Goal: Check status: Check status

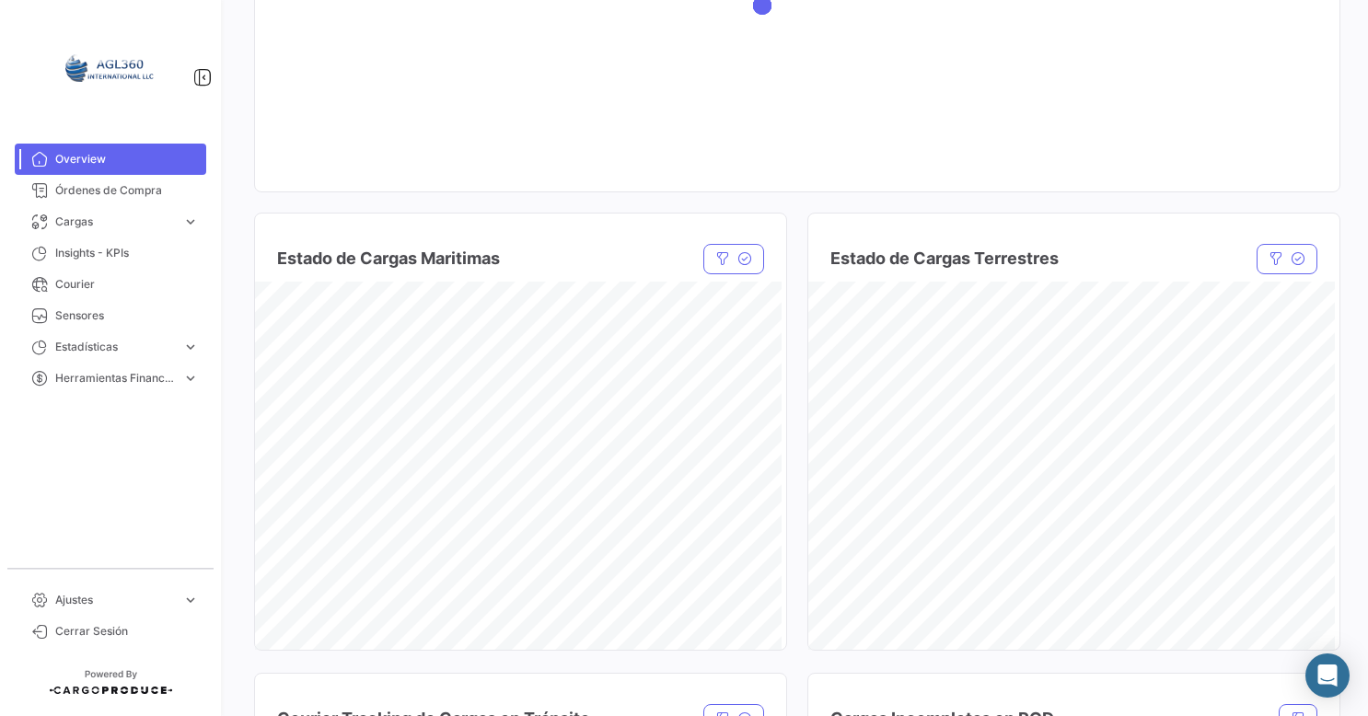
scroll to position [184, 0]
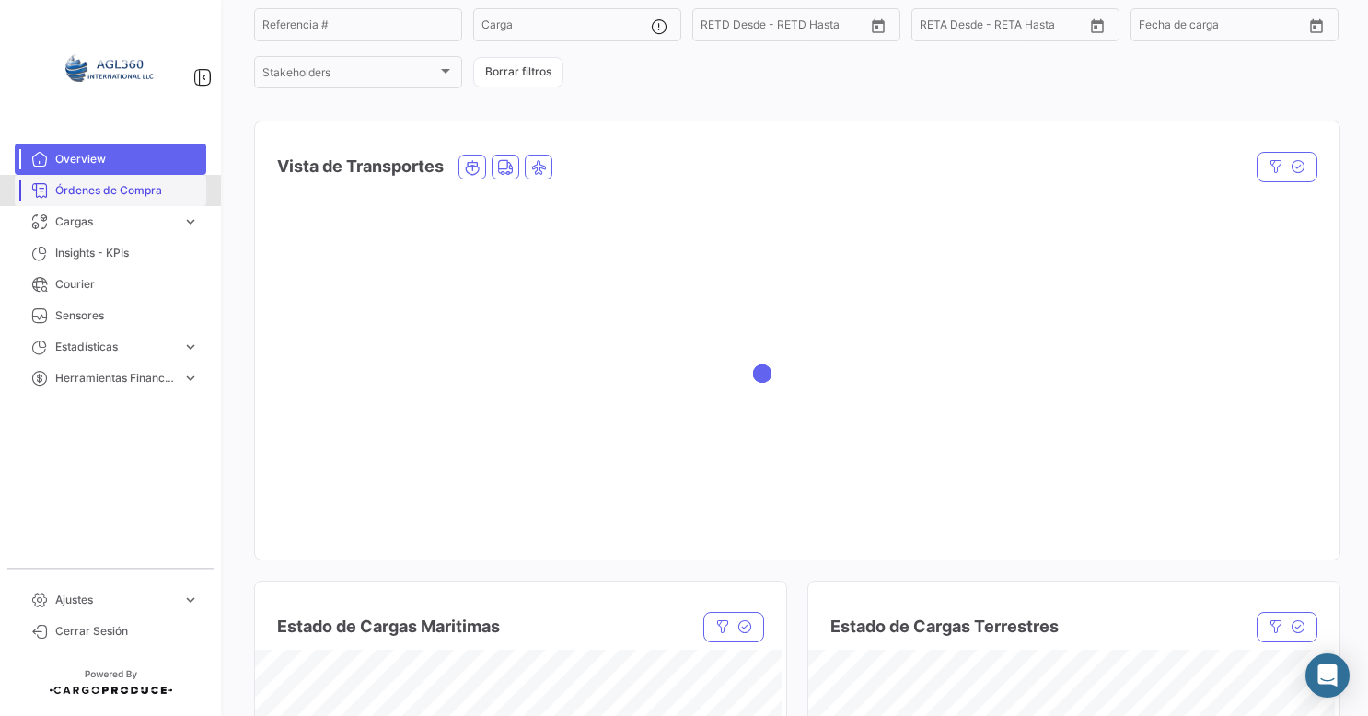
click at [94, 192] on span "Órdenes de Compra" at bounding box center [127, 190] width 144 height 17
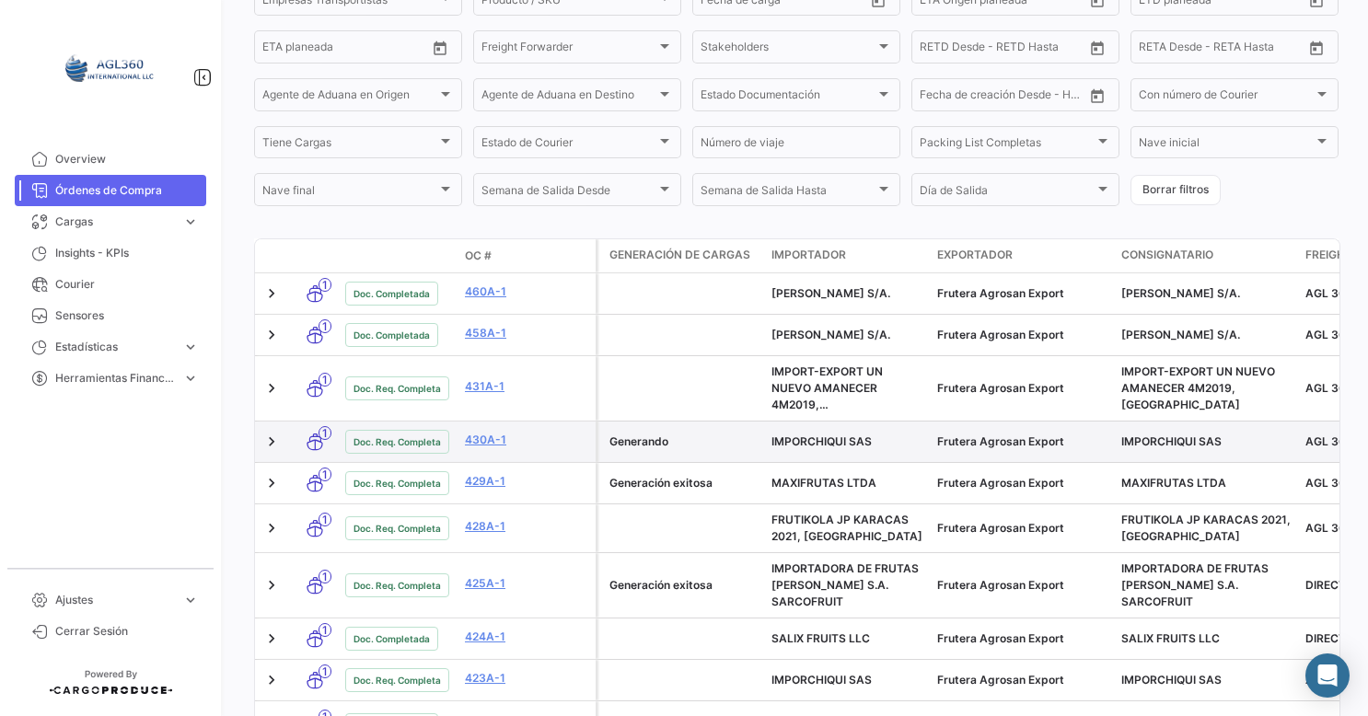
scroll to position [368, 0]
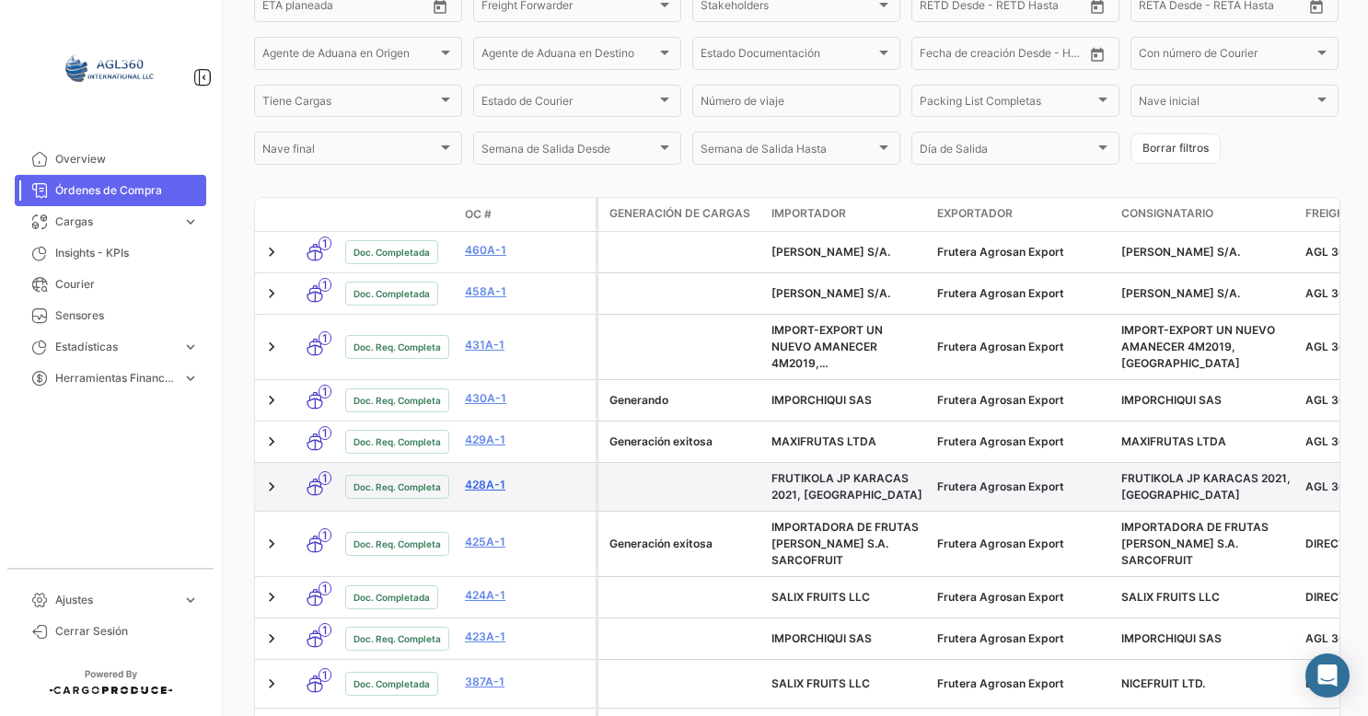
click at [489, 488] on link "428A-1" at bounding box center [526, 485] width 123 height 17
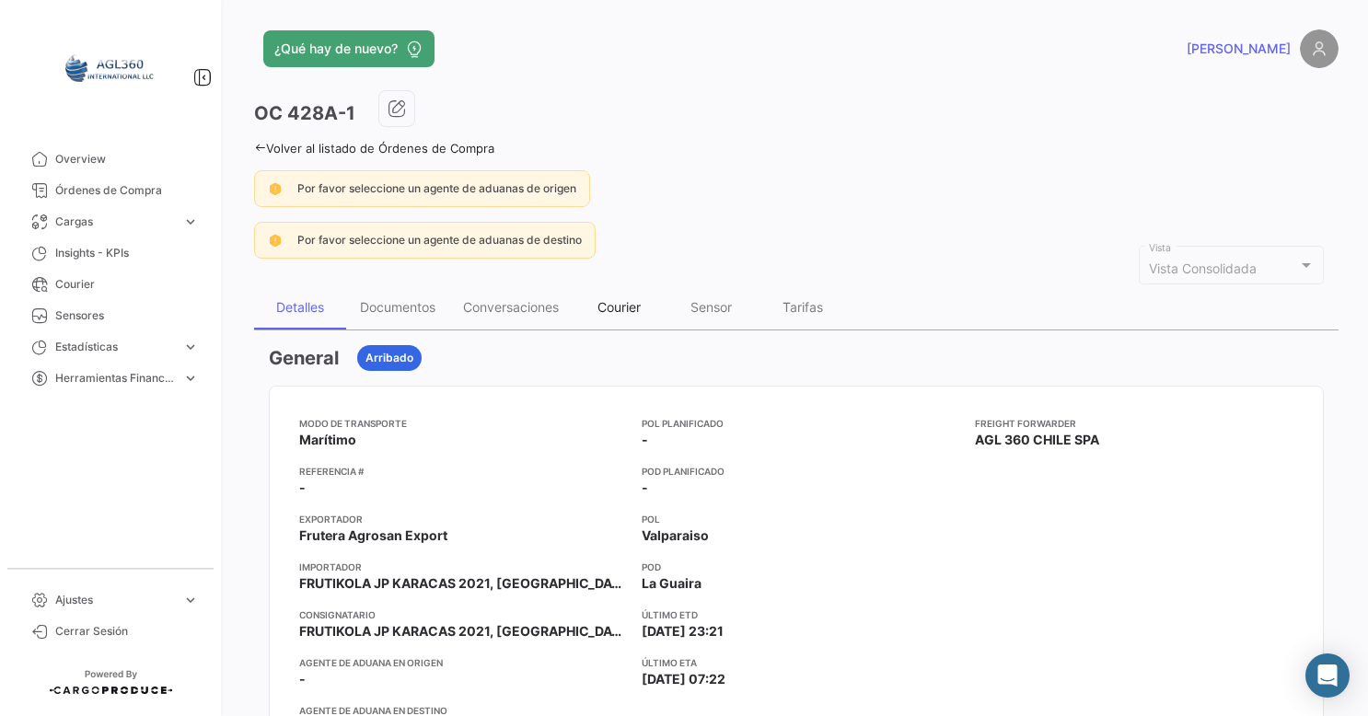
click at [587, 306] on div "Courier" at bounding box center [618, 307] width 92 height 44
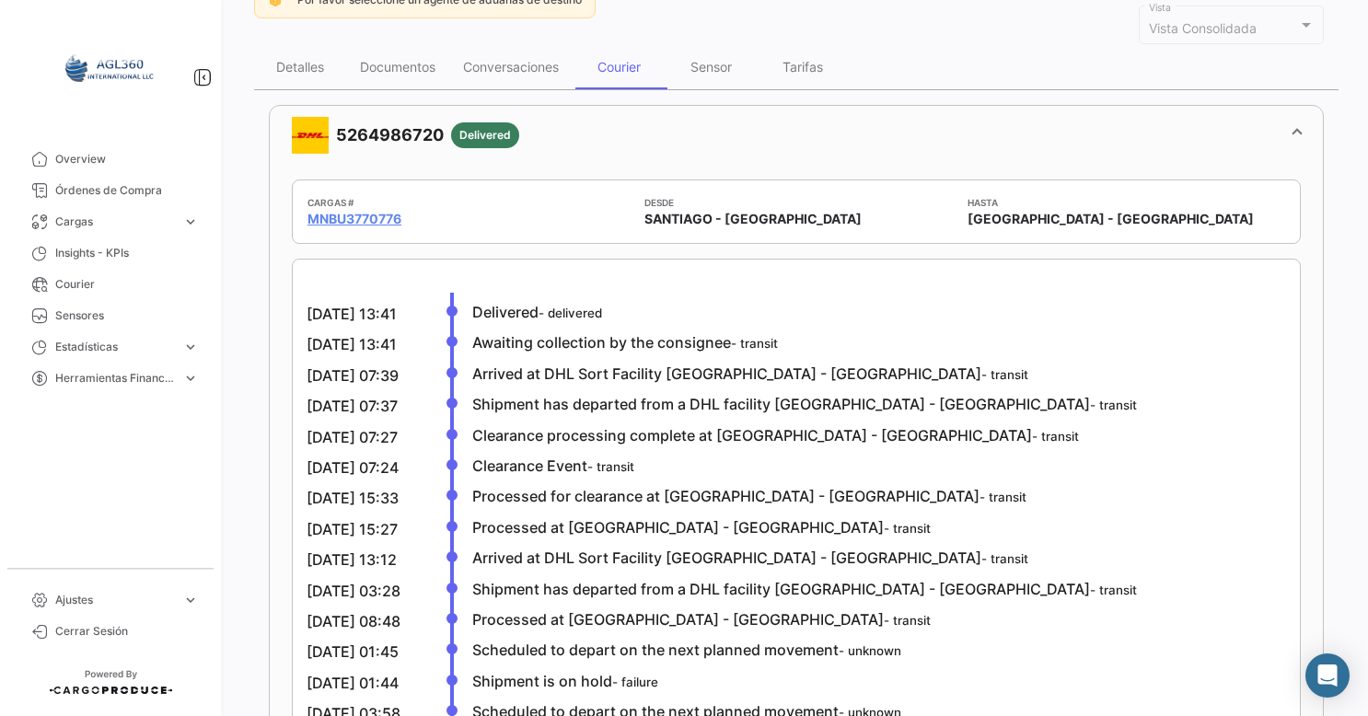
scroll to position [276, 0]
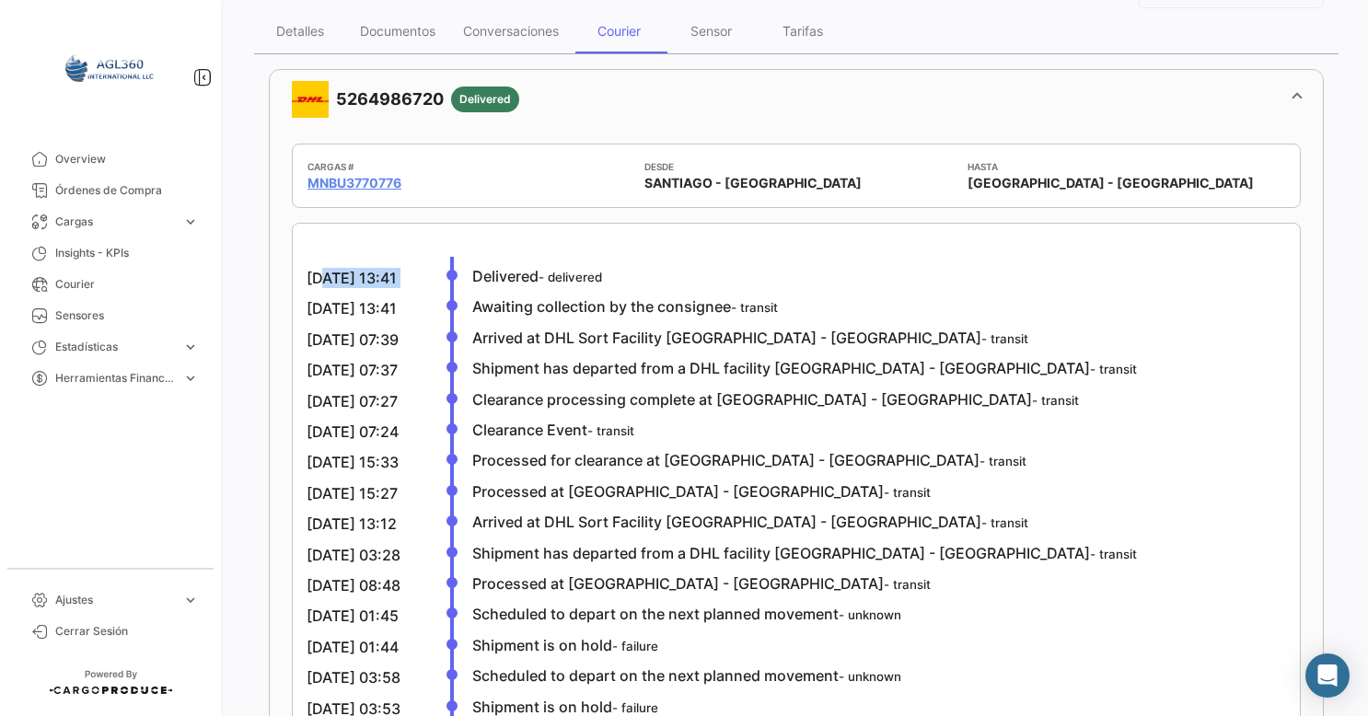
click at [313, 274] on mat-card "[DATE] 13:41 Delivered - delivered [DATE] 13:41 Awaiting collection by the cons…" at bounding box center [796, 636] width 1009 height 827
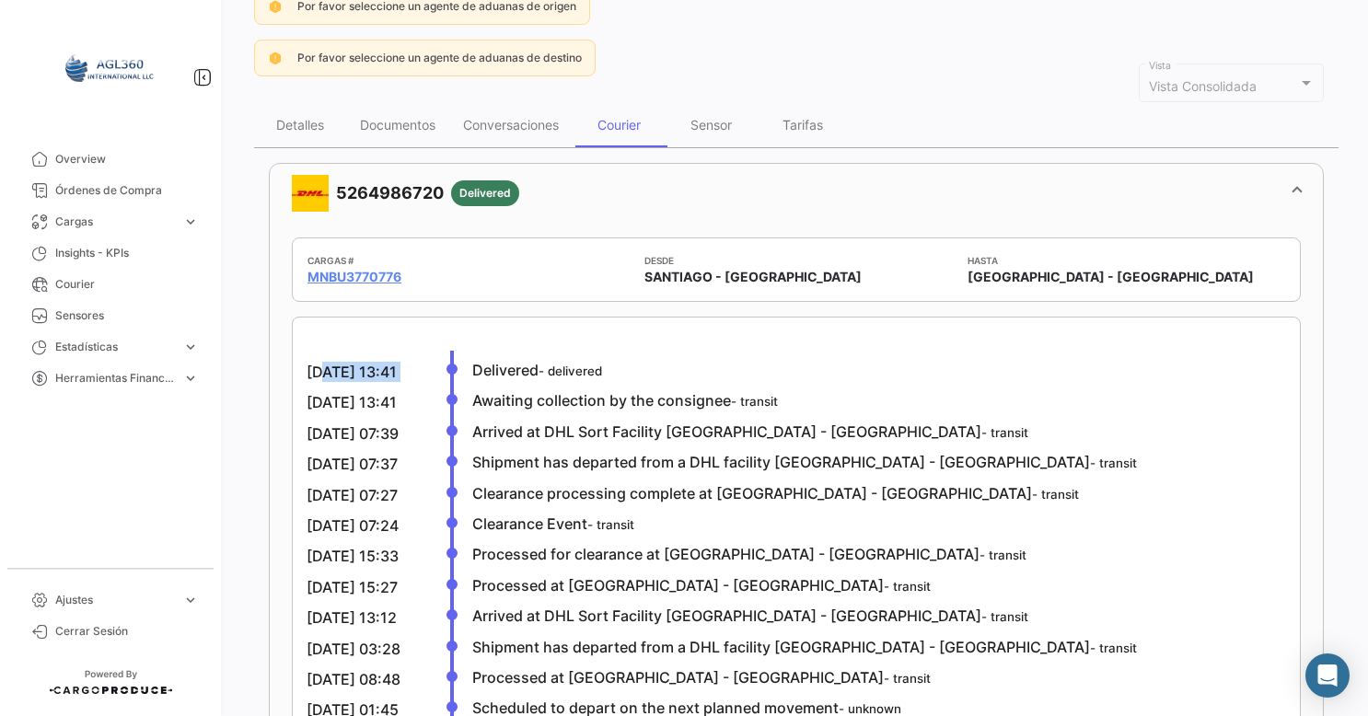
scroll to position [92, 0]
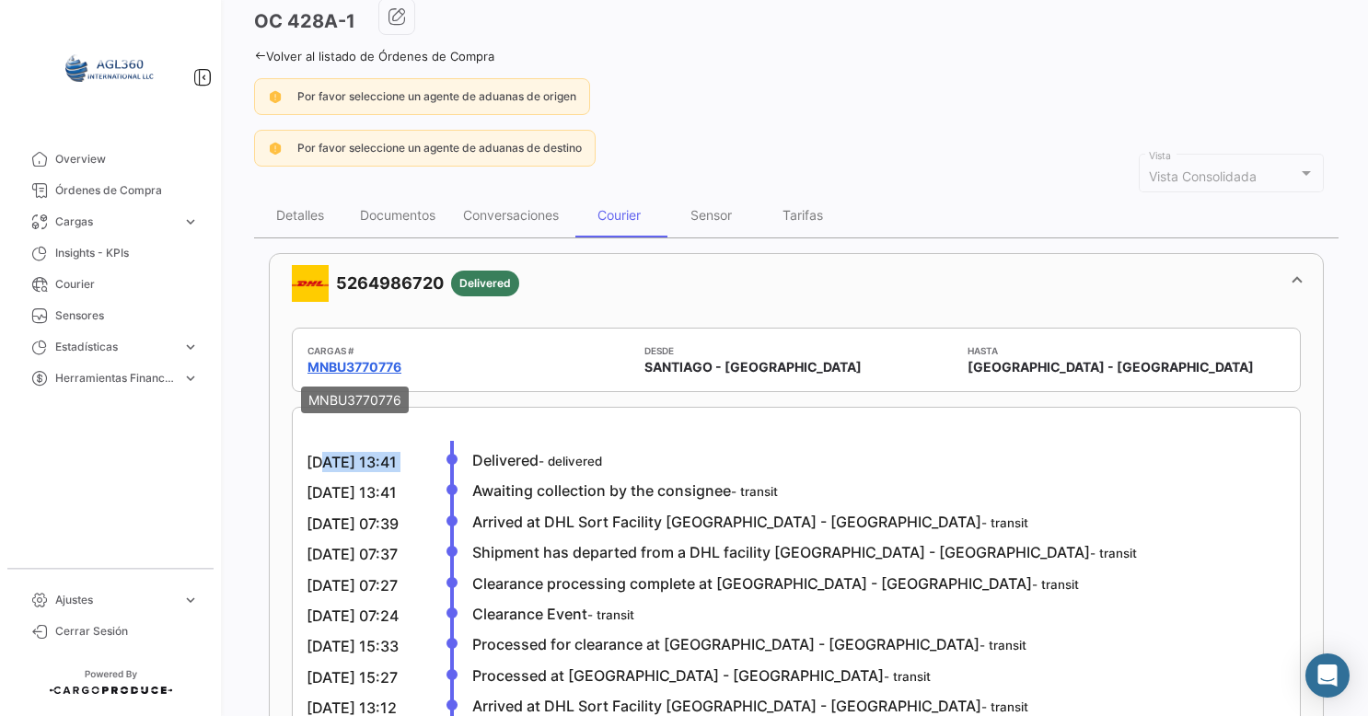
click at [368, 358] on link "MNBU3770776" at bounding box center [354, 367] width 94 height 18
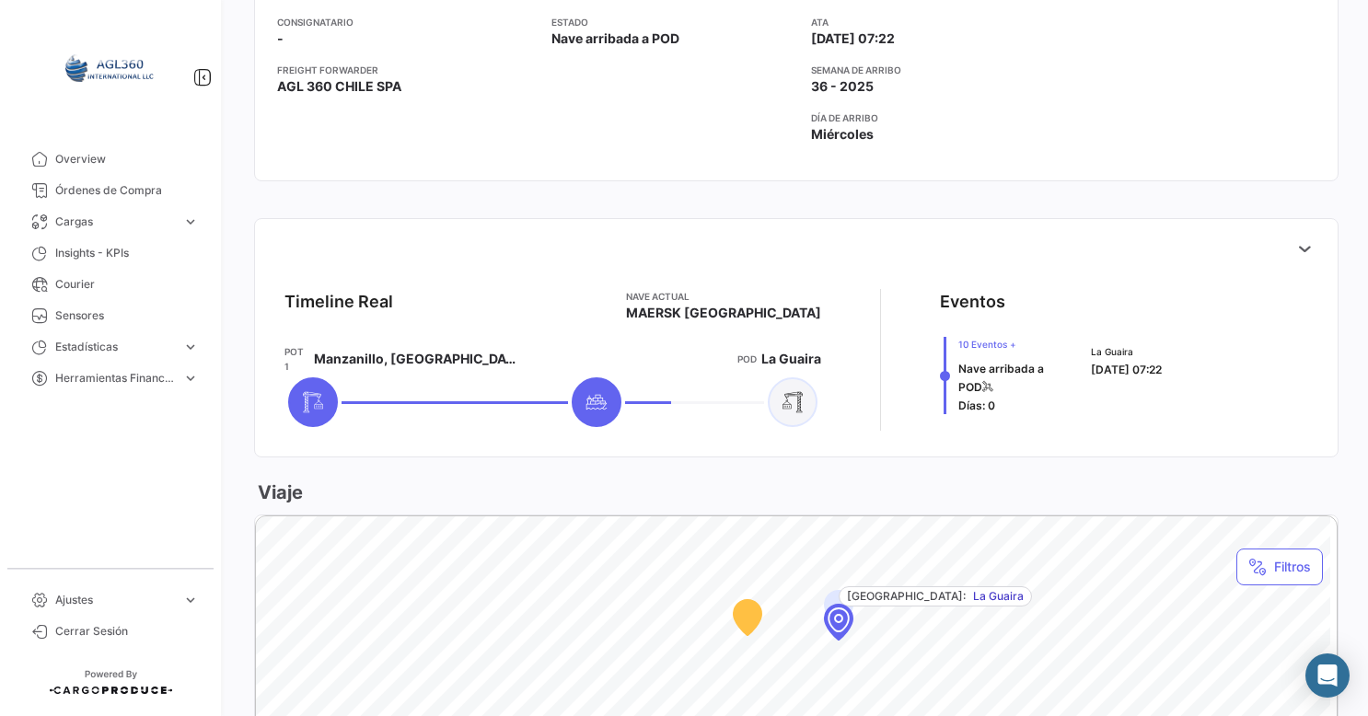
scroll to position [353, 0]
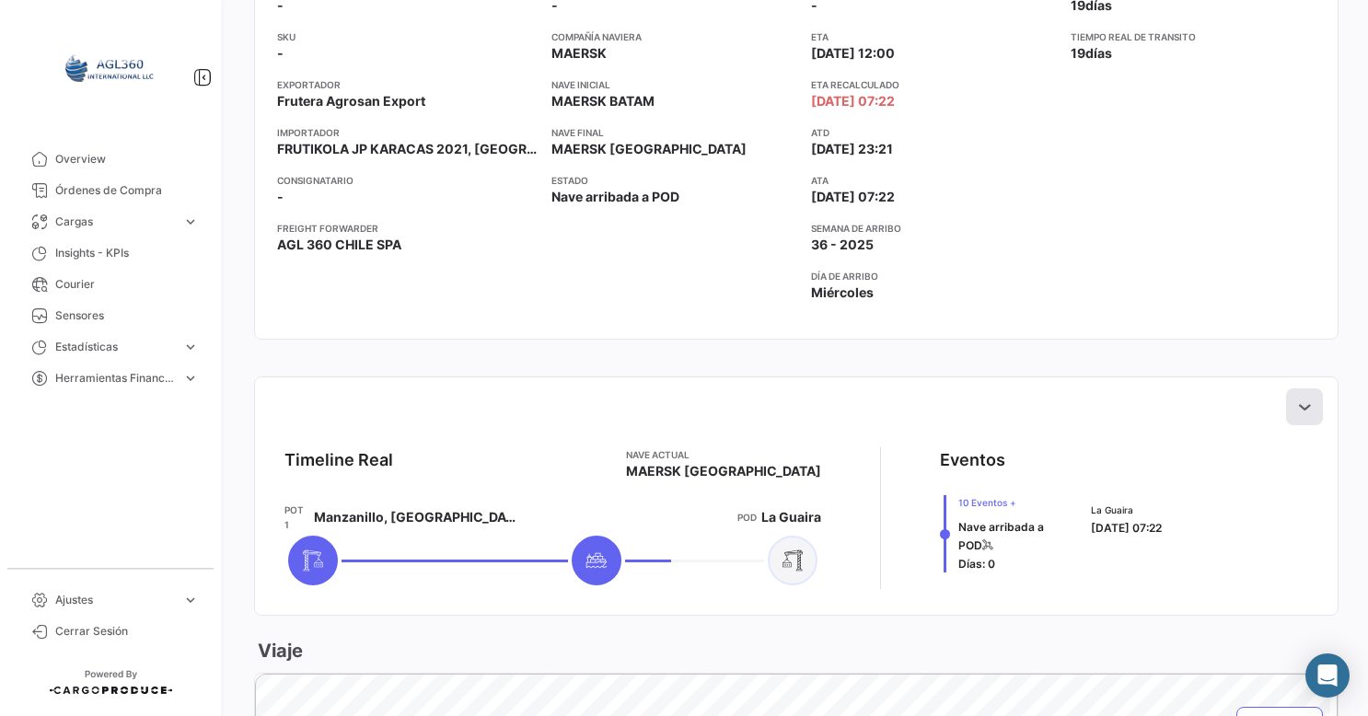
click at [1296, 398] on icon at bounding box center [1304, 407] width 18 height 18
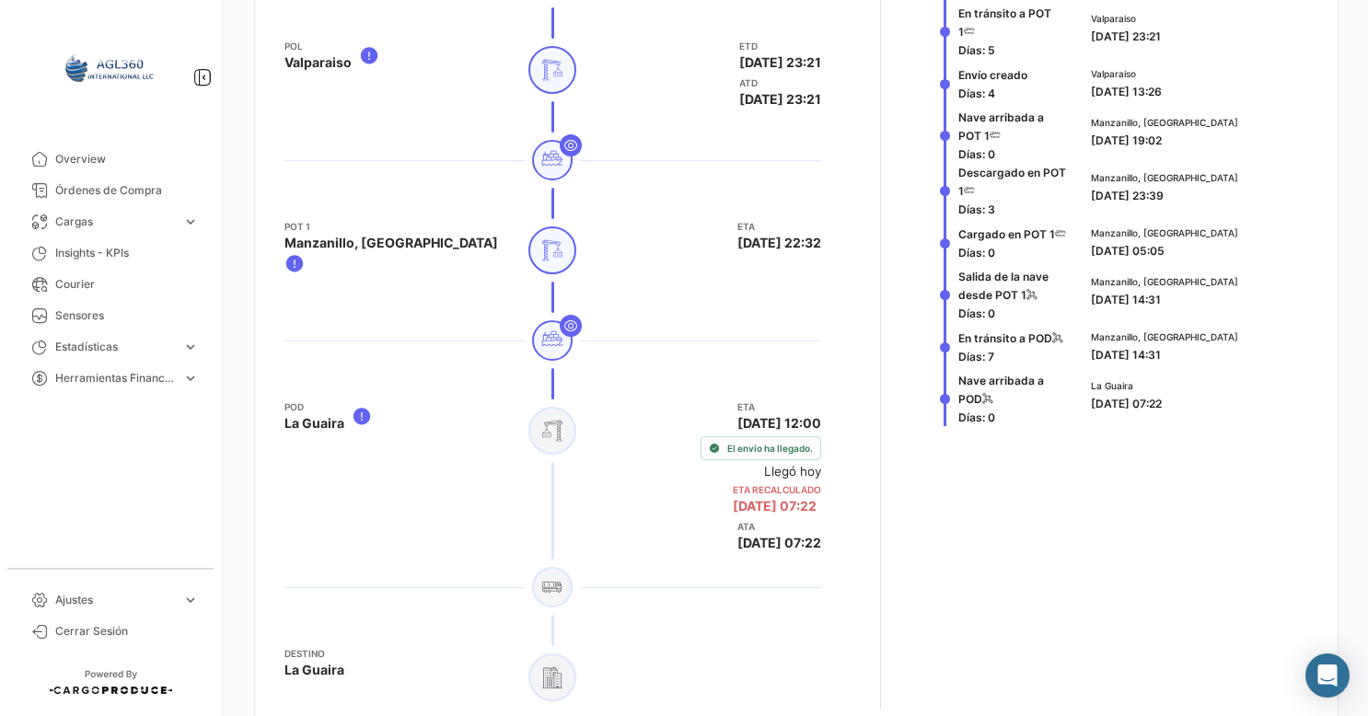
scroll to position [814, 0]
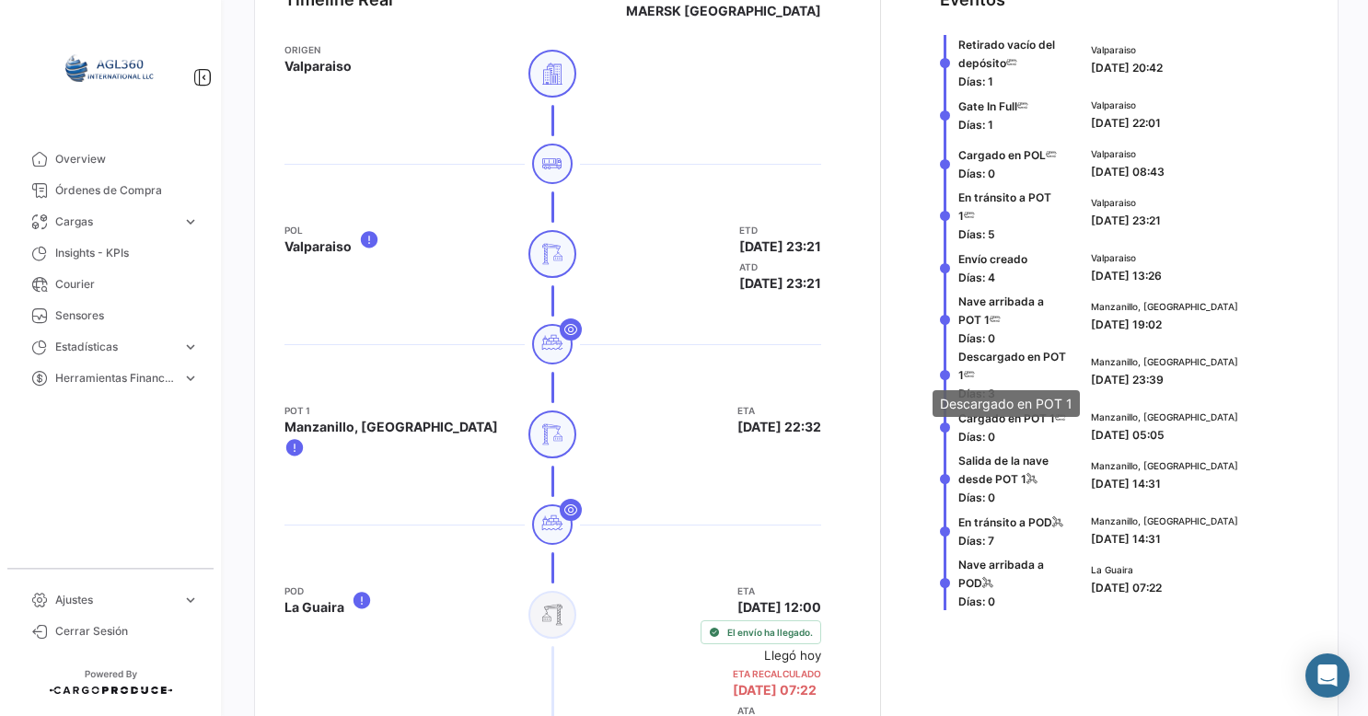
drag, startPoint x: 1186, startPoint y: 374, endPoint x: 957, endPoint y: 352, distance: 230.2
click at [957, 352] on div "Descargado en POT 1 Días: 3 Manzanillo, [GEOGRAPHIC_DATA] [DATE] 23:39" at bounding box center [1124, 374] width 368 height 55
click at [1200, 472] on div "Manzanillo, [GEOGRAPHIC_DATA] [DATE] 14:31" at bounding box center [1196, 475] width 210 height 34
click at [1026, 477] on icon at bounding box center [1031, 478] width 11 height 11
click at [1054, 520] on icon at bounding box center [1057, 521] width 11 height 11
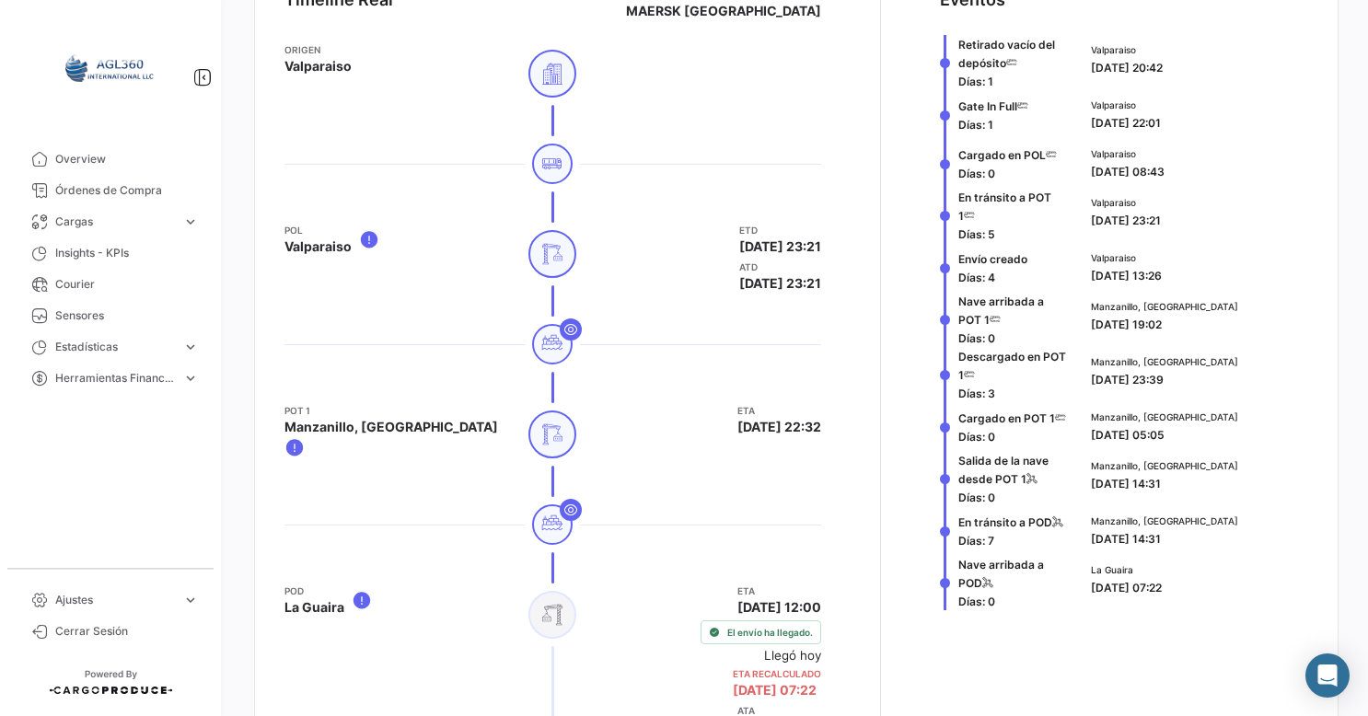
scroll to position [906, 0]
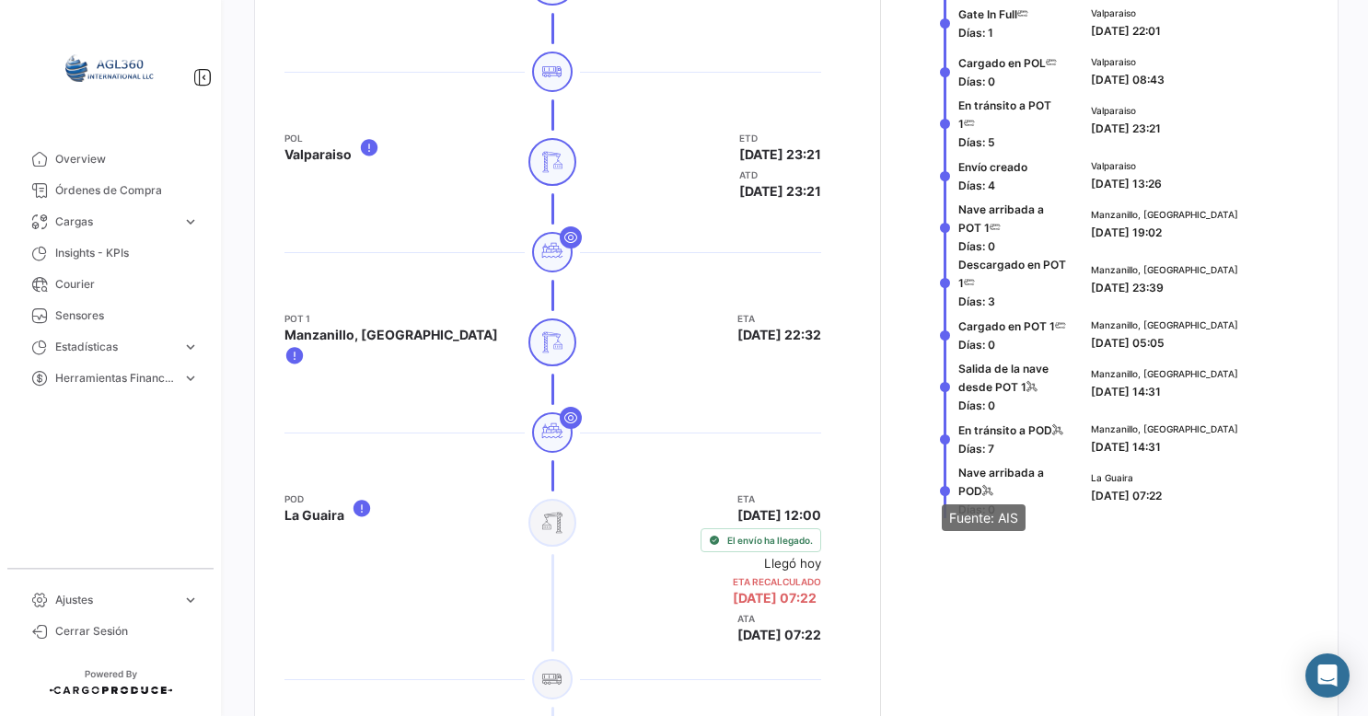
drag, startPoint x: 940, startPoint y: 486, endPoint x: 990, endPoint y: 486, distance: 50.6
click at [990, 486] on div "Nave arribada a POD Días: 0" at bounding box center [1004, 490] width 129 height 55
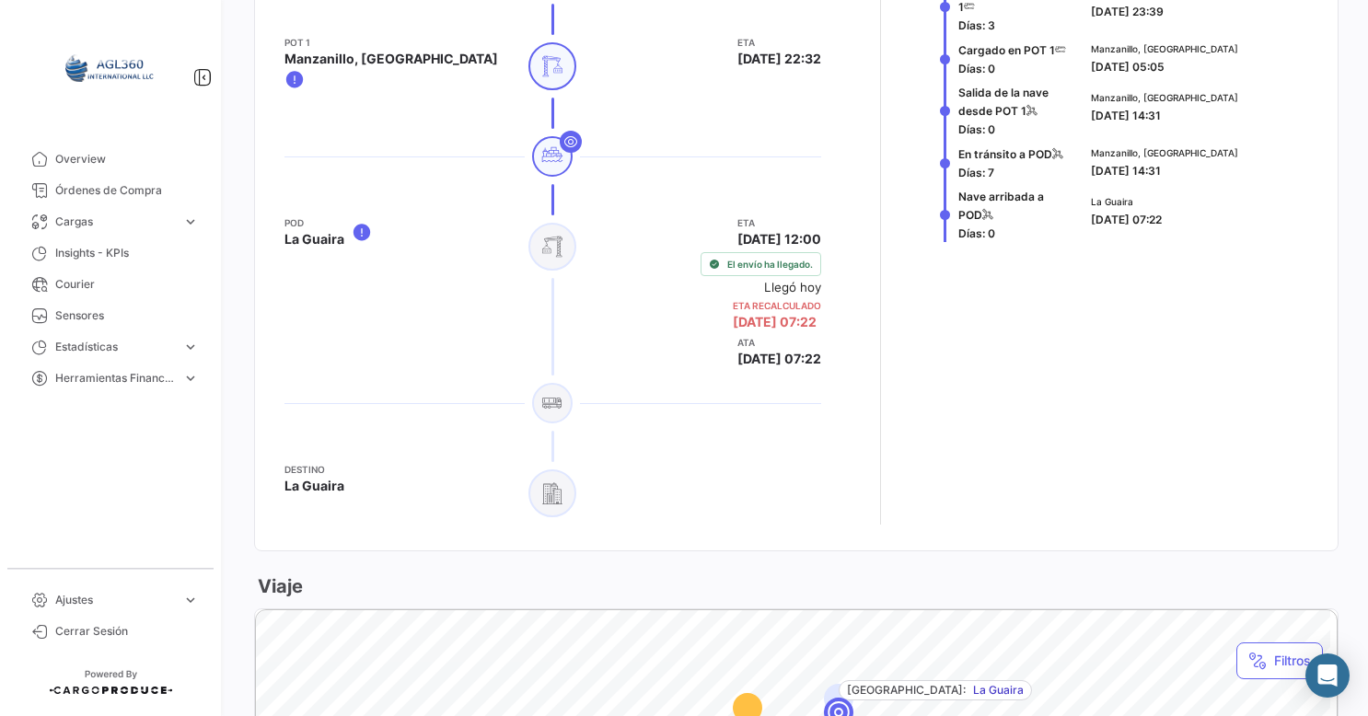
scroll to position [998, 0]
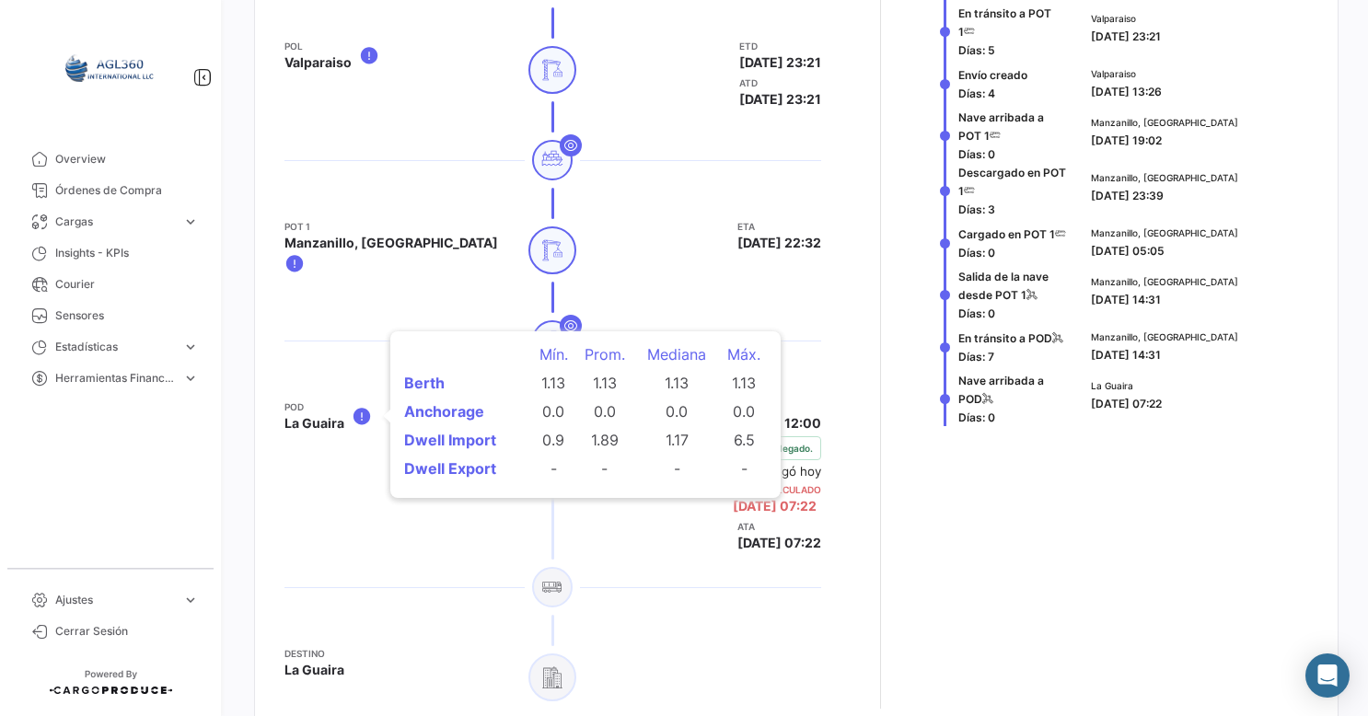
click at [363, 418] on icon at bounding box center [362, 416] width 20 height 22
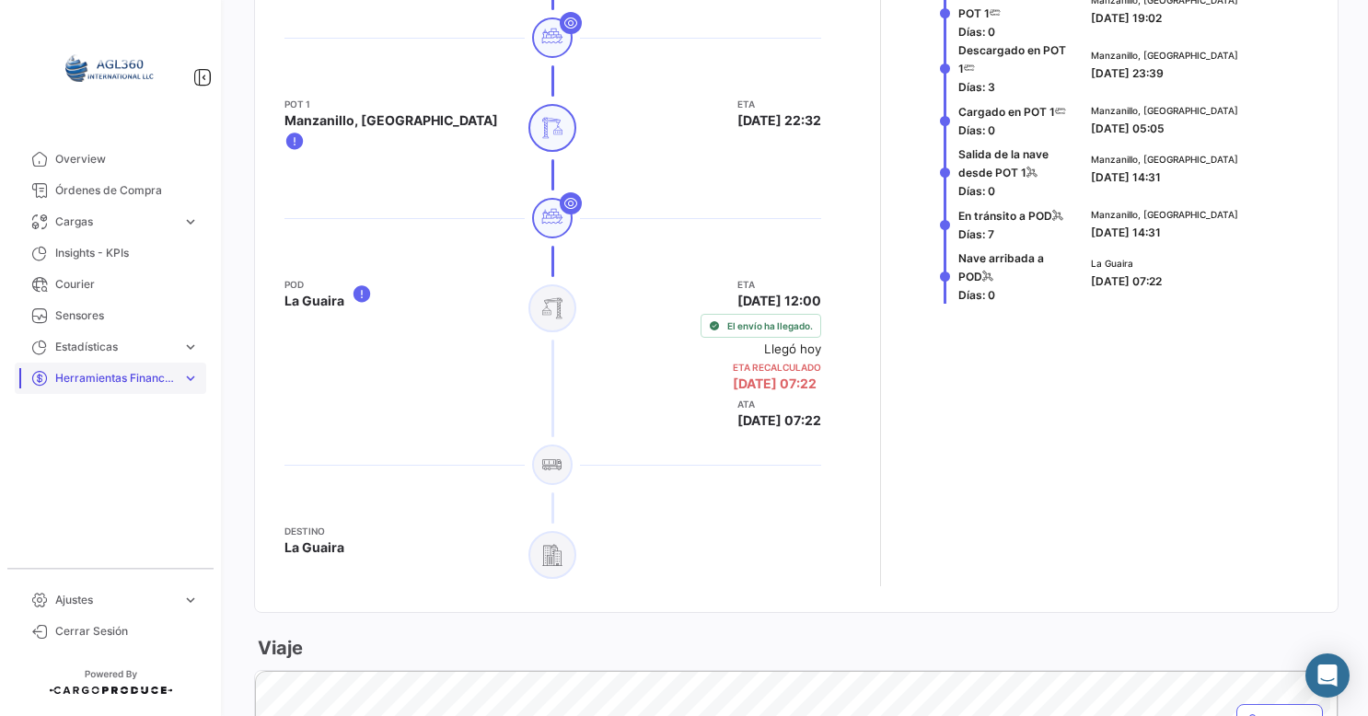
scroll to position [1274, 0]
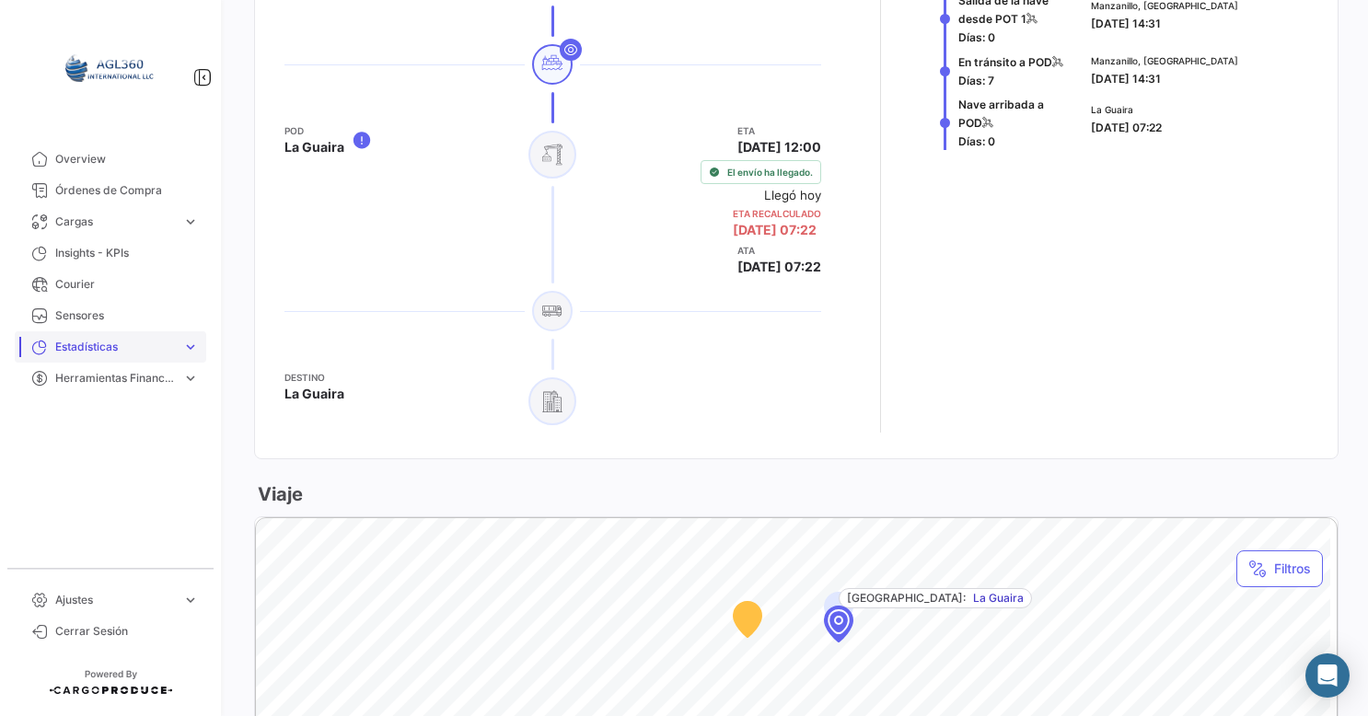
click at [198, 348] on span "expand_more" at bounding box center [190, 347] width 17 height 17
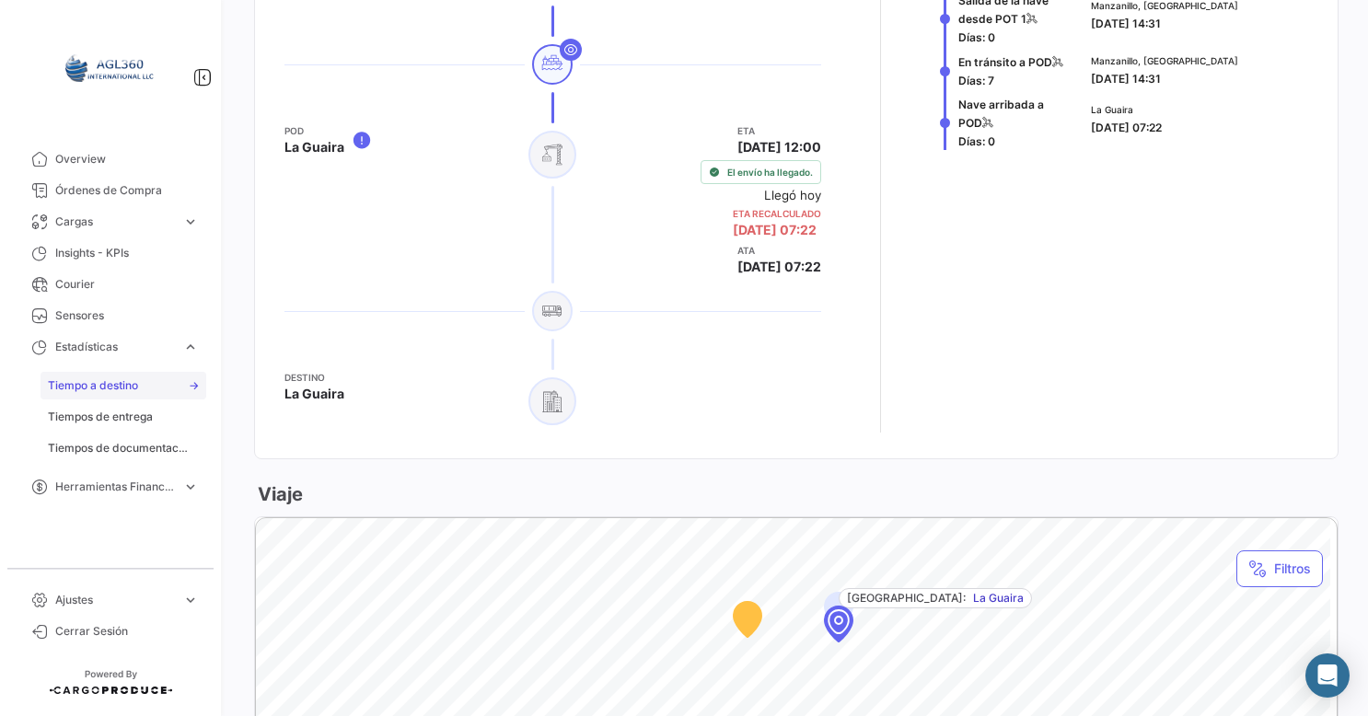
click at [102, 388] on span "Tiempo a destino" at bounding box center [93, 385] width 90 height 17
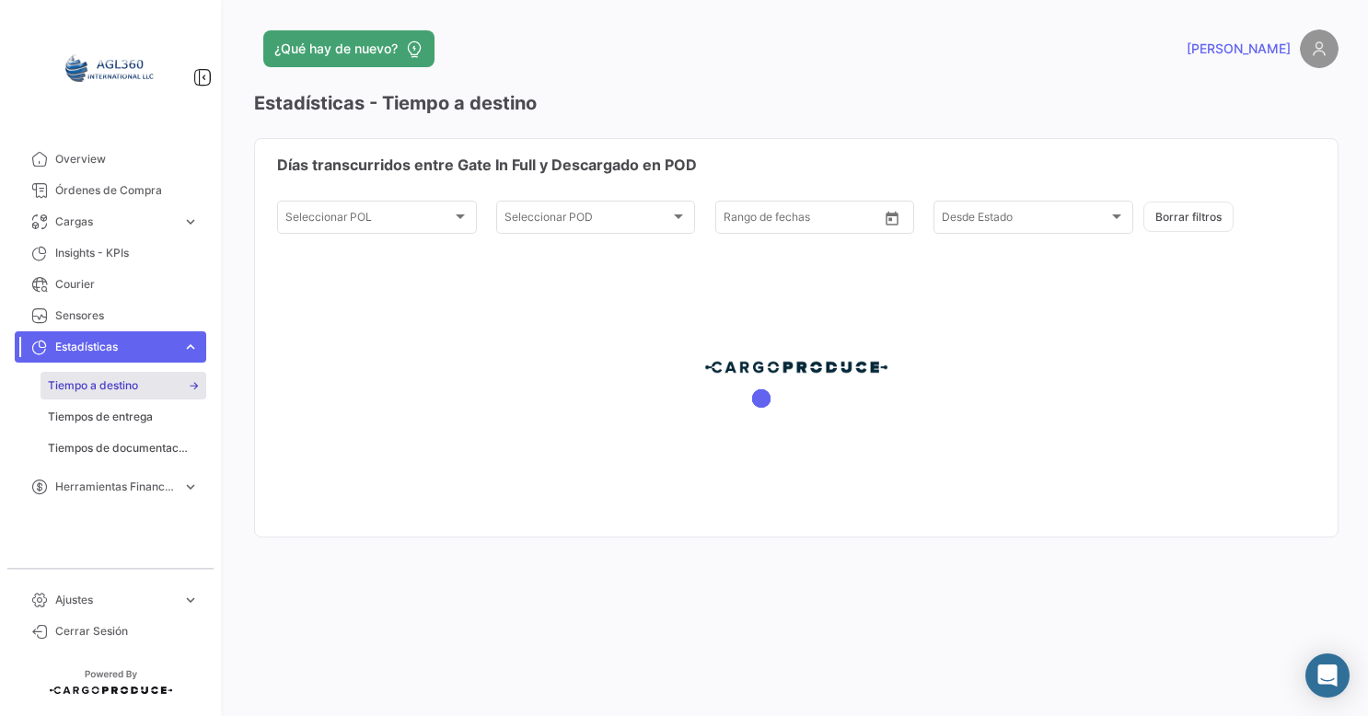
type input "[DATE]"
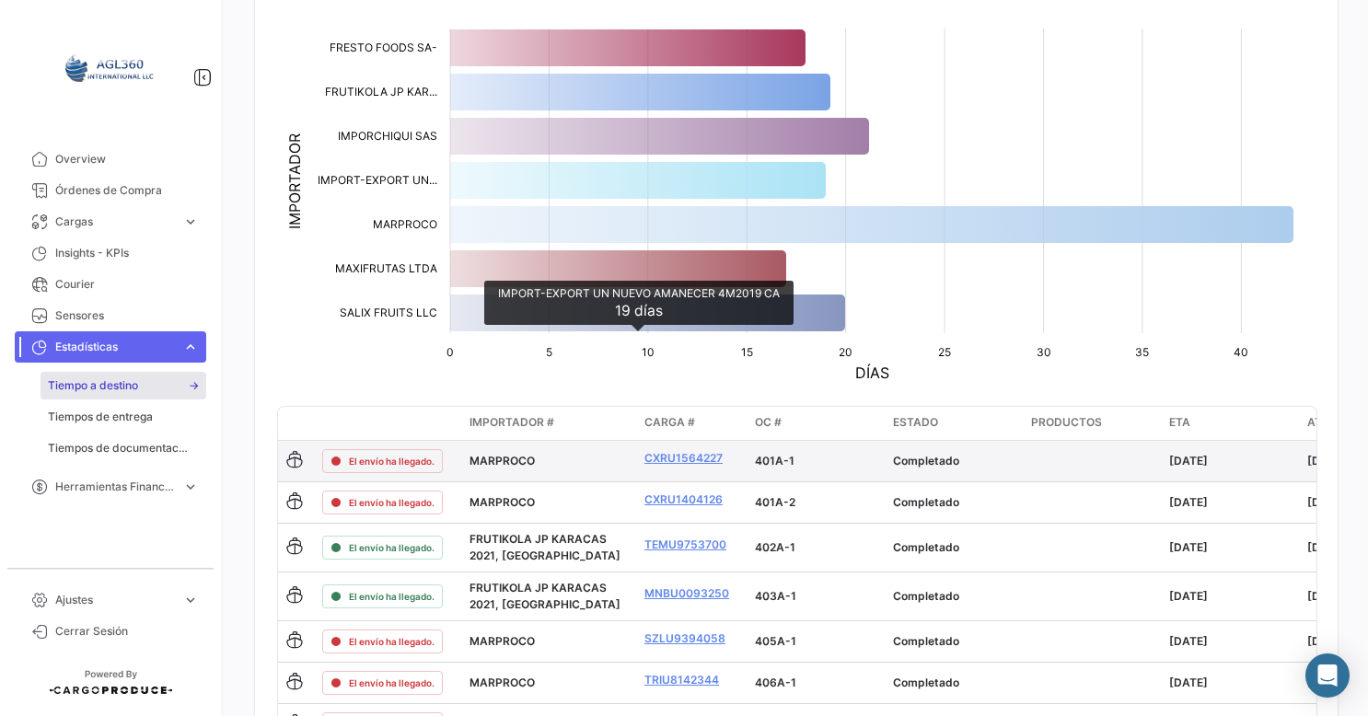
scroll to position [368, 0]
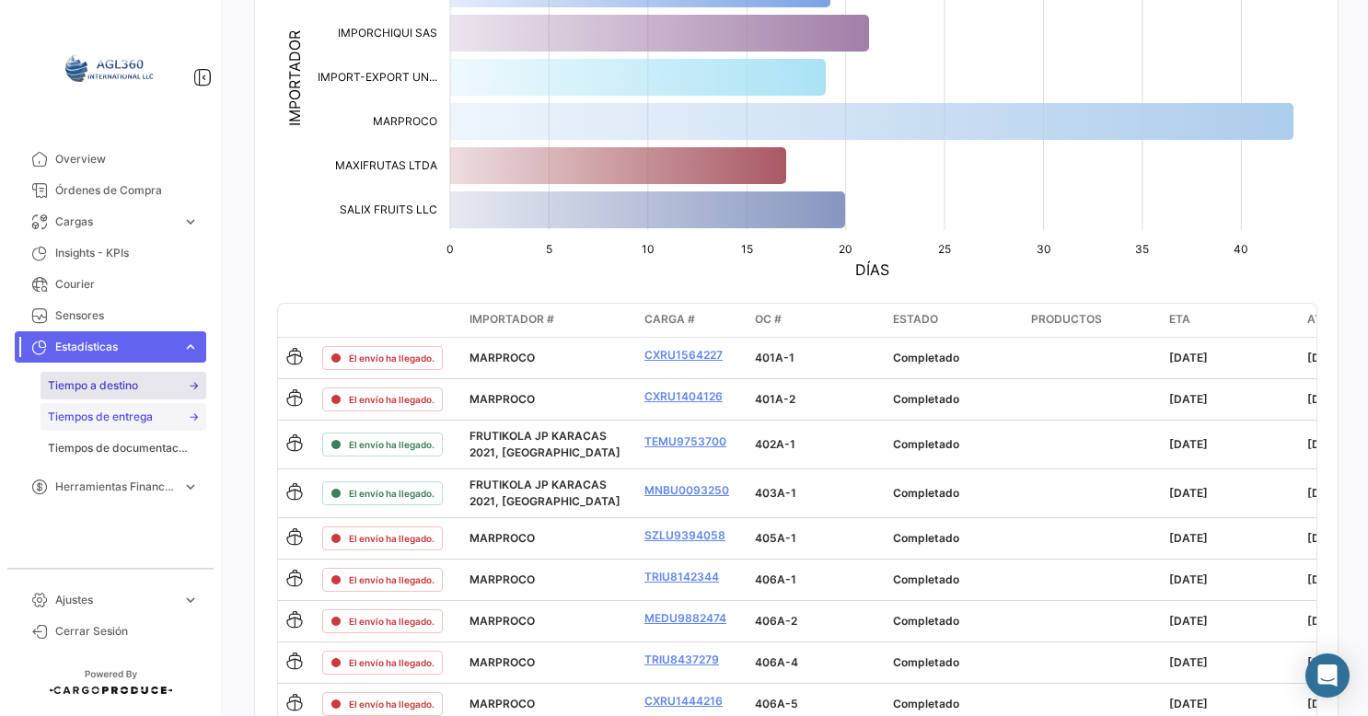
click at [99, 414] on span "Tiempos de entrega" at bounding box center [100, 417] width 105 height 17
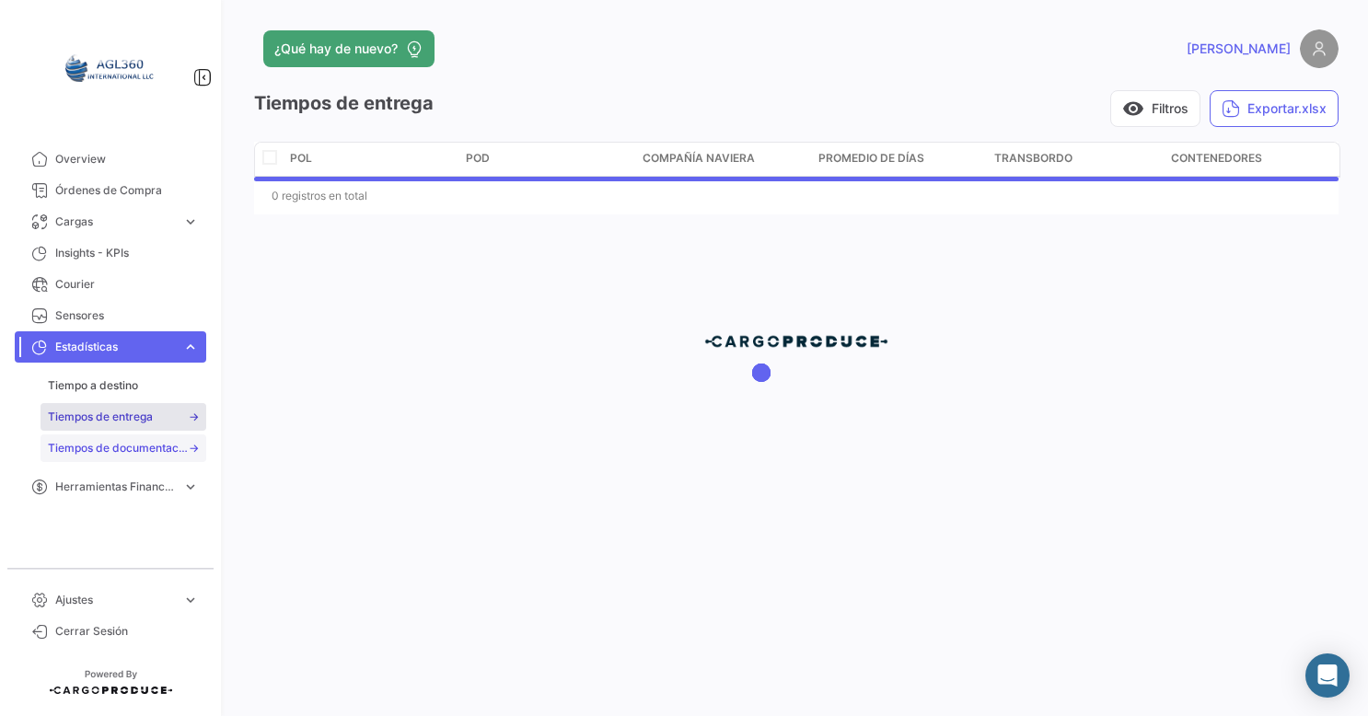
click at [127, 447] on span "Tiempos de documentación" at bounding box center [118, 448] width 140 height 17
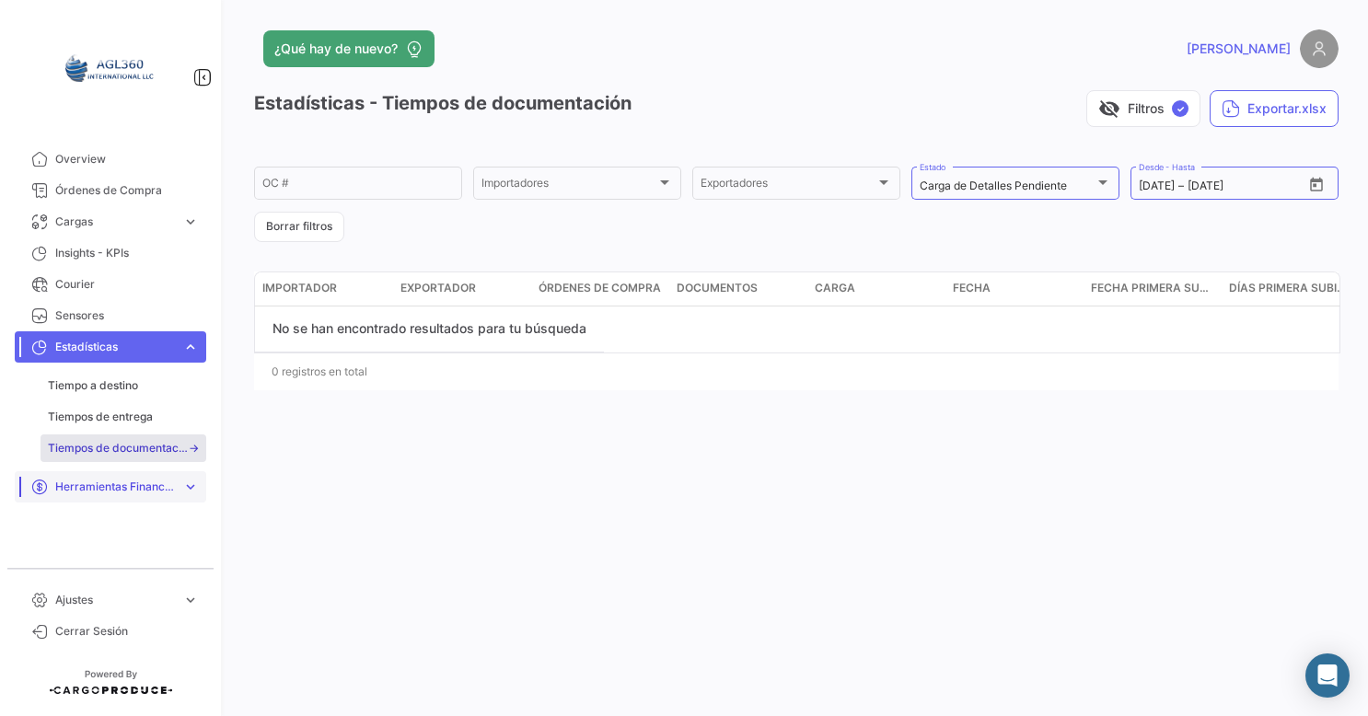
click at [98, 489] on span "Herramientas Financieras" at bounding box center [115, 487] width 120 height 17
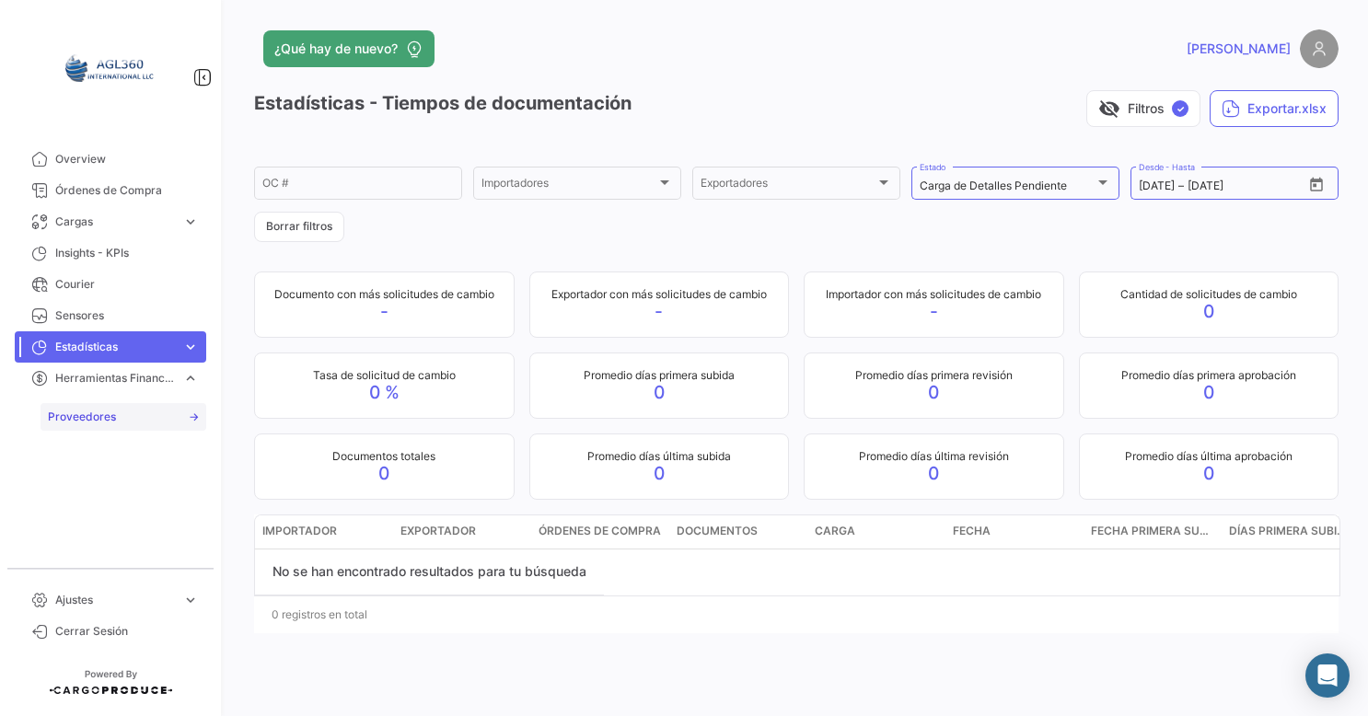
click at [65, 418] on span "Proveedores" at bounding box center [82, 417] width 68 height 17
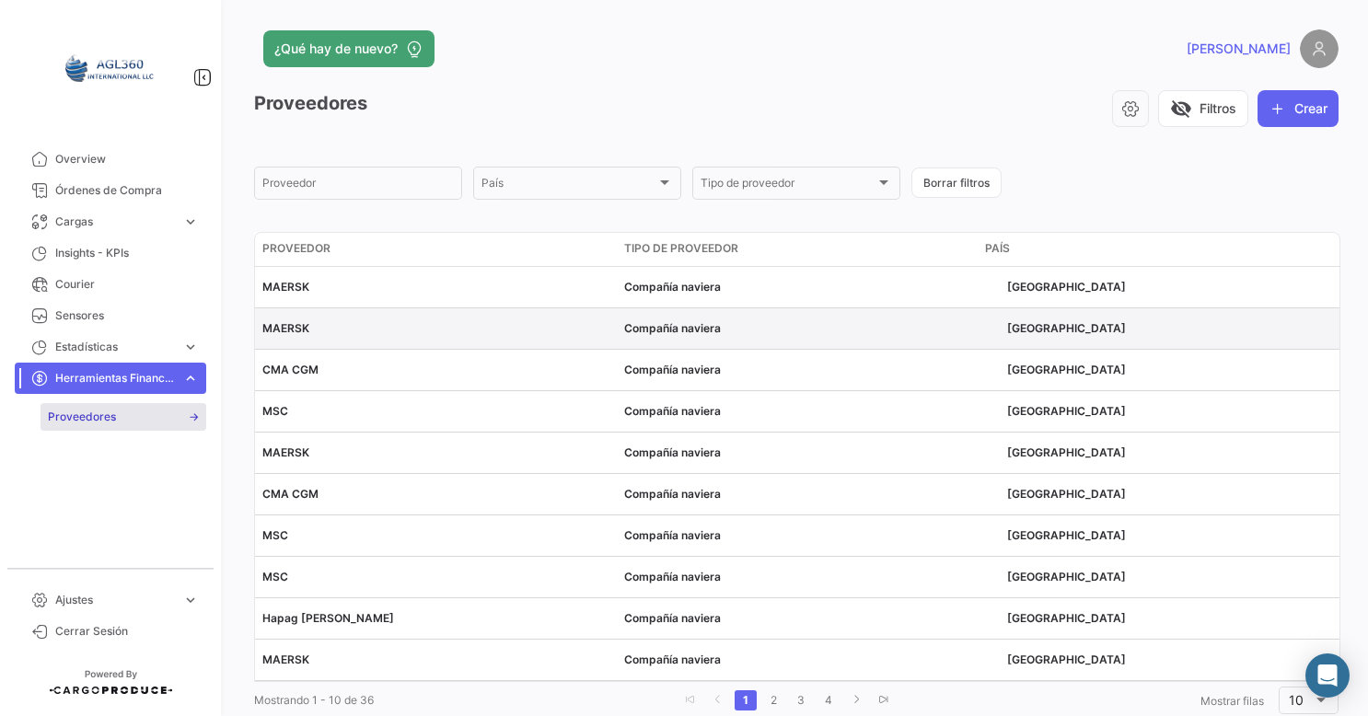
scroll to position [43, 0]
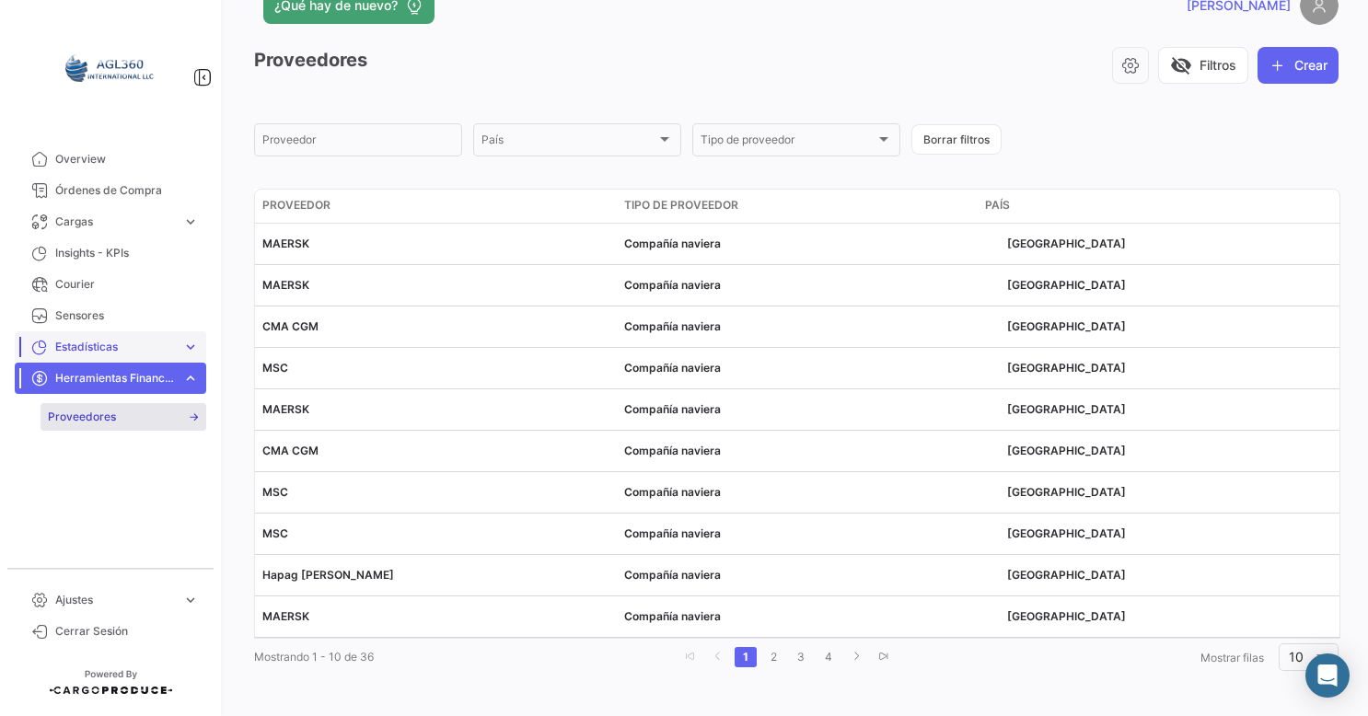
click at [87, 343] on span "Estadísticas" at bounding box center [115, 347] width 120 height 17
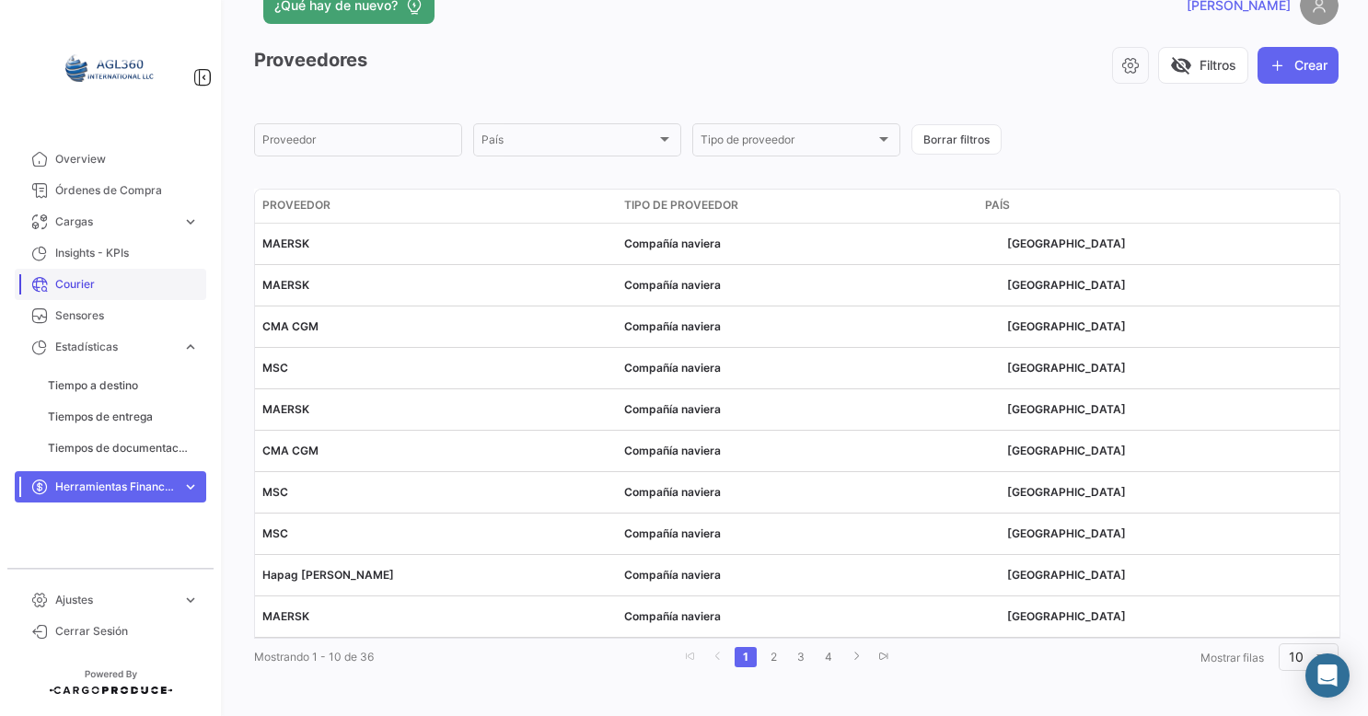
click at [86, 289] on span "Courier" at bounding box center [127, 284] width 144 height 17
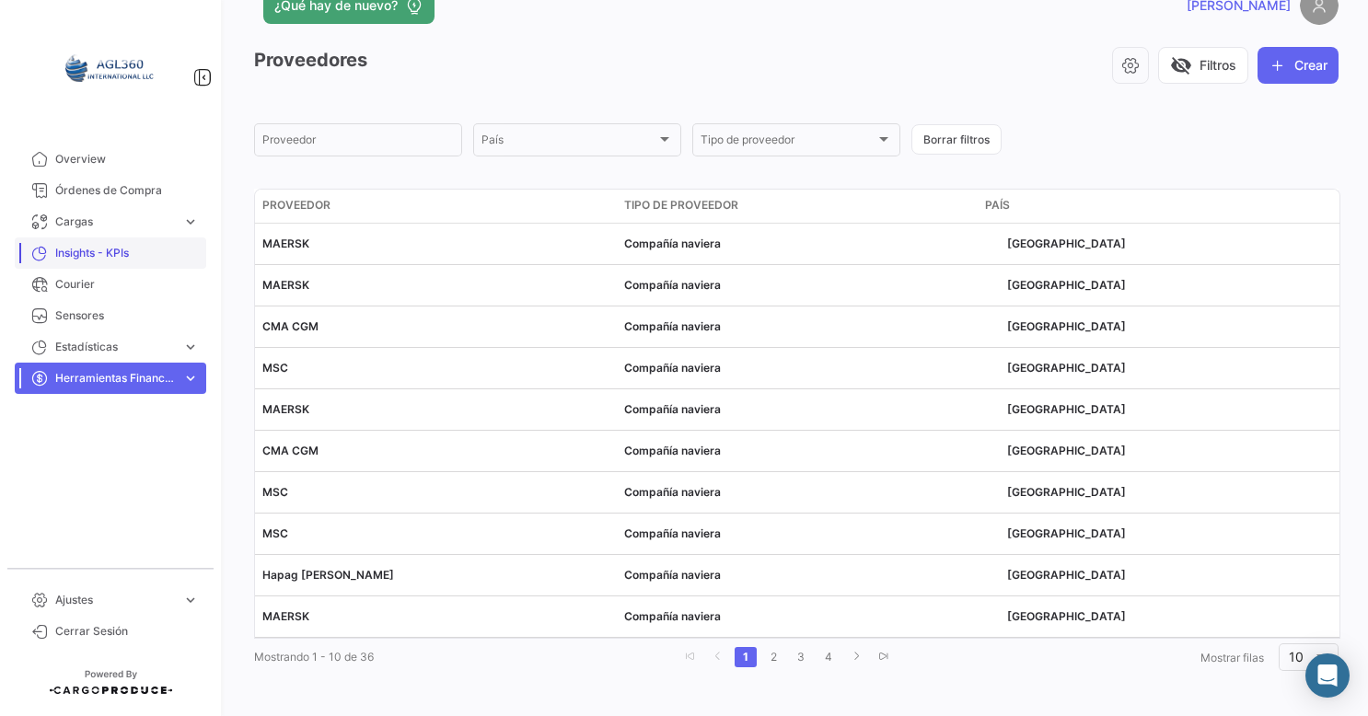
click at [113, 252] on span "Insights - KPIs" at bounding box center [127, 253] width 144 height 17
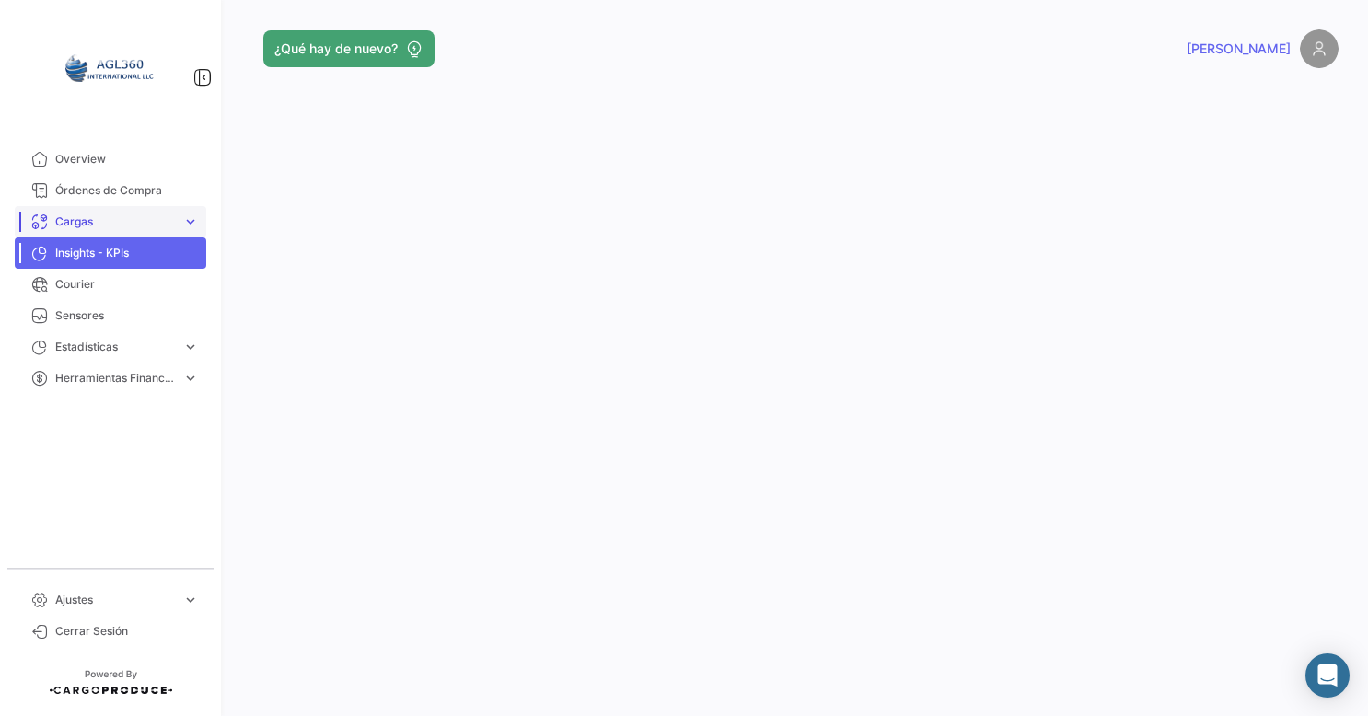
click at [75, 219] on span "Cargas" at bounding box center [115, 222] width 120 height 17
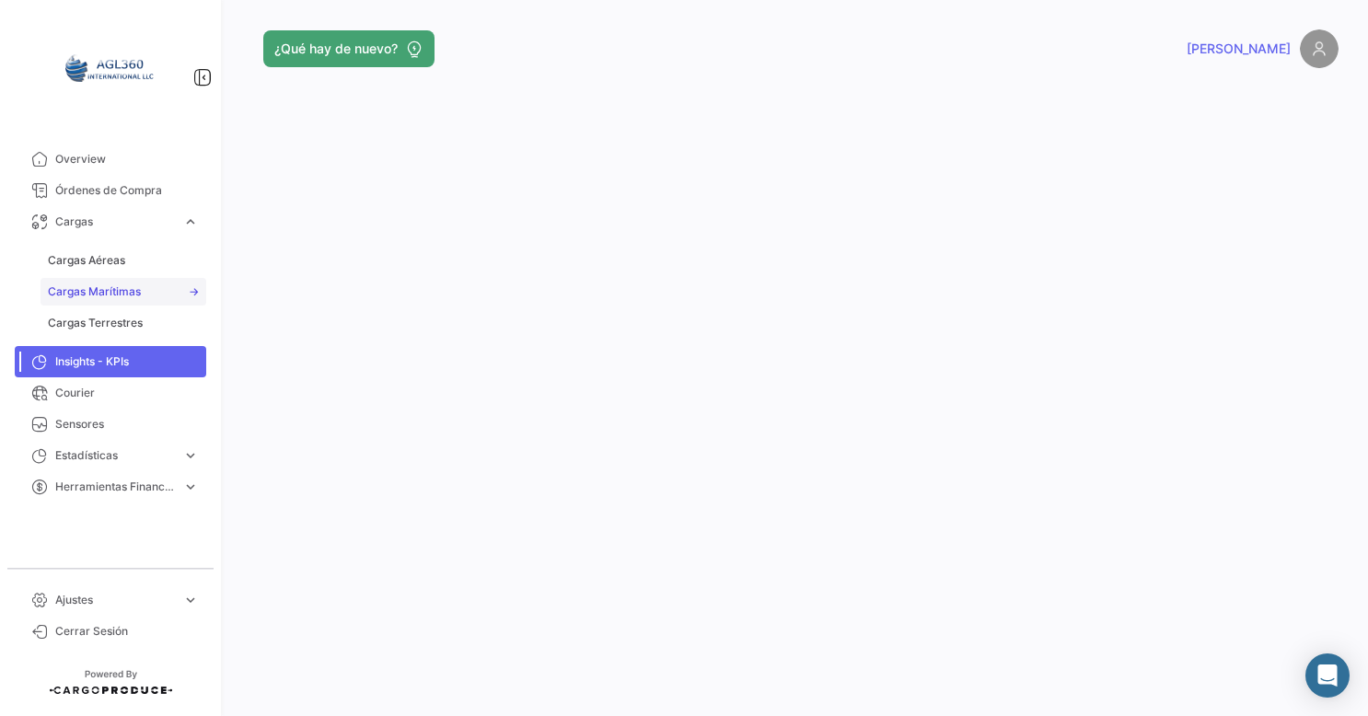
click at [94, 292] on span "Cargas Marítimas" at bounding box center [94, 291] width 93 height 17
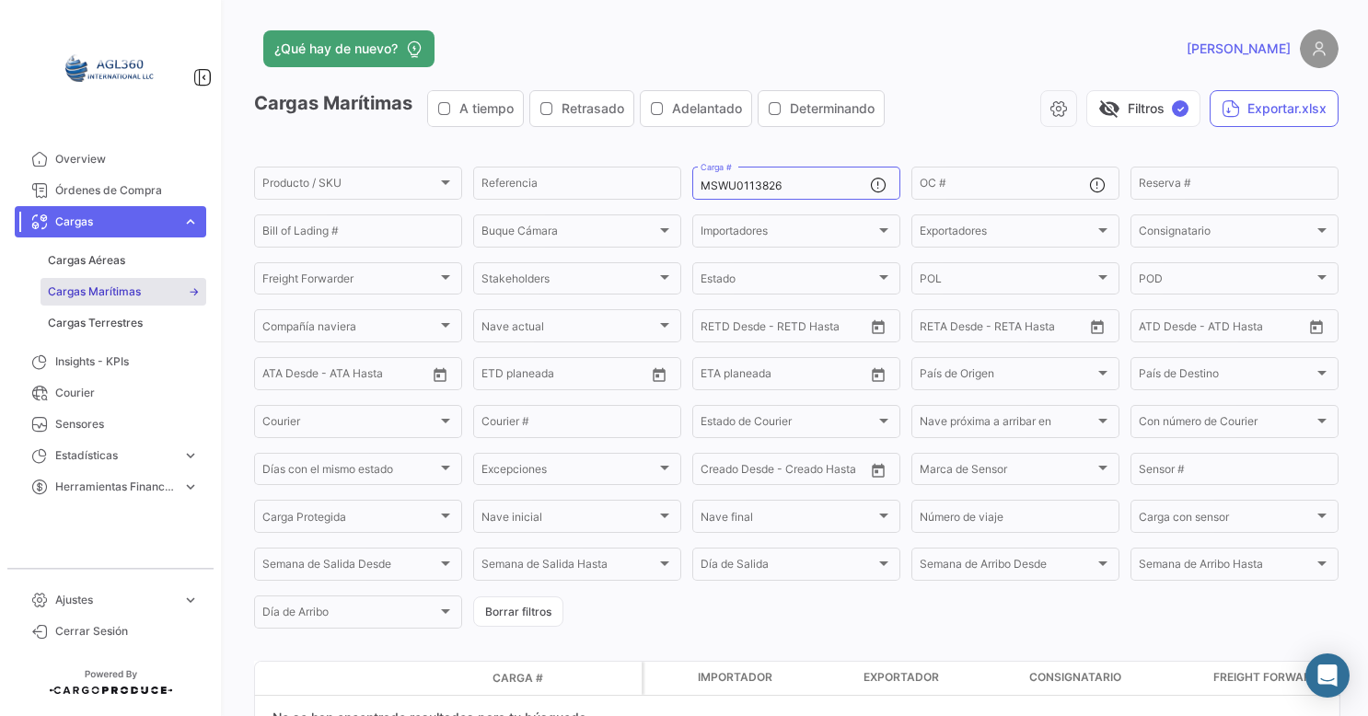
click at [110, 296] on span "Cargas Marítimas" at bounding box center [94, 291] width 93 height 17
click at [133, 197] on span "Órdenes de Compra" at bounding box center [127, 190] width 144 height 17
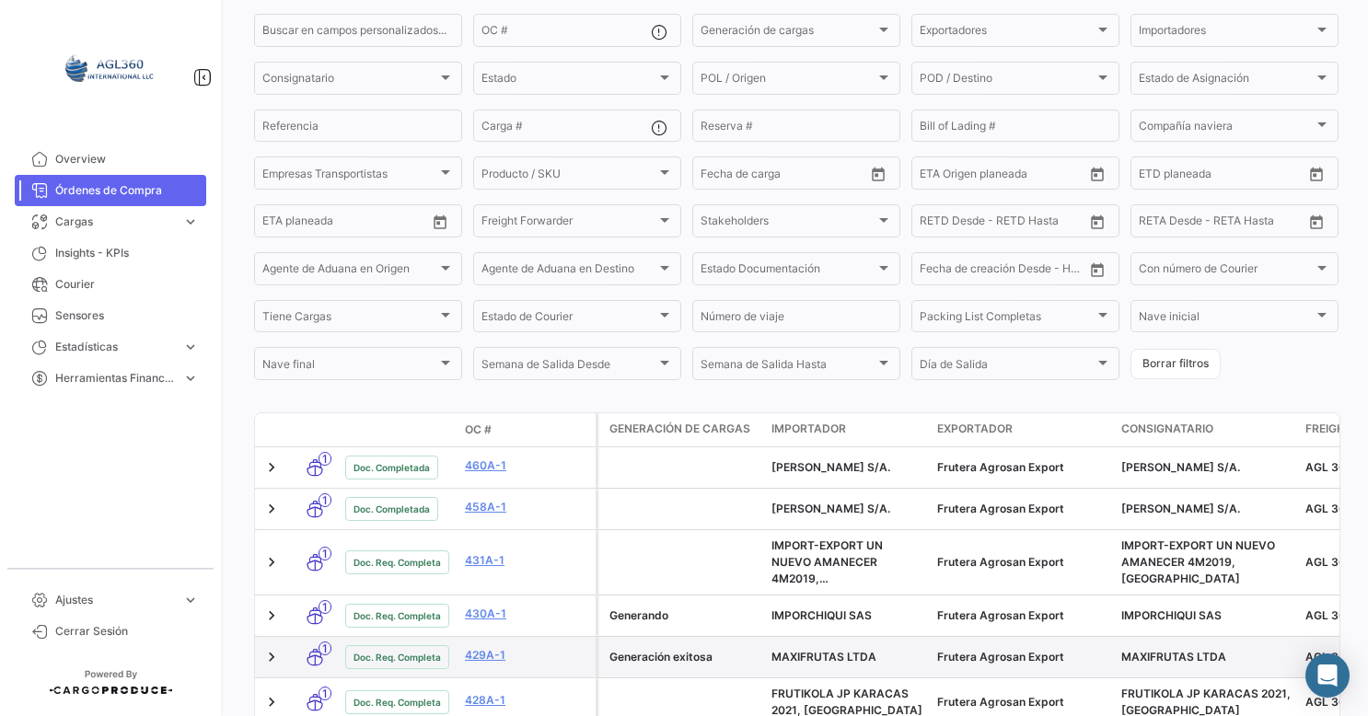
scroll to position [276, 0]
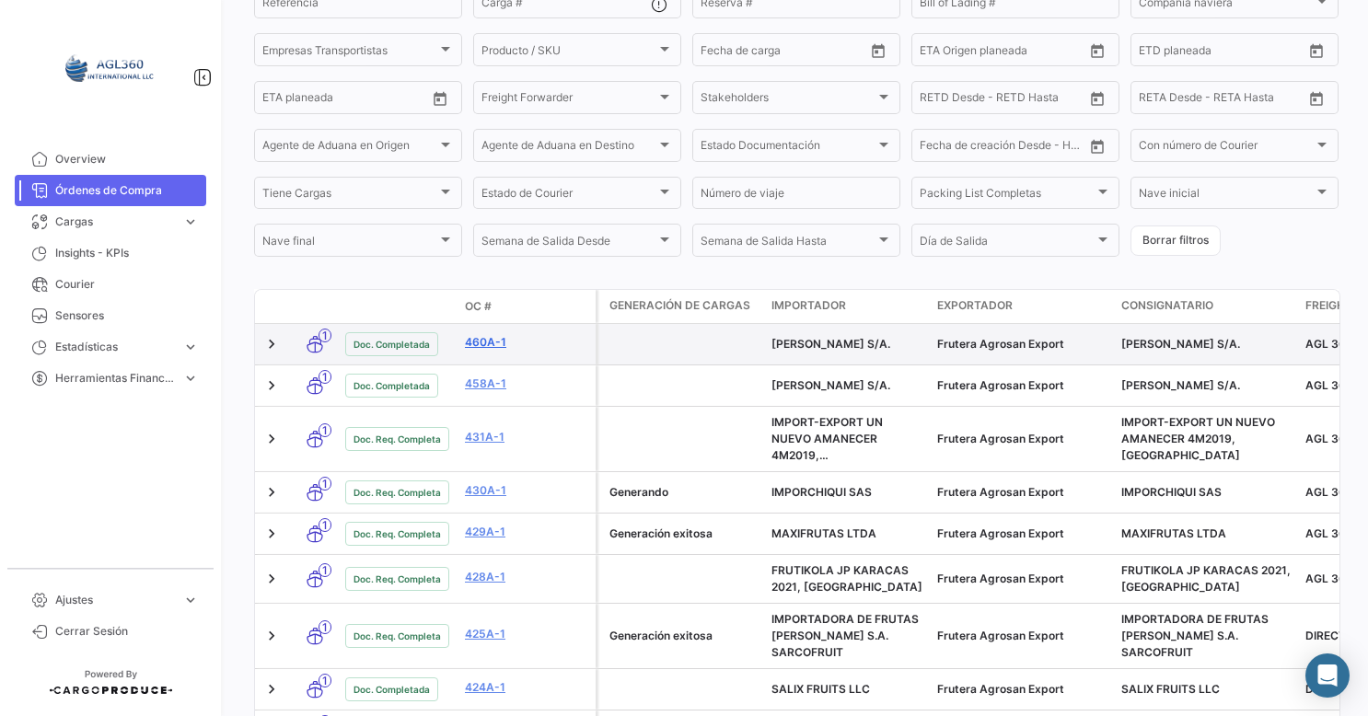
click at [486, 349] on link "460A-1" at bounding box center [526, 342] width 123 height 17
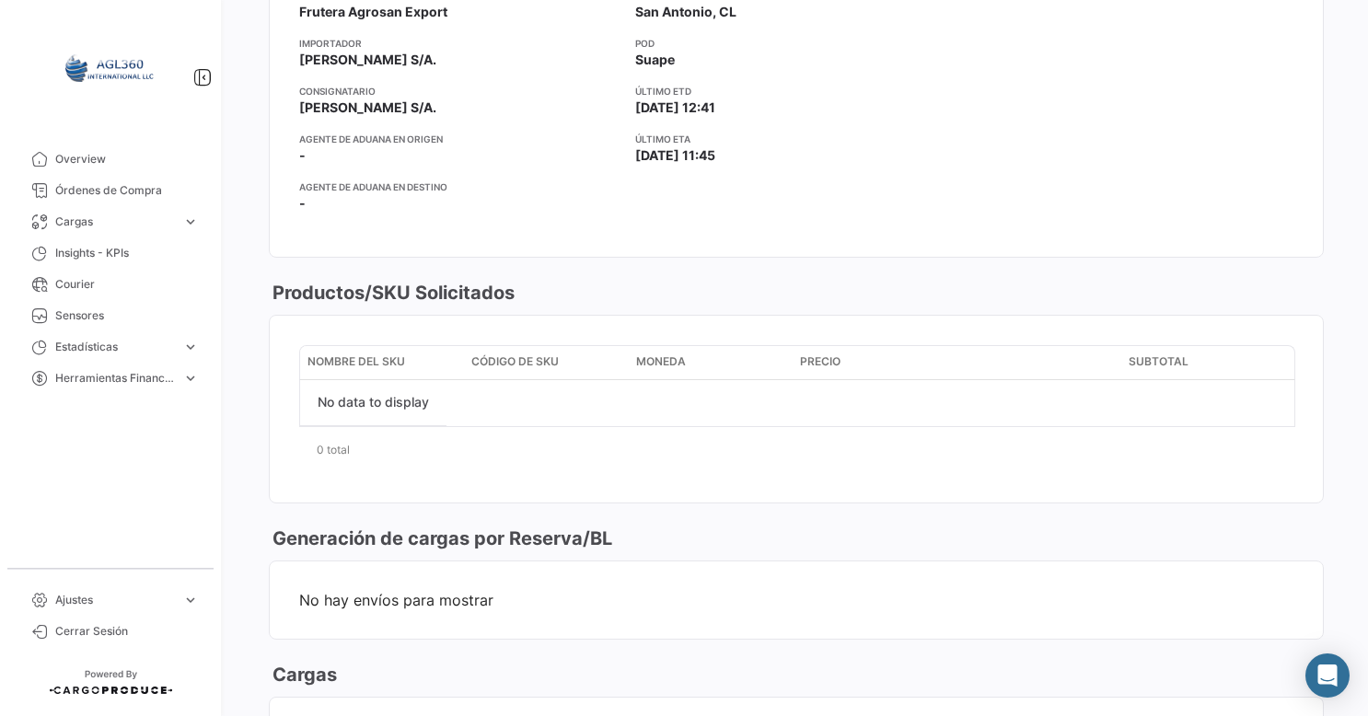
scroll to position [808, 0]
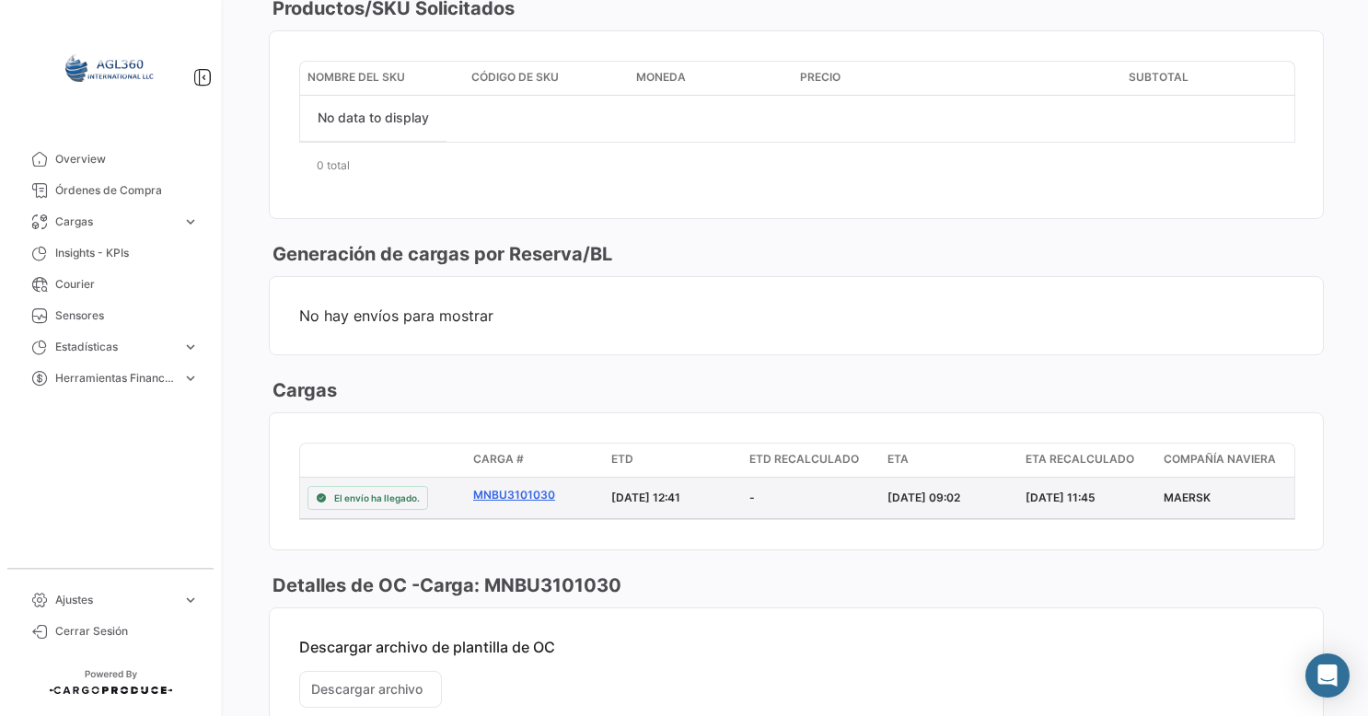
click at [498, 490] on link "MNBU3101030" at bounding box center [534, 495] width 123 height 17
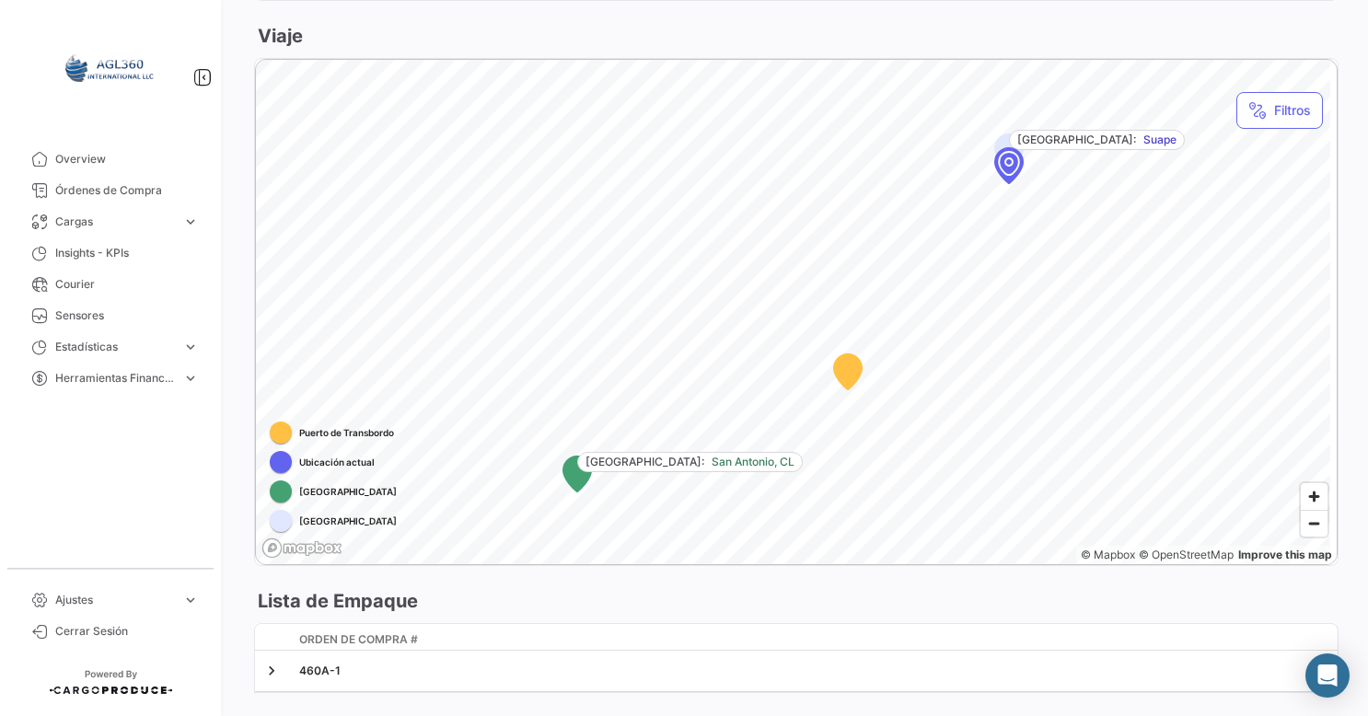
scroll to position [990, 0]
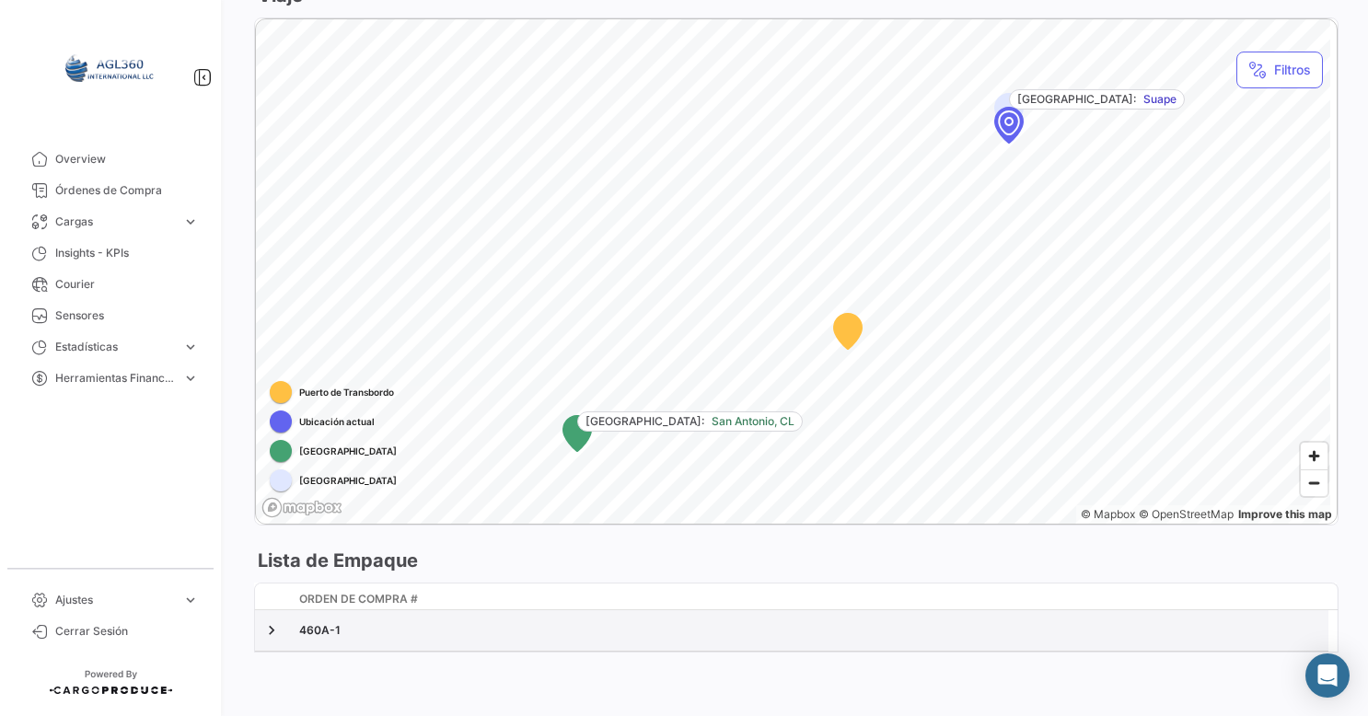
click at [283, 626] on div at bounding box center [273, 631] width 22 height 26
click at [271, 629] on link at bounding box center [271, 630] width 18 height 18
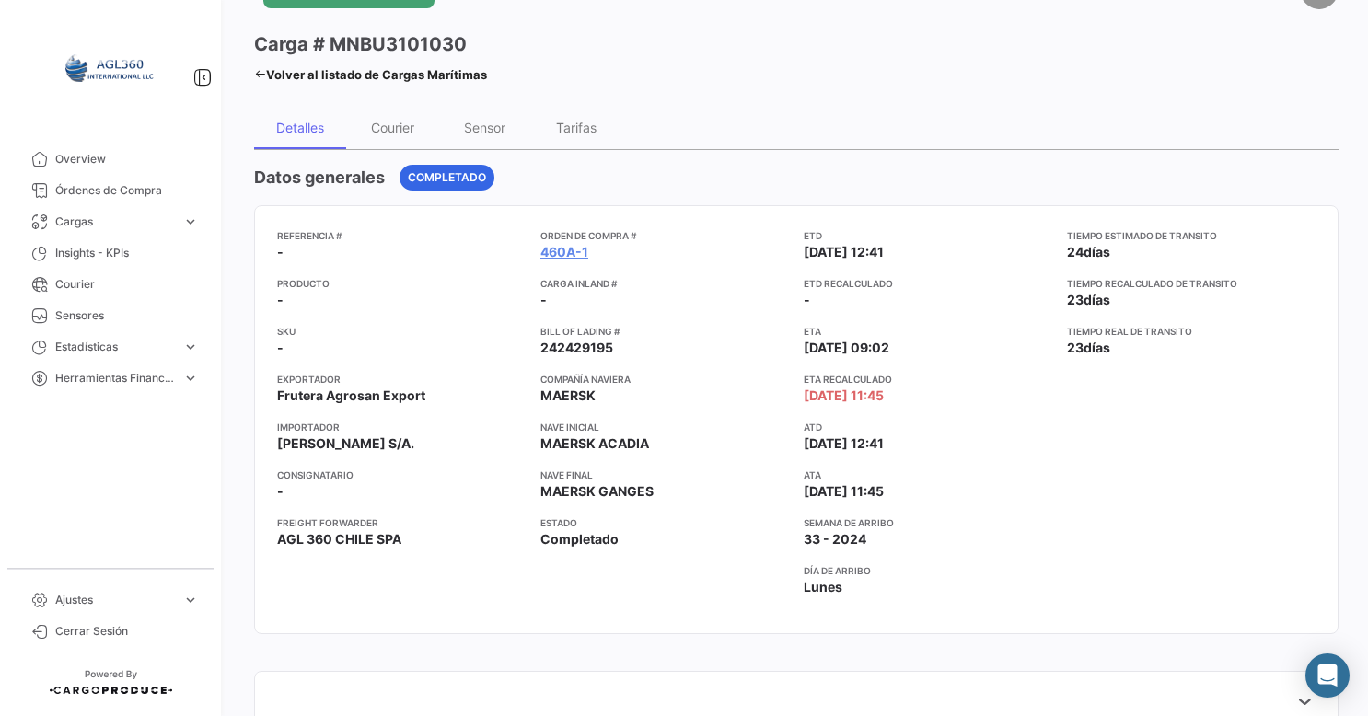
scroll to position [0, 0]
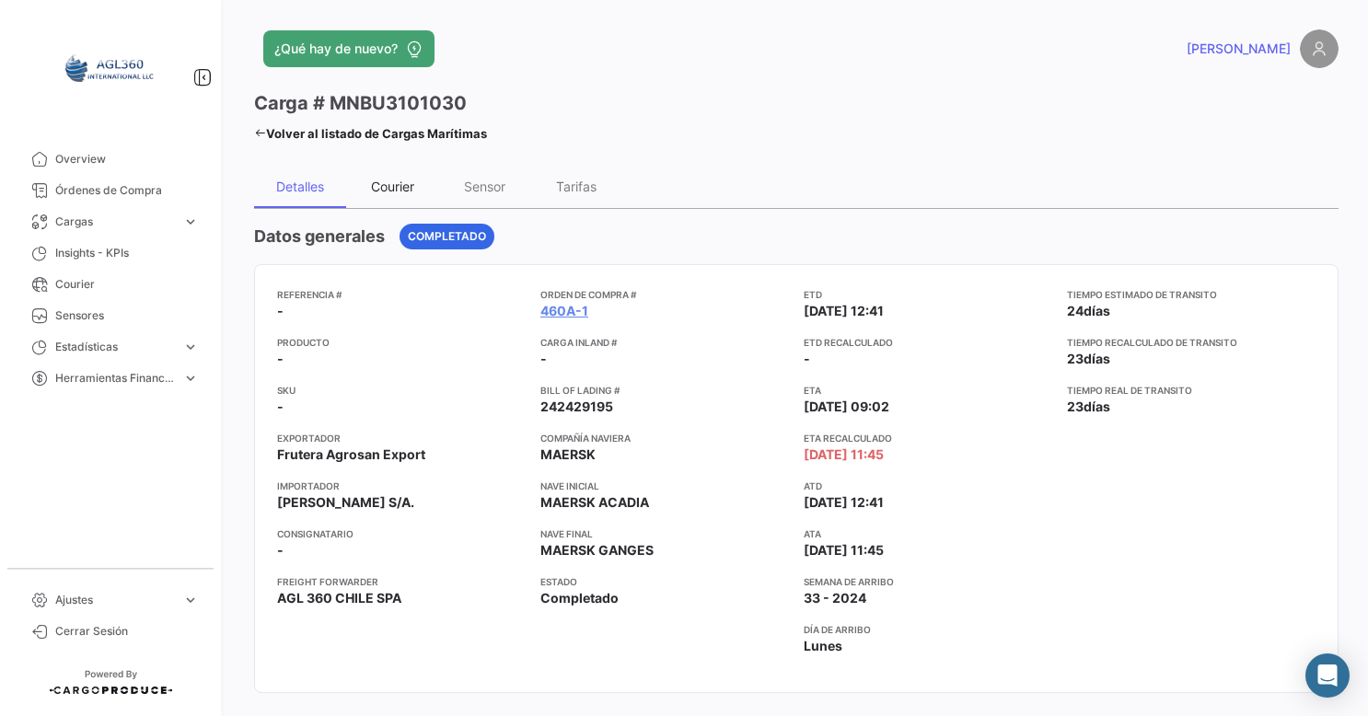
click at [381, 184] on div "Courier" at bounding box center [392, 187] width 43 height 16
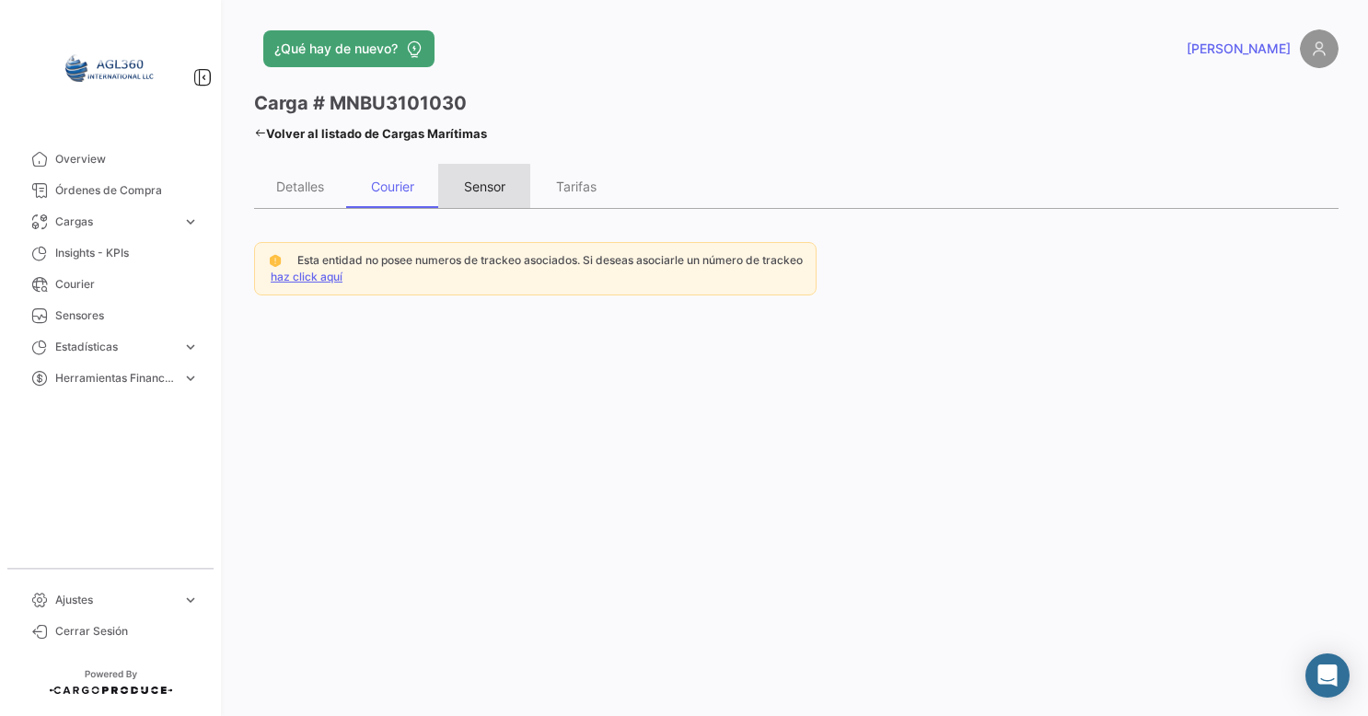
click at [480, 189] on div "Sensor" at bounding box center [484, 187] width 41 height 16
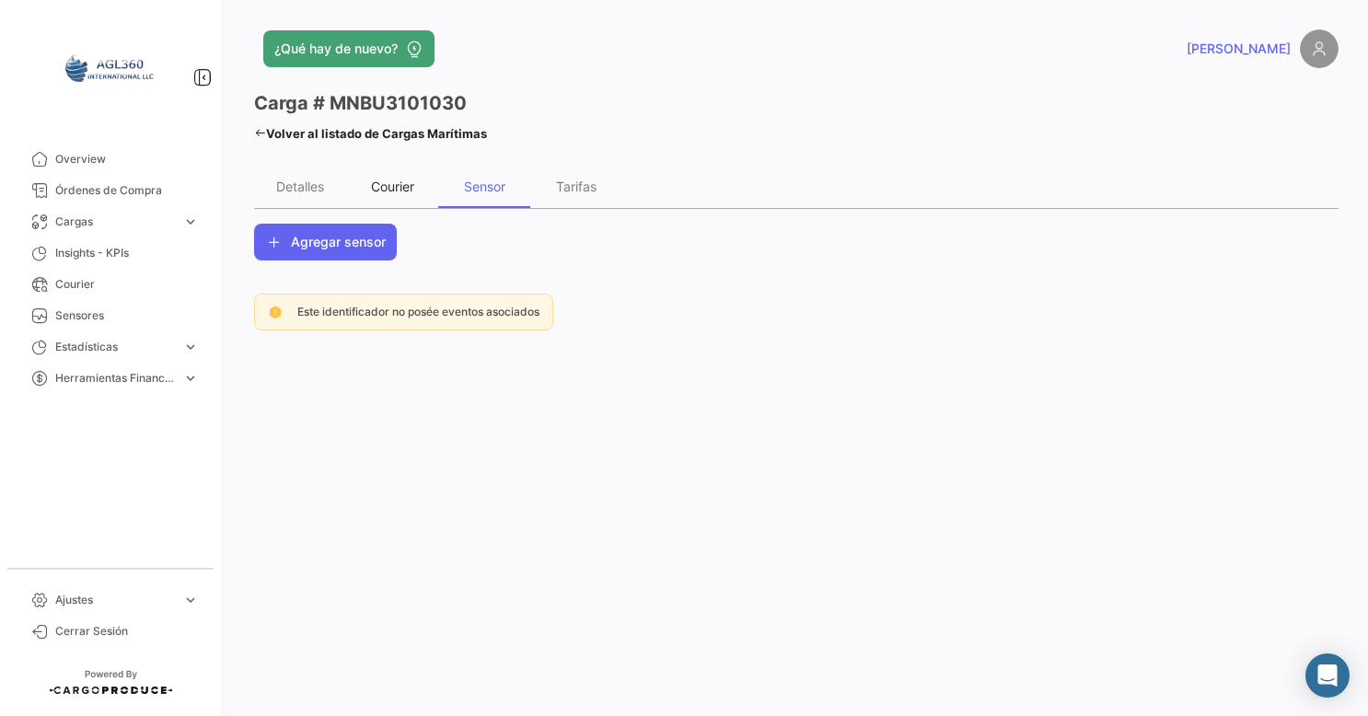
click at [396, 189] on div "Courier" at bounding box center [392, 187] width 43 height 16
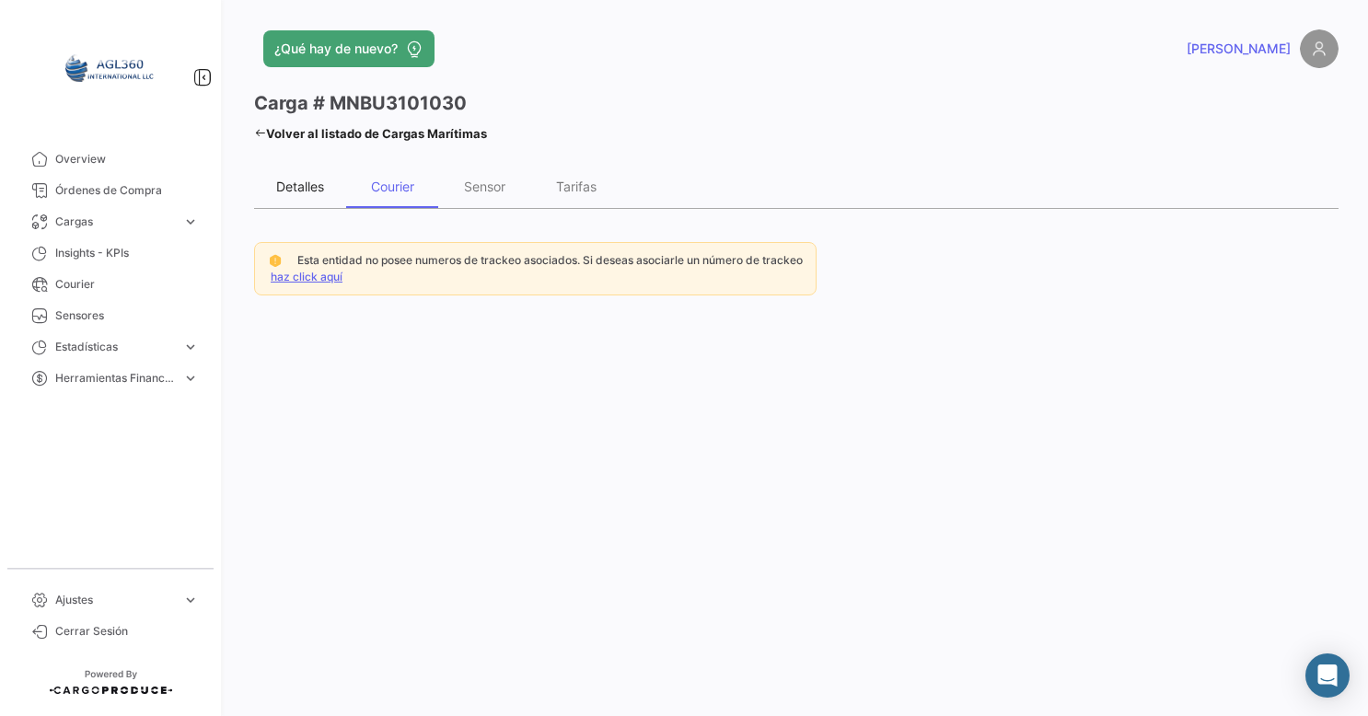
click at [316, 181] on div "Detalles" at bounding box center [300, 187] width 48 height 16
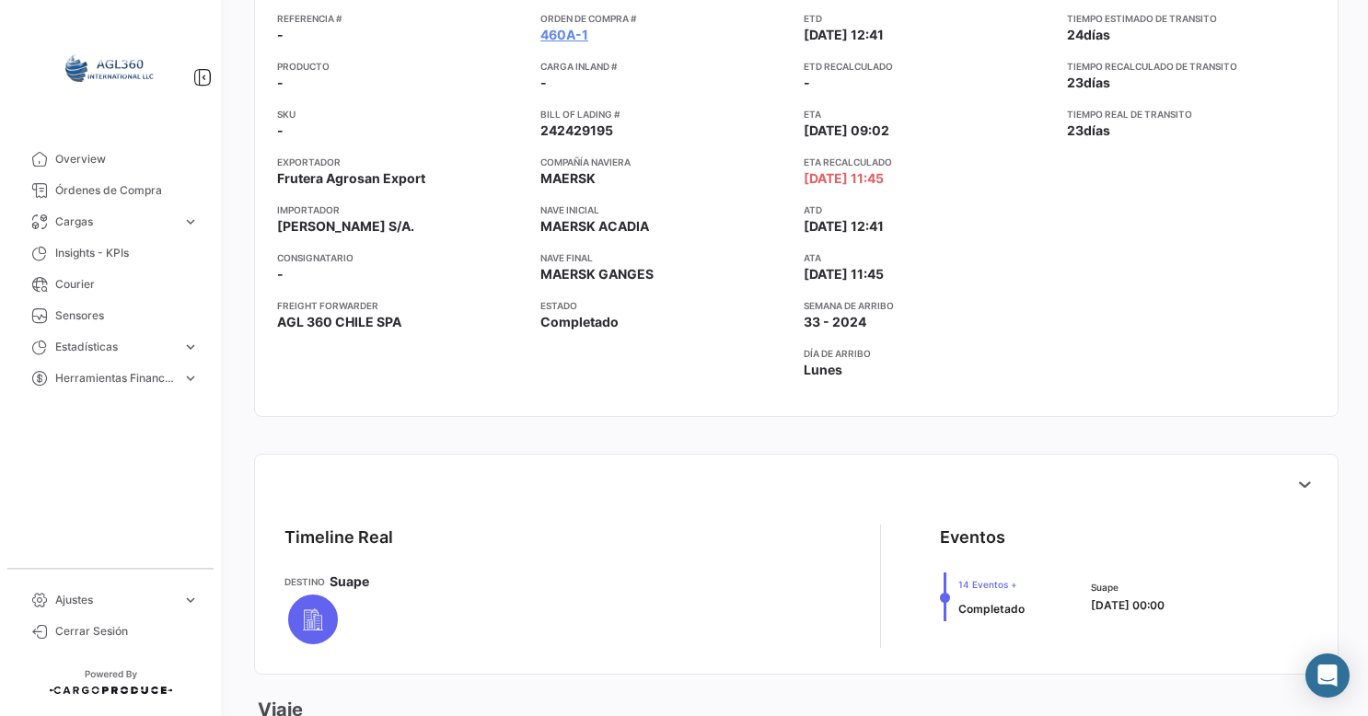
scroll to position [552, 0]
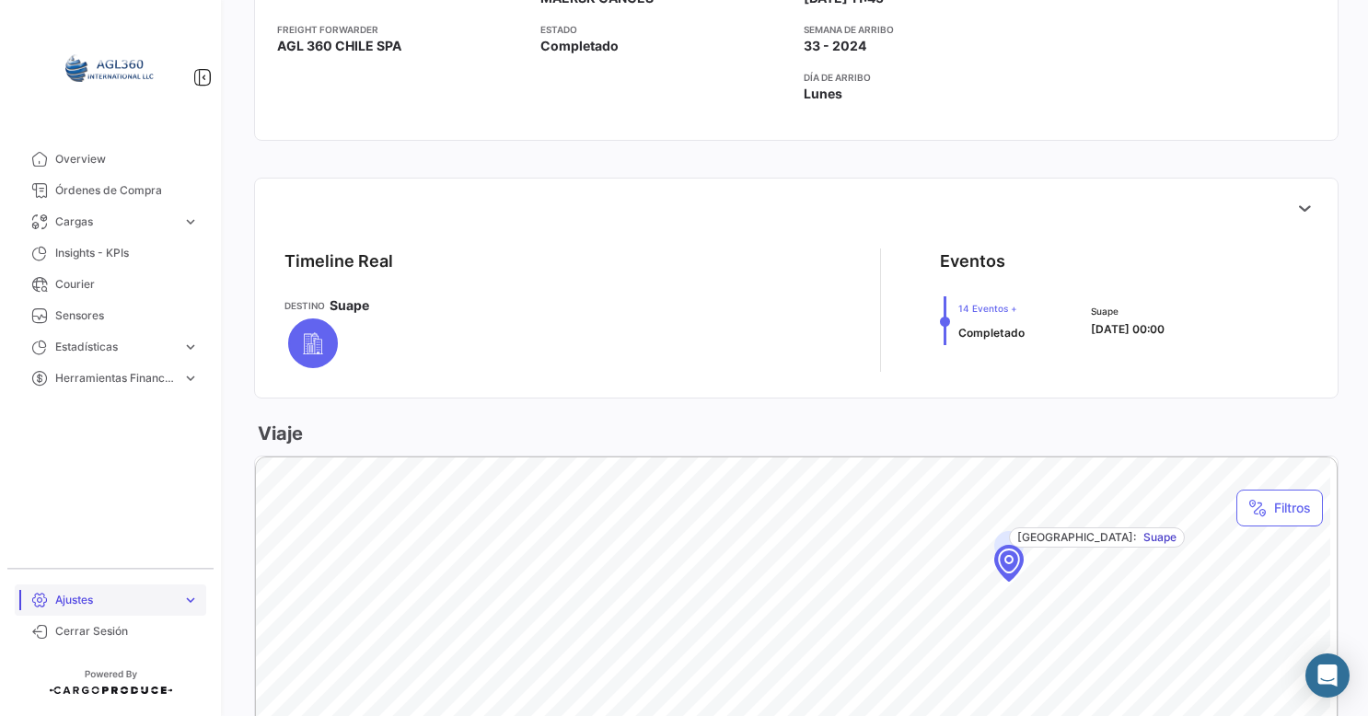
click at [191, 606] on span "expand_more" at bounding box center [190, 600] width 17 height 17
click at [110, 564] on span "Parámetros de Envíos Cargas Marítimas" at bounding box center [118, 561] width 140 height 17
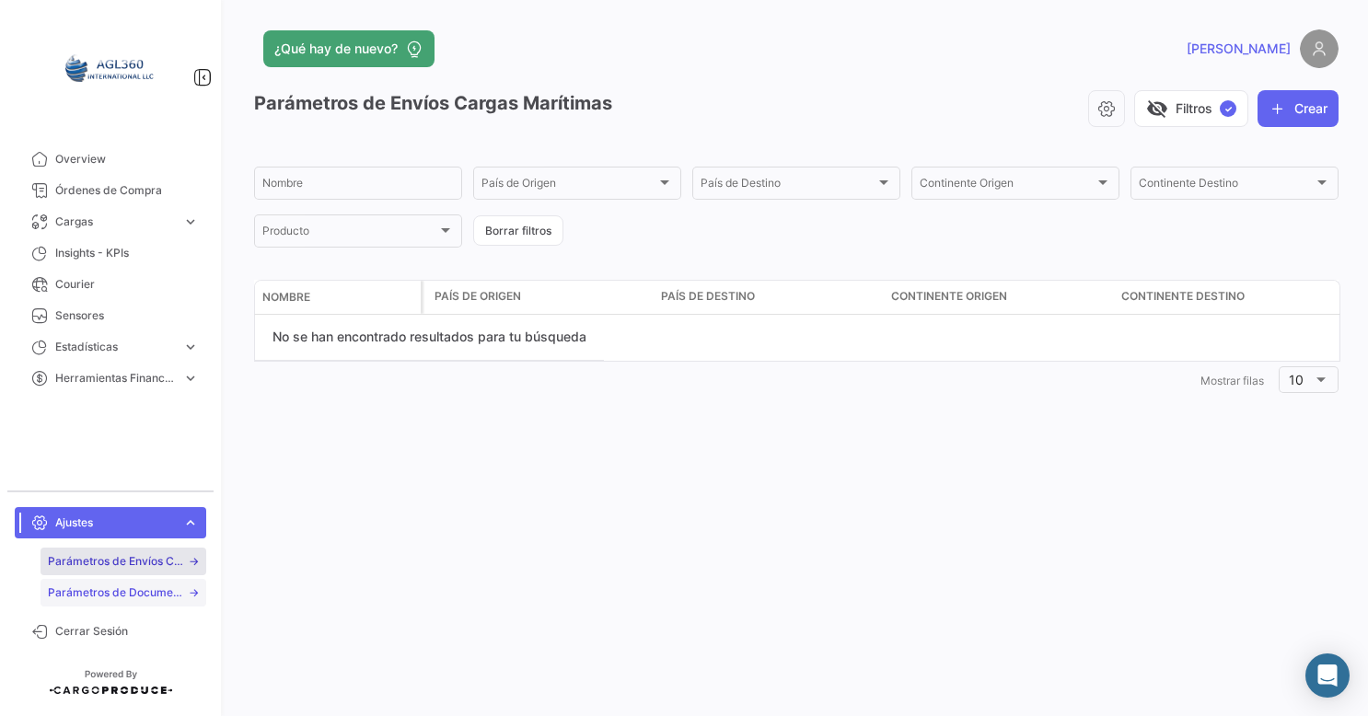
click at [105, 596] on span "Parámetros de Documentos" at bounding box center [118, 592] width 140 height 17
click at [133, 522] on span "Ajustes" at bounding box center [115, 522] width 120 height 17
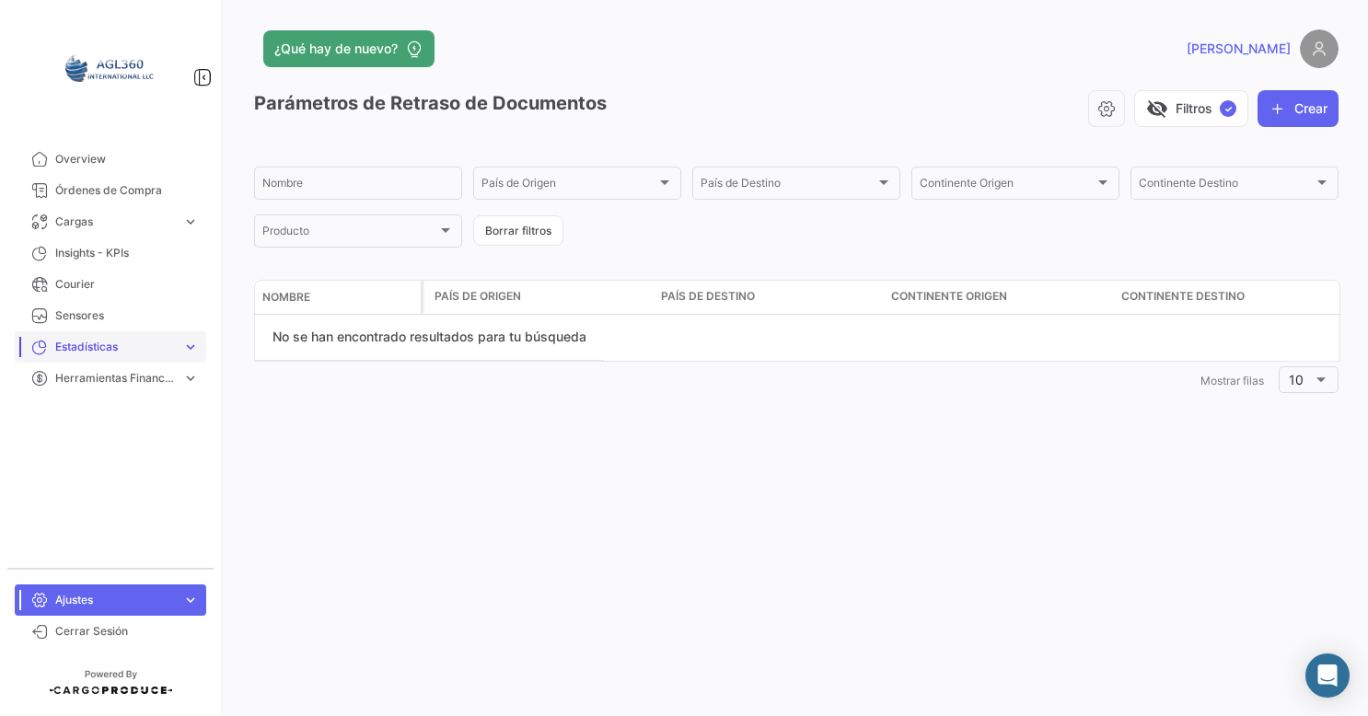
click at [111, 343] on span "Estadísticas" at bounding box center [115, 347] width 120 height 17
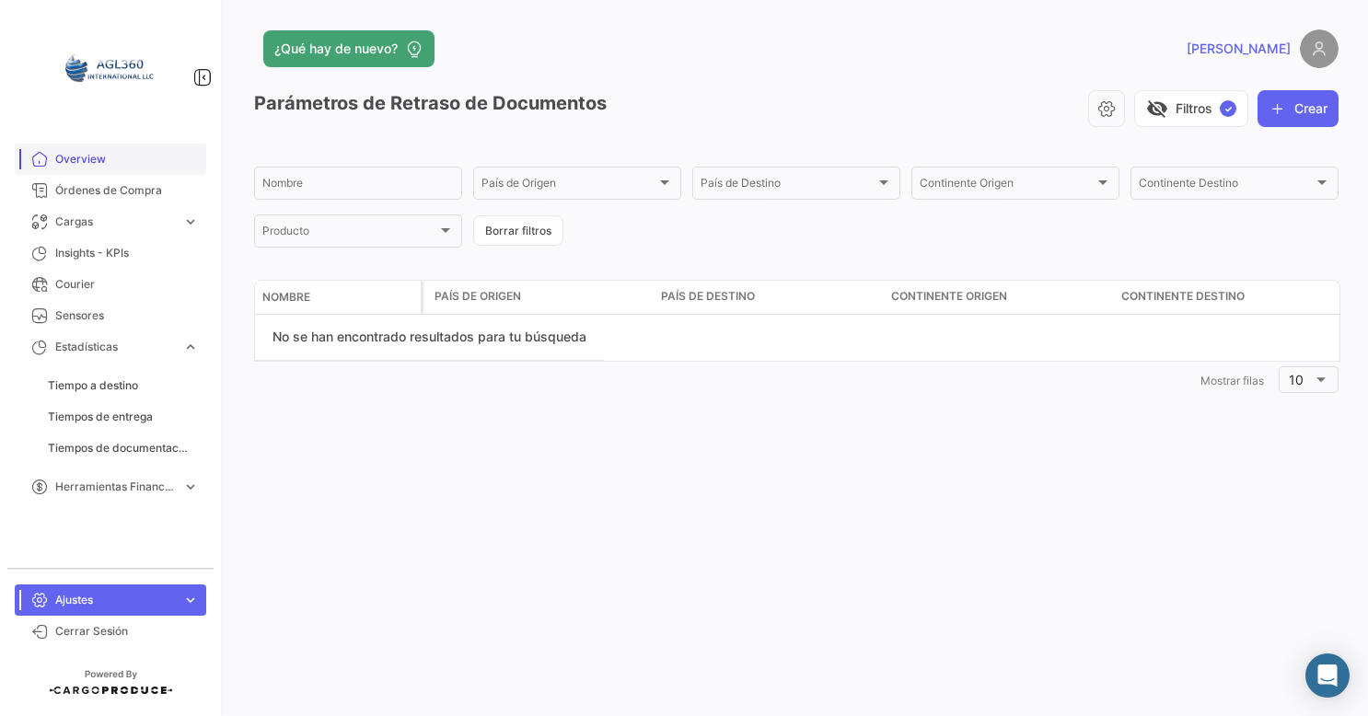
click at [120, 164] on span "Overview" at bounding box center [127, 159] width 144 height 17
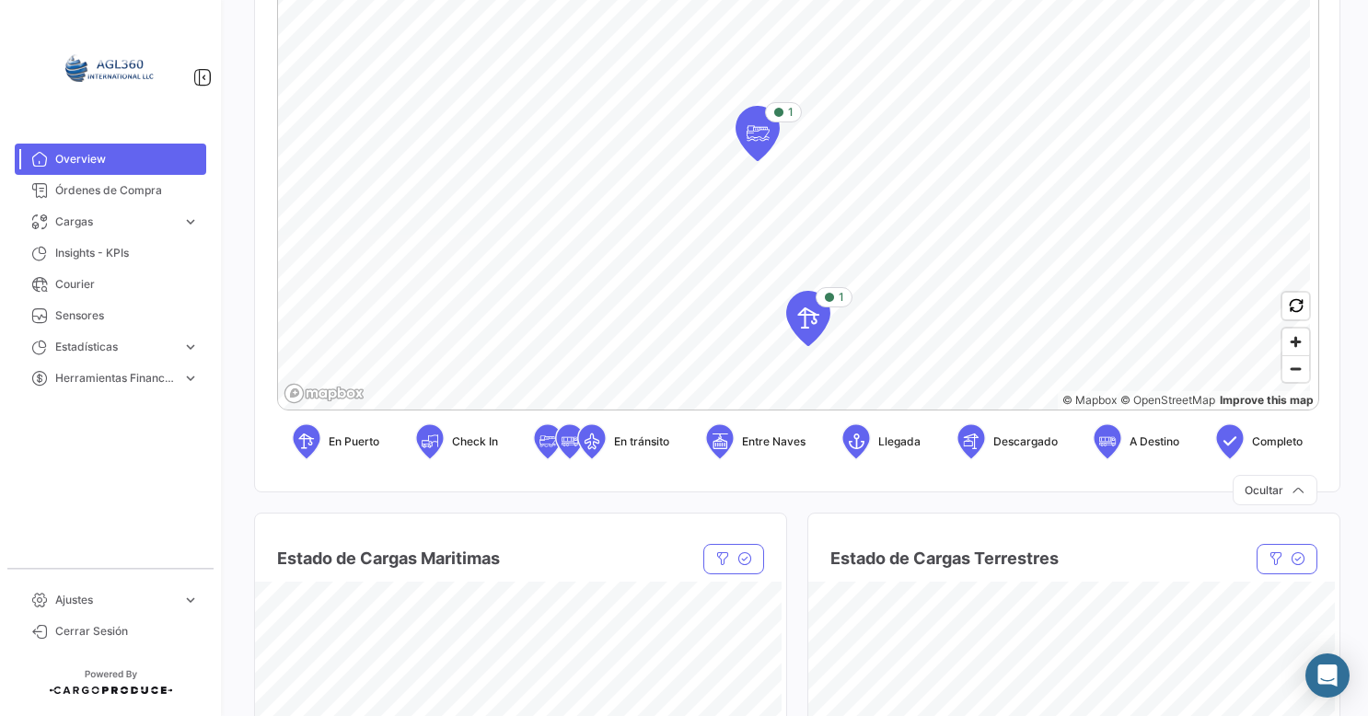
scroll to position [368, 0]
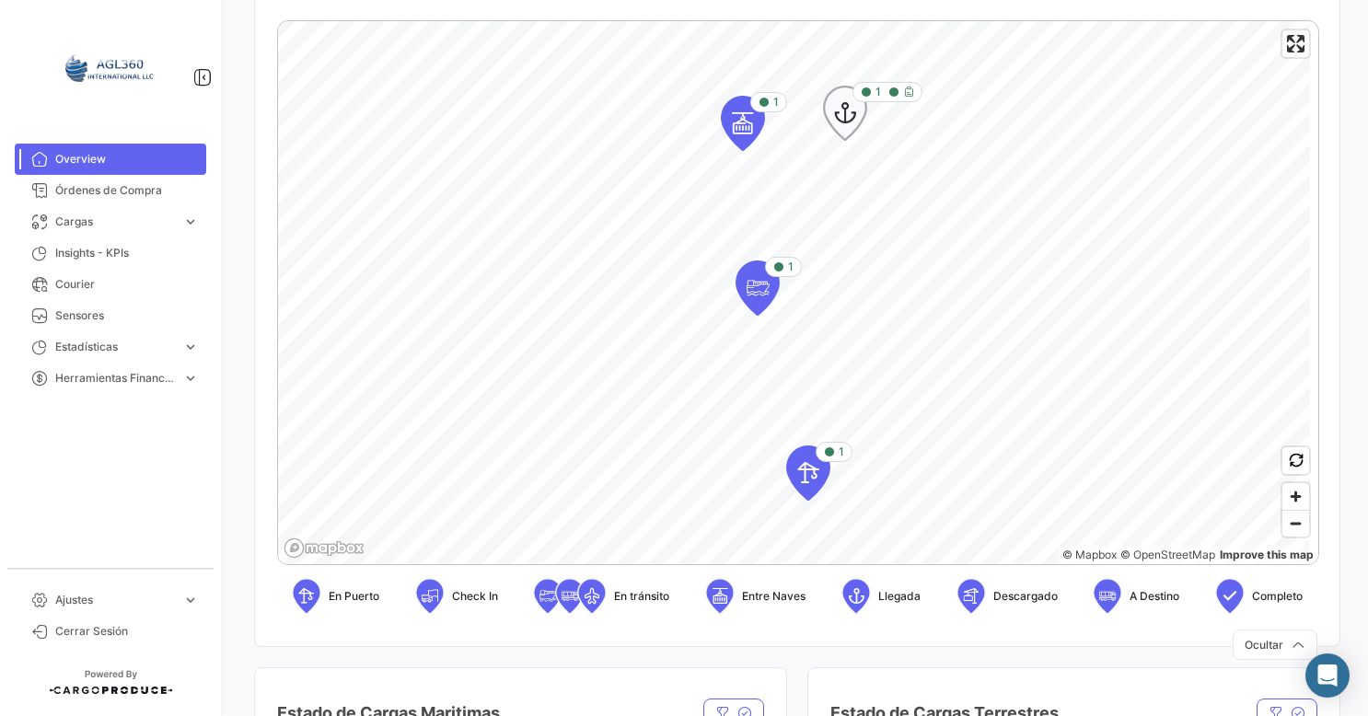
click at [849, 127] on icon "Map marker" at bounding box center [845, 113] width 26 height 39
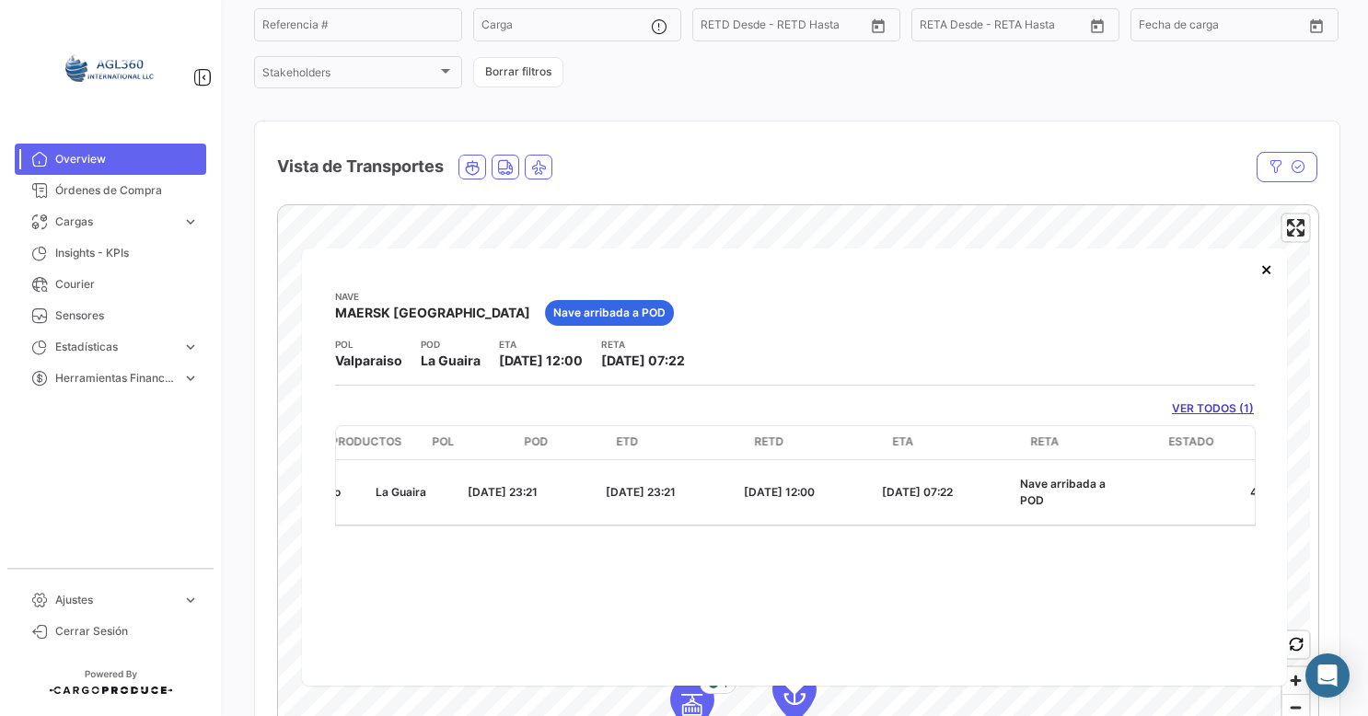
scroll to position [0, 604]
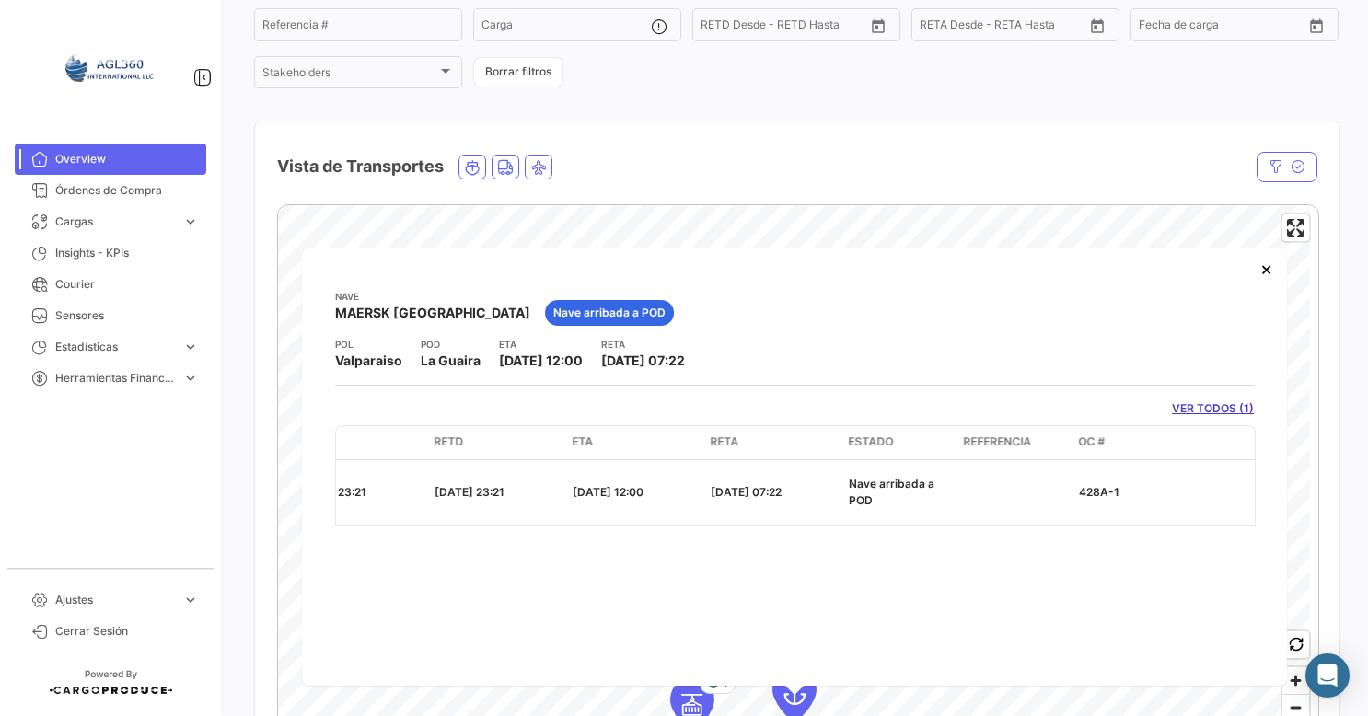
click at [1200, 405] on link "VER TODOS (1)" at bounding box center [1213, 408] width 82 height 17
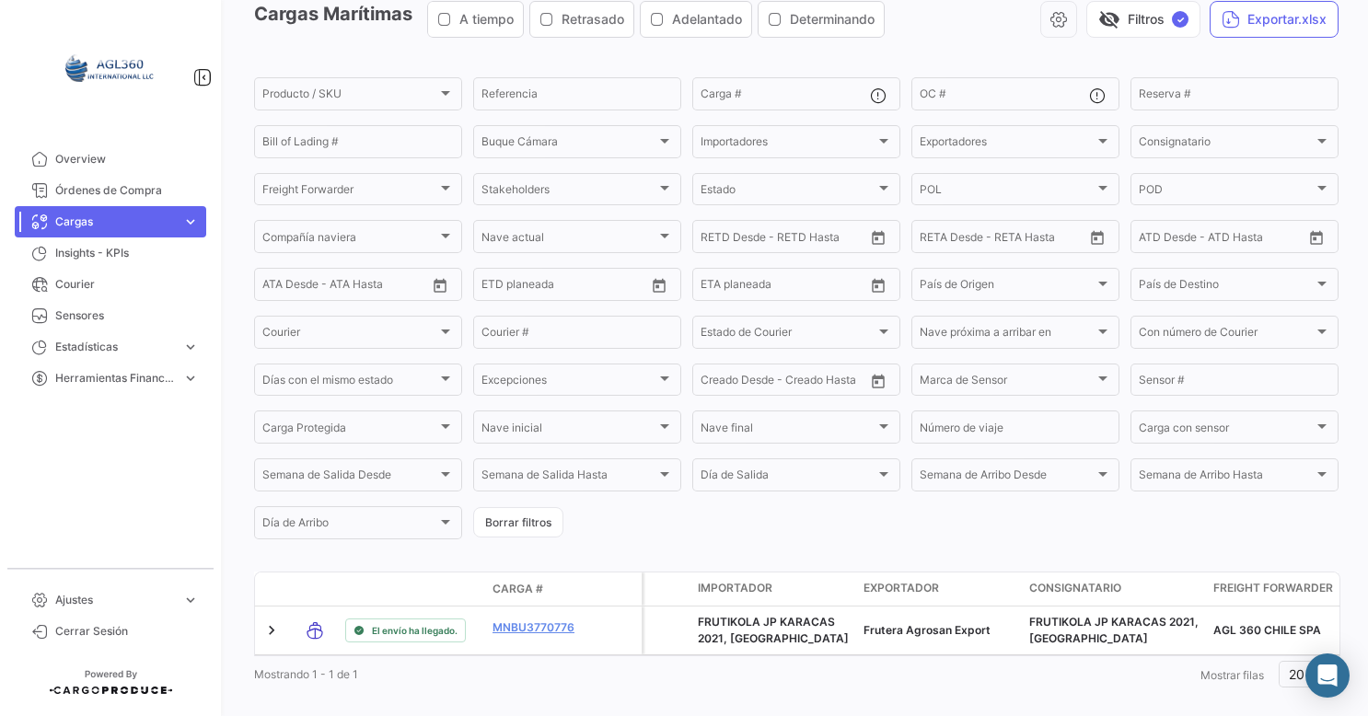
scroll to position [129, 0]
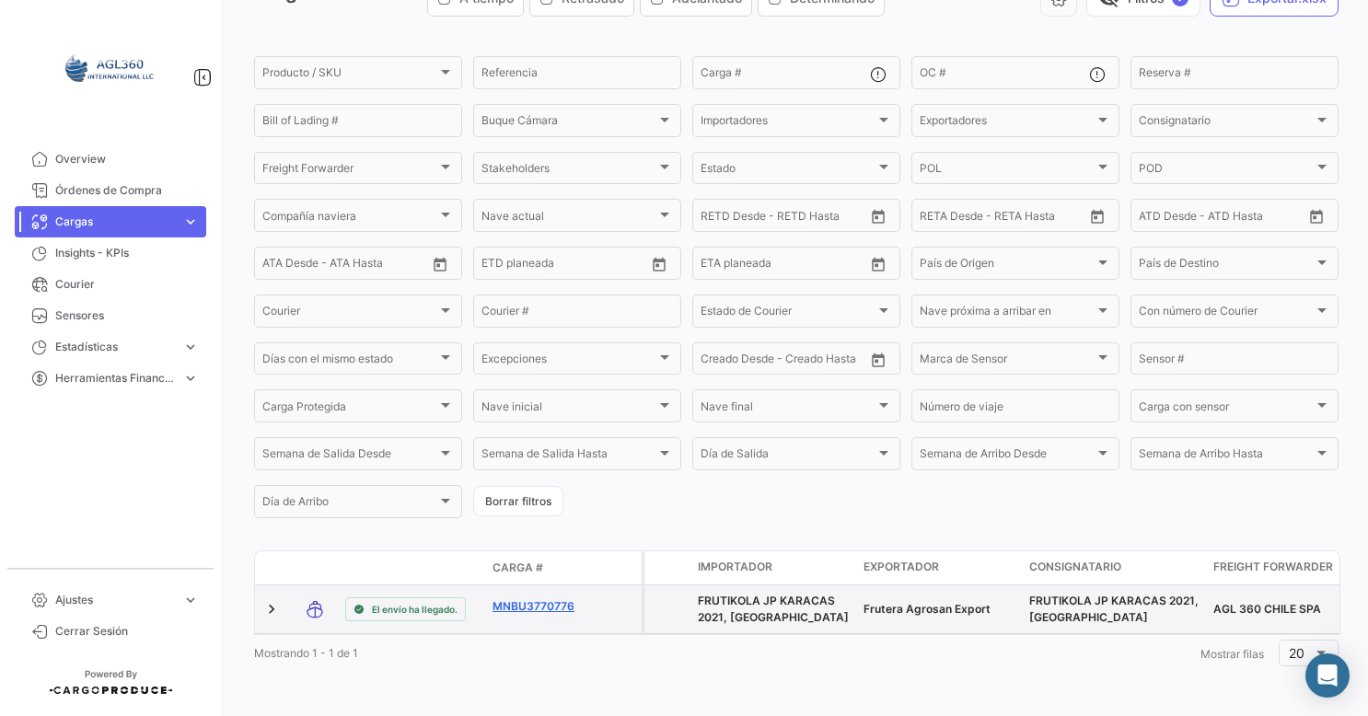
click at [532, 598] on link "MNBU3770776" at bounding box center [540, 606] width 96 height 17
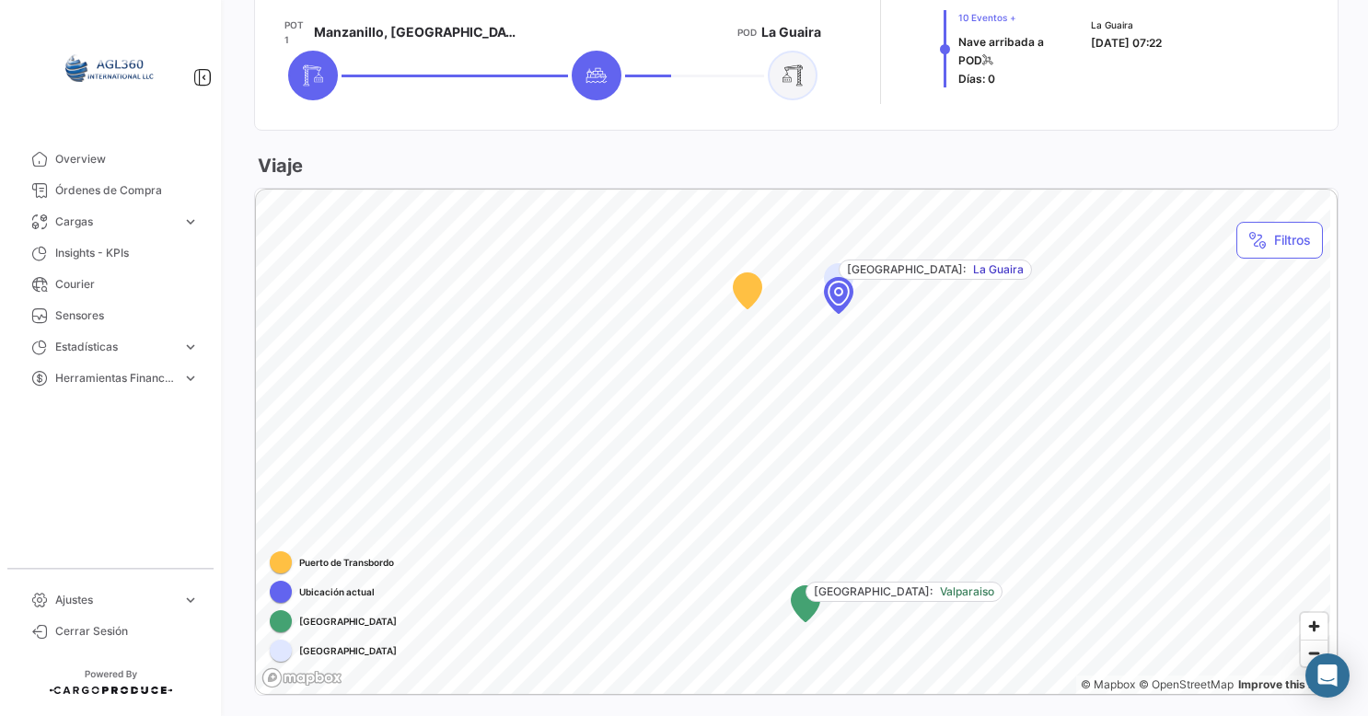
scroll to position [998, 0]
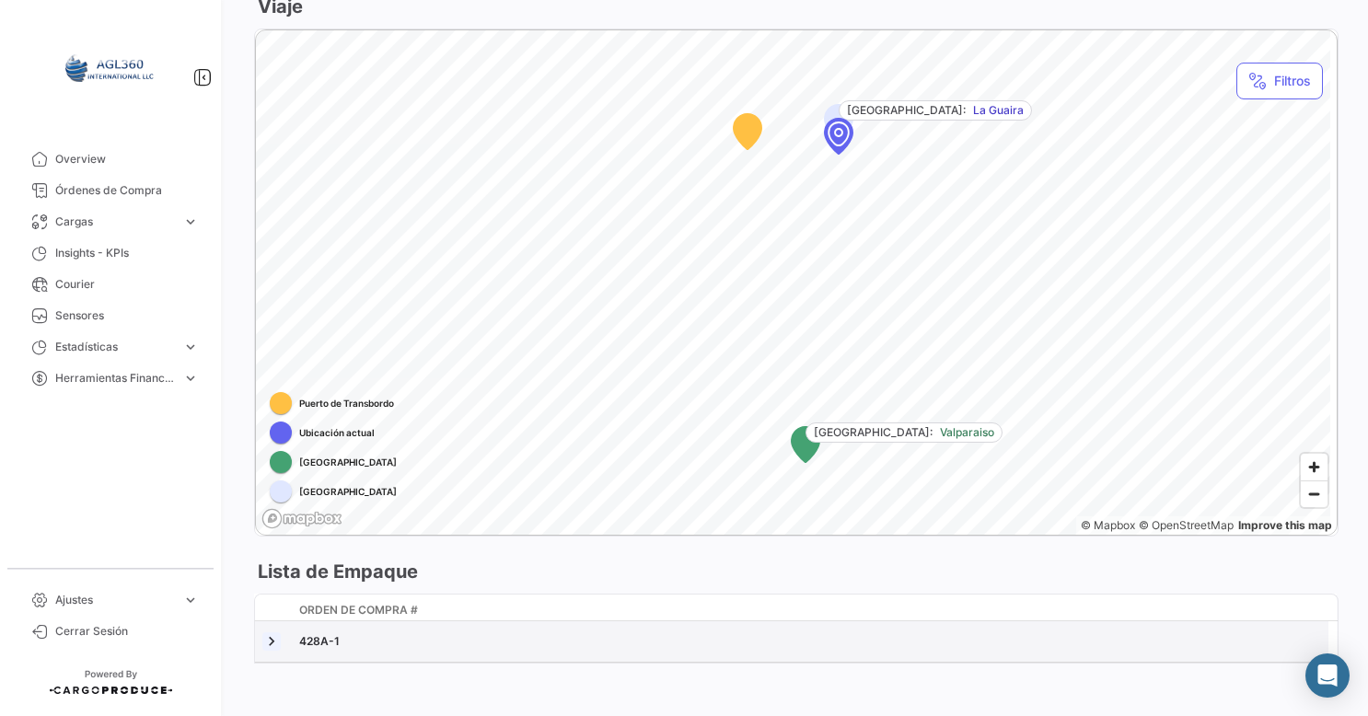
click at [272, 632] on link at bounding box center [271, 641] width 18 height 18
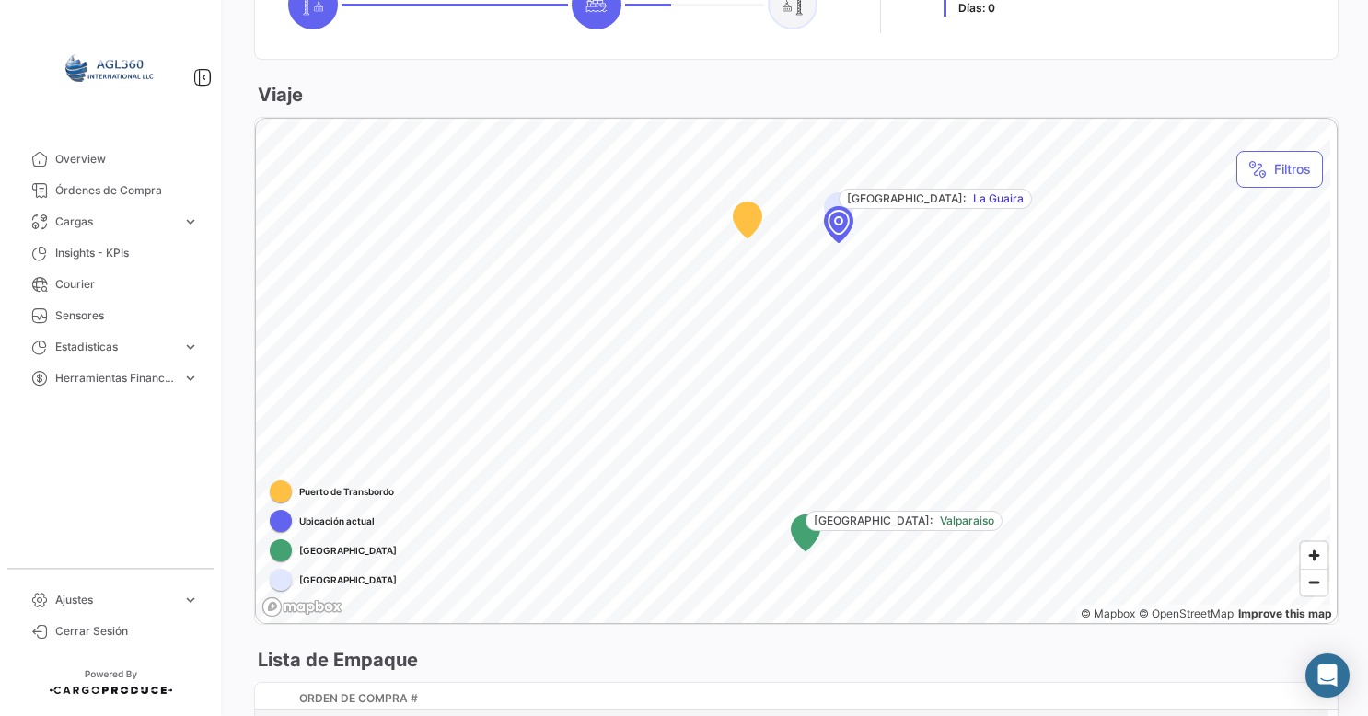
scroll to position [710, 0]
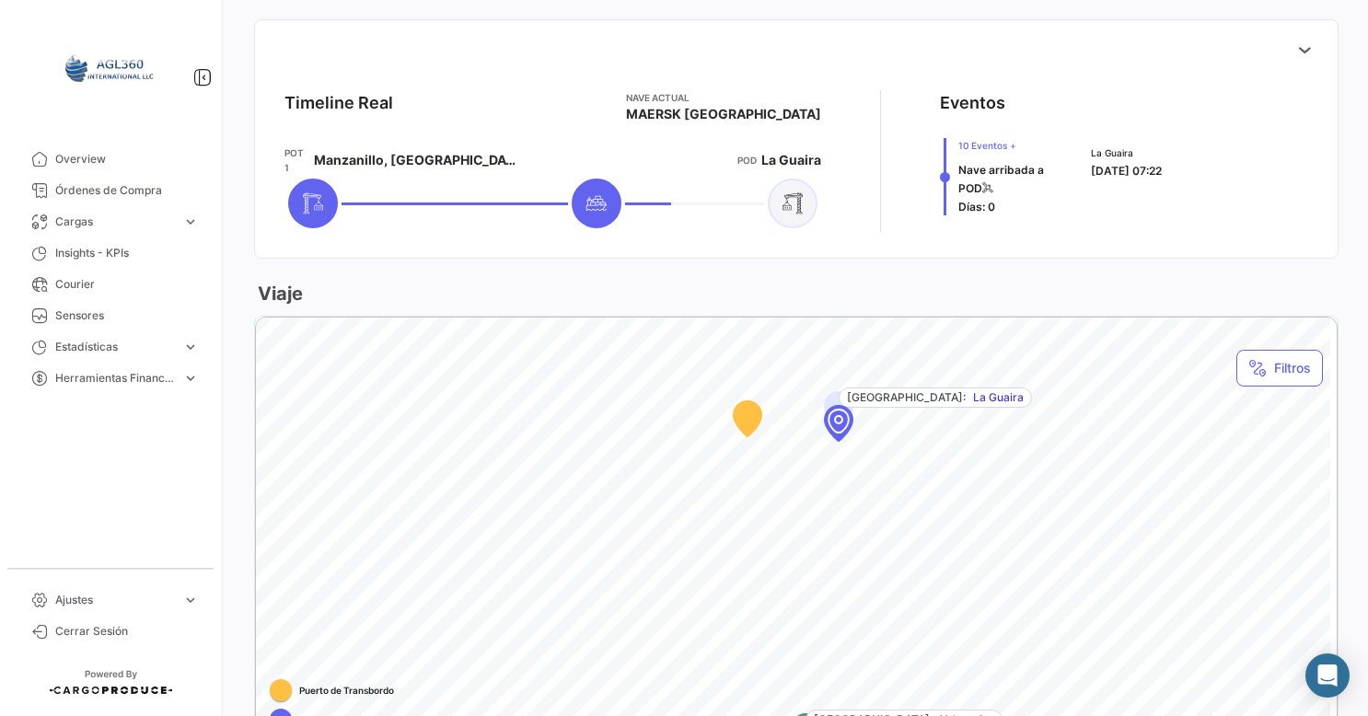
click at [323, 193] on icon at bounding box center [313, 203] width 20 height 21
click at [571, 162] on div at bounding box center [596, 159] width 149 height 29
click at [324, 192] on icon at bounding box center [313, 203] width 22 height 22
drag, startPoint x: 301, startPoint y: 179, endPoint x: 471, endPoint y: 180, distance: 170.3
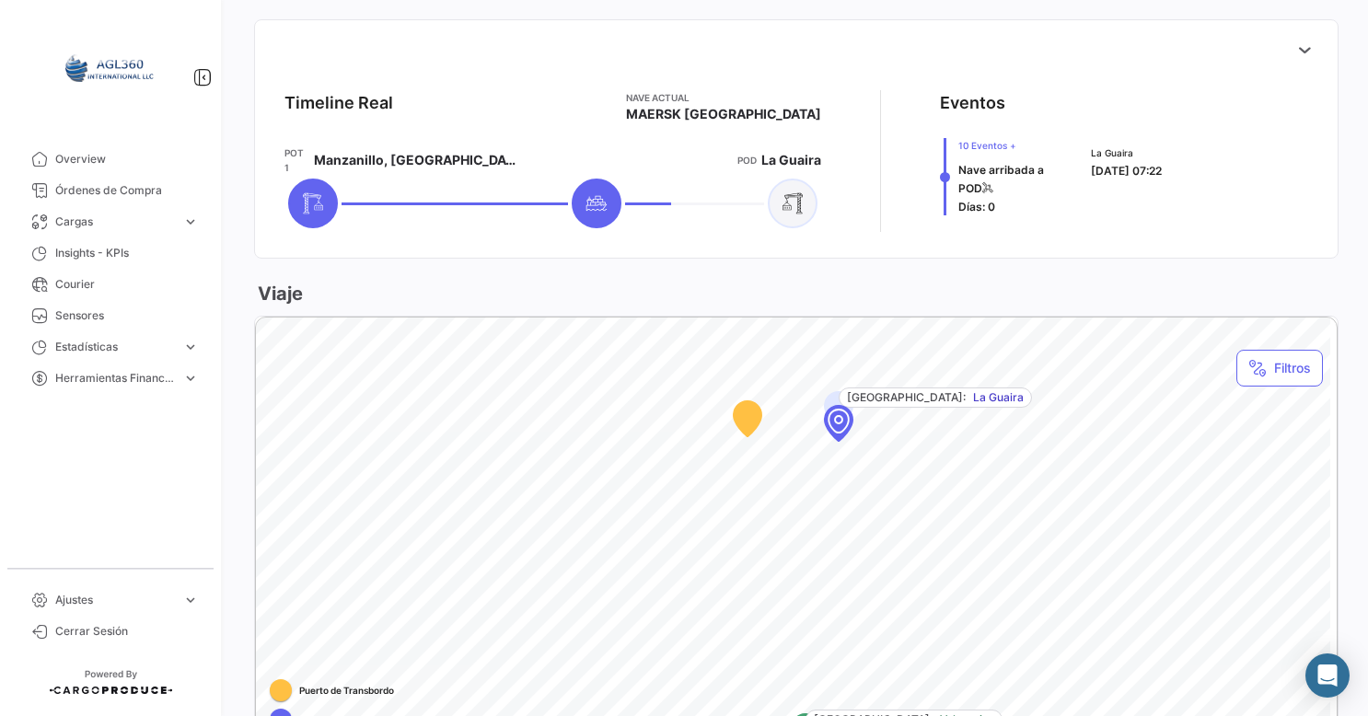
click at [337, 179] on div at bounding box center [402, 203] width 237 height 57
drag, startPoint x: 605, startPoint y: 188, endPoint x: 770, endPoint y: 202, distance: 166.2
click at [606, 189] on div at bounding box center [596, 203] width 149 height 57
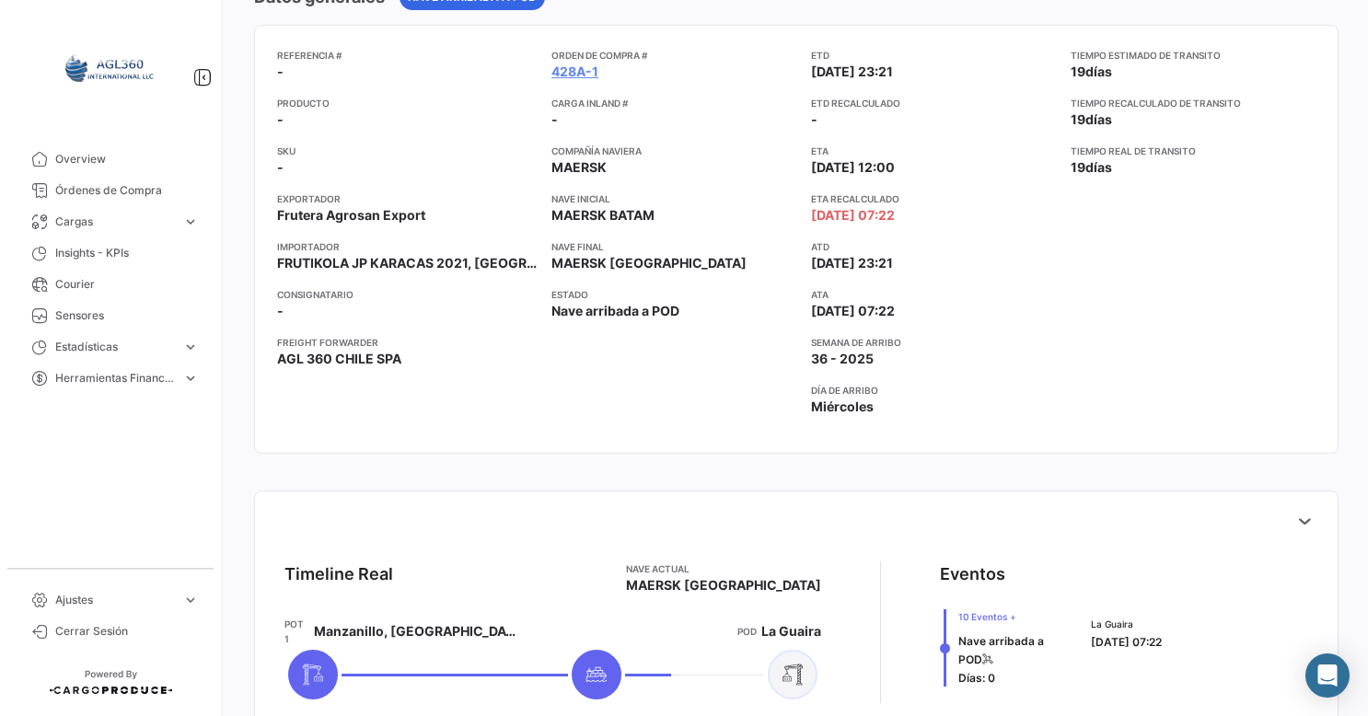
scroll to position [158, 0]
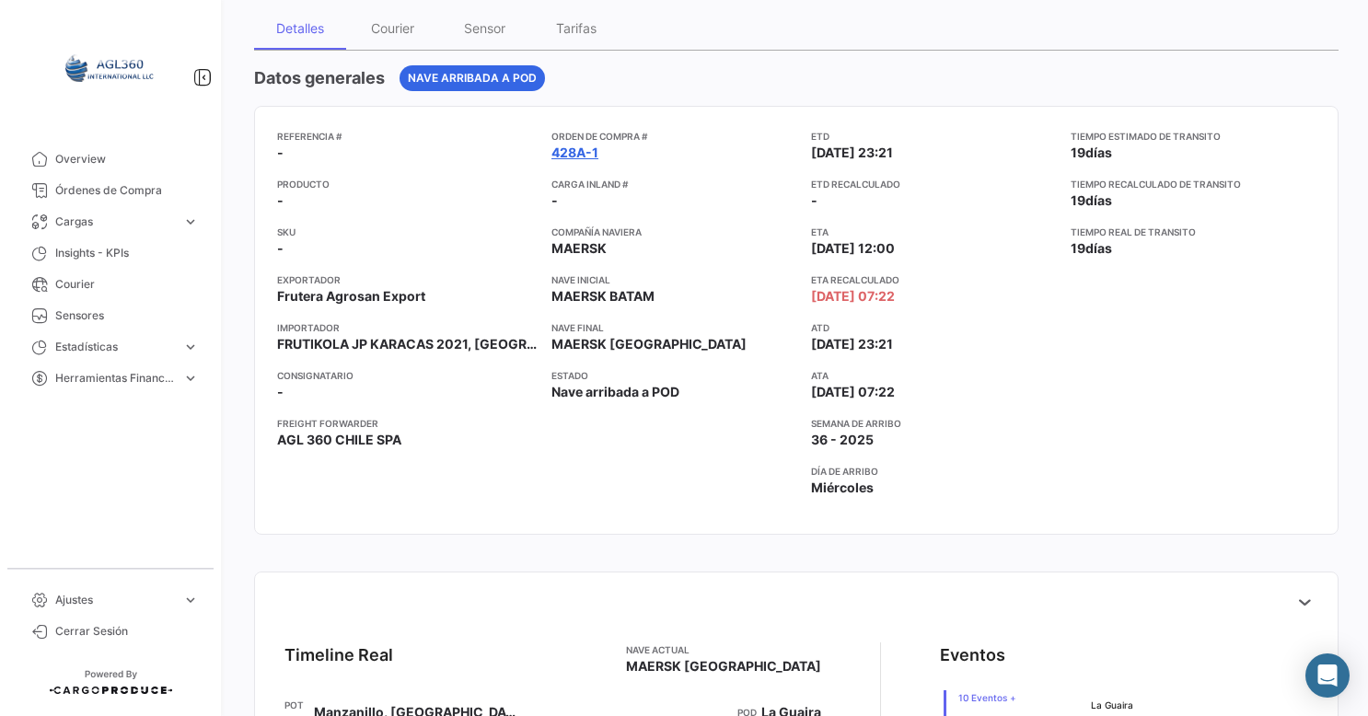
click at [554, 150] on link "428A-1" at bounding box center [574, 153] width 47 height 18
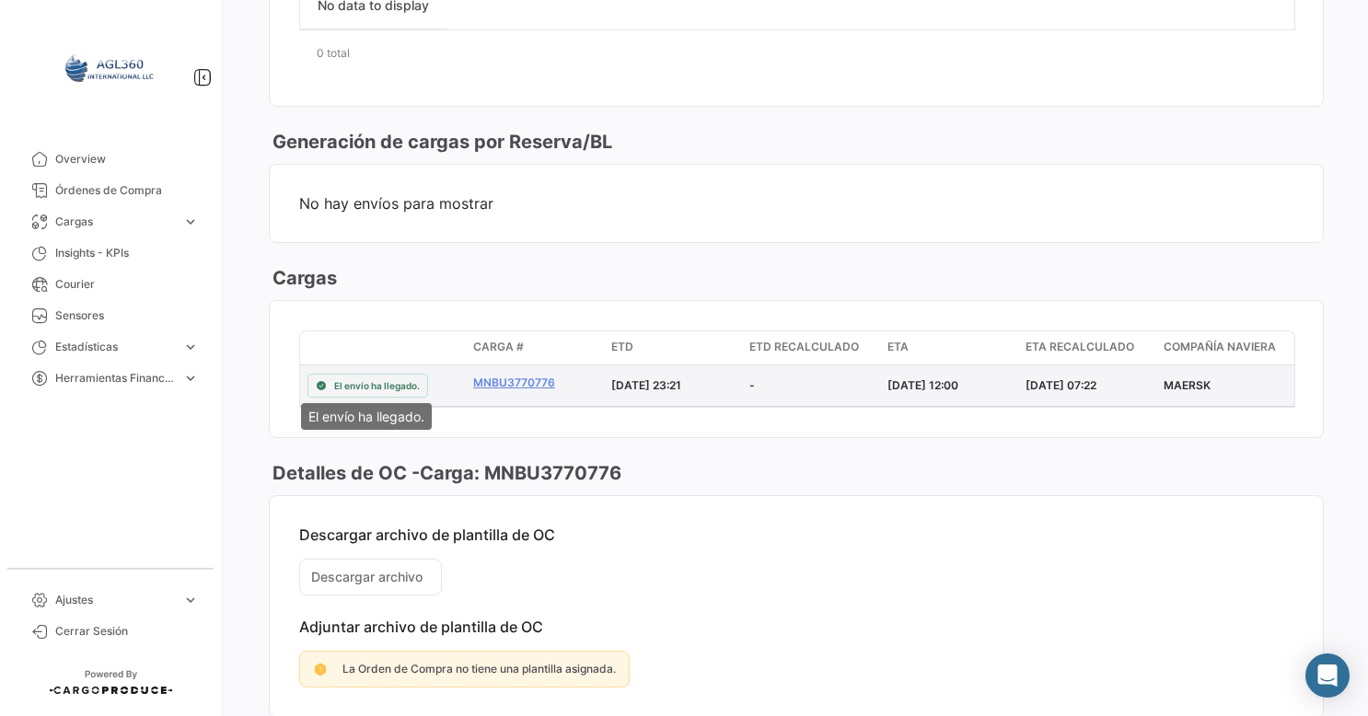
click at [379, 374] on div "El envío ha llegado." at bounding box center [367, 386] width 121 height 24
click at [370, 378] on span "El envío ha llegado." at bounding box center [377, 385] width 86 height 15
click at [486, 379] on link "MNBU3770776" at bounding box center [534, 383] width 123 height 17
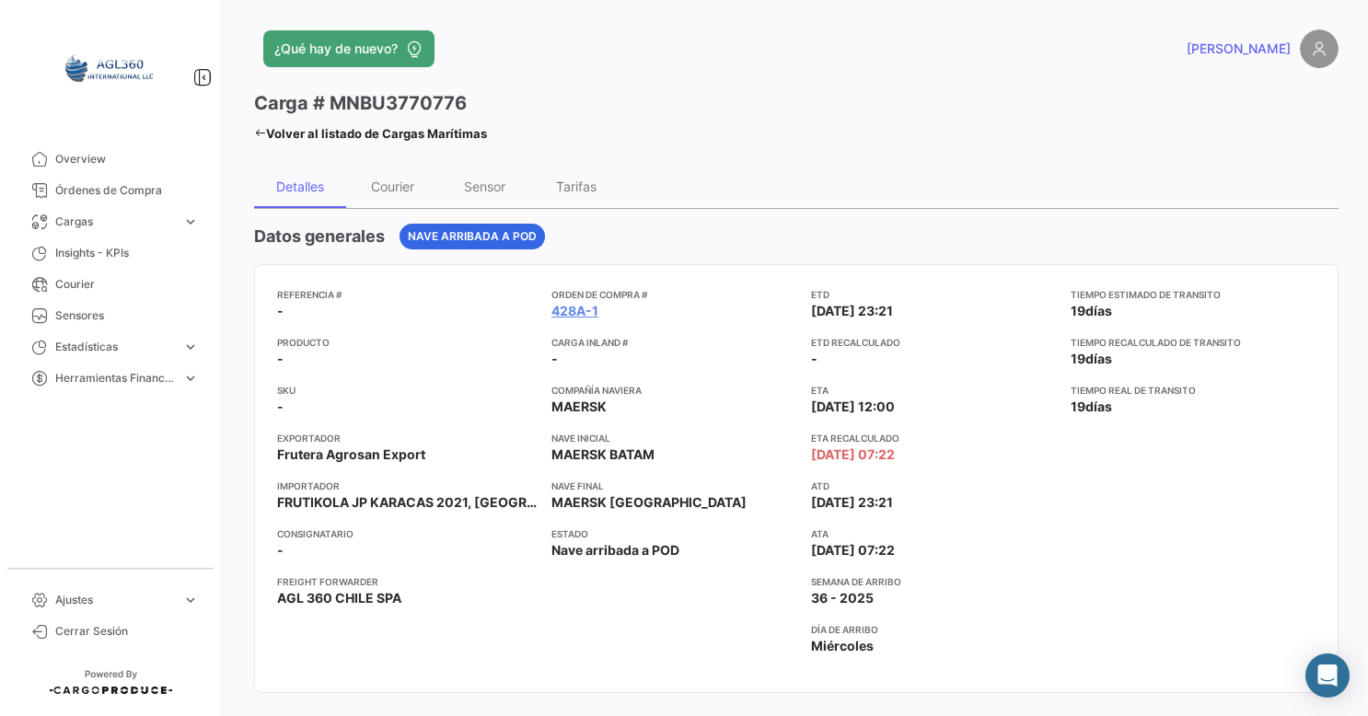
click at [347, 127] on link "Volver al listado de Cargas Marítimas" at bounding box center [370, 134] width 233 height 26
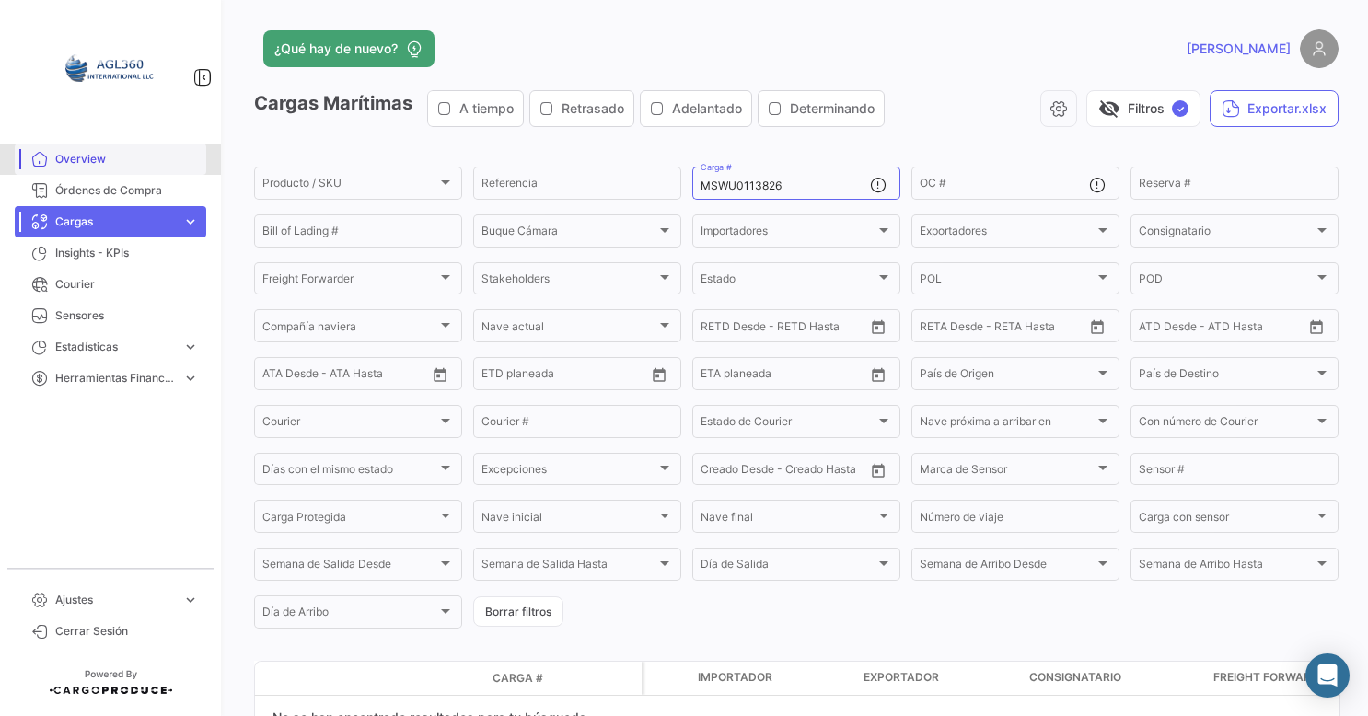
click at [102, 166] on span "Overview" at bounding box center [127, 159] width 144 height 17
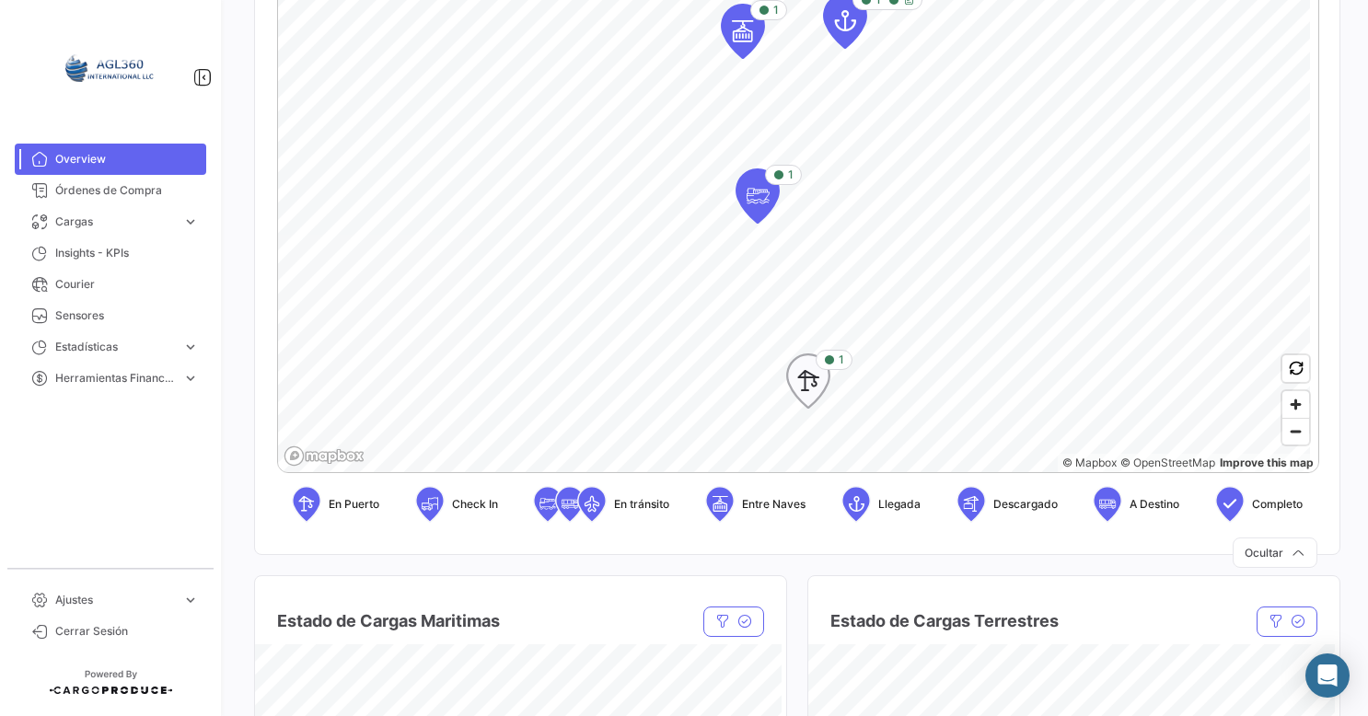
click at [808, 392] on icon "Map marker" at bounding box center [808, 381] width 26 height 39
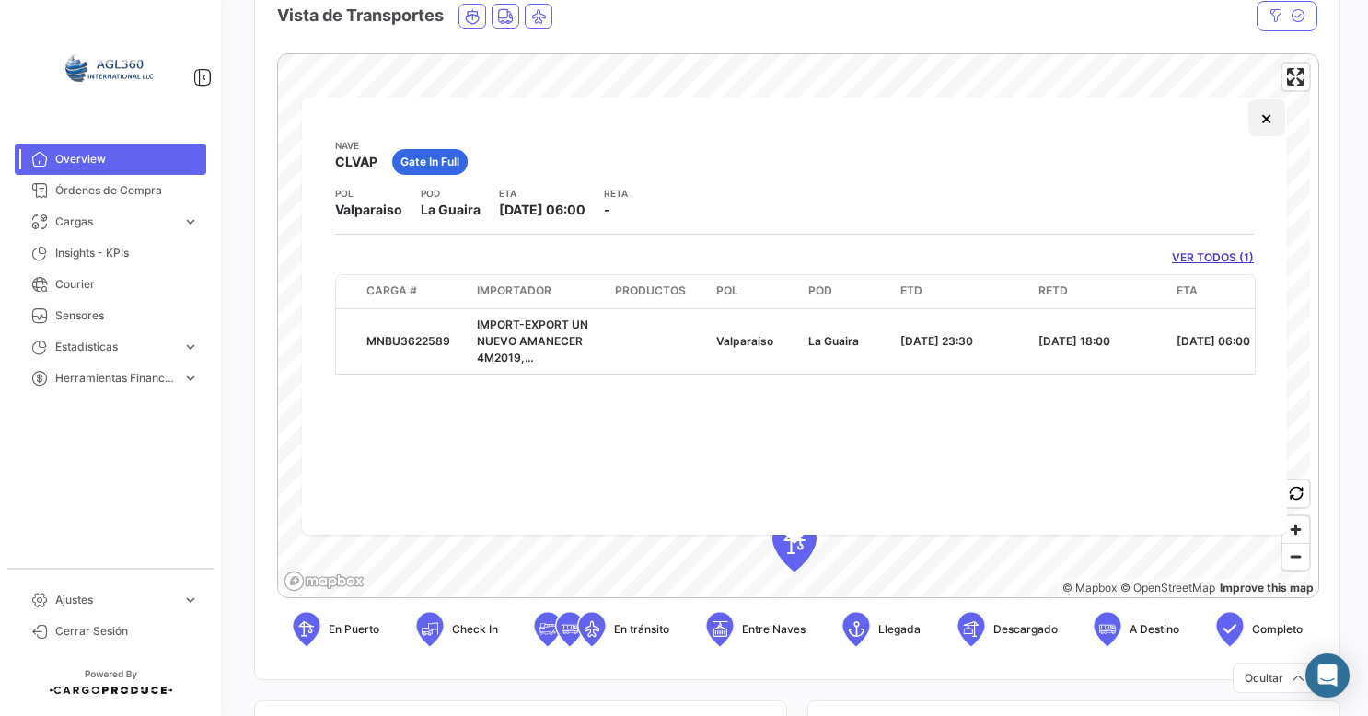
click at [1271, 126] on button "×" at bounding box center [1266, 117] width 37 height 37
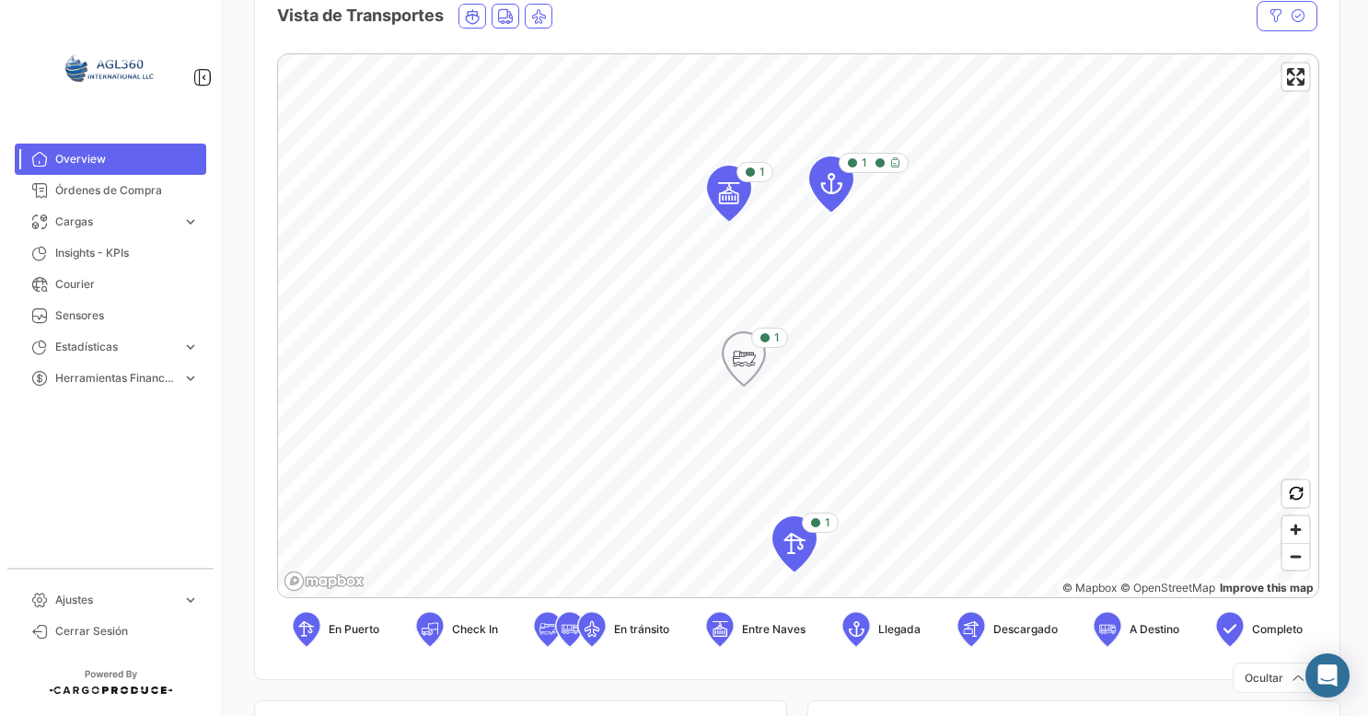
click at [757, 353] on icon "Map marker" at bounding box center [743, 358] width 42 height 53
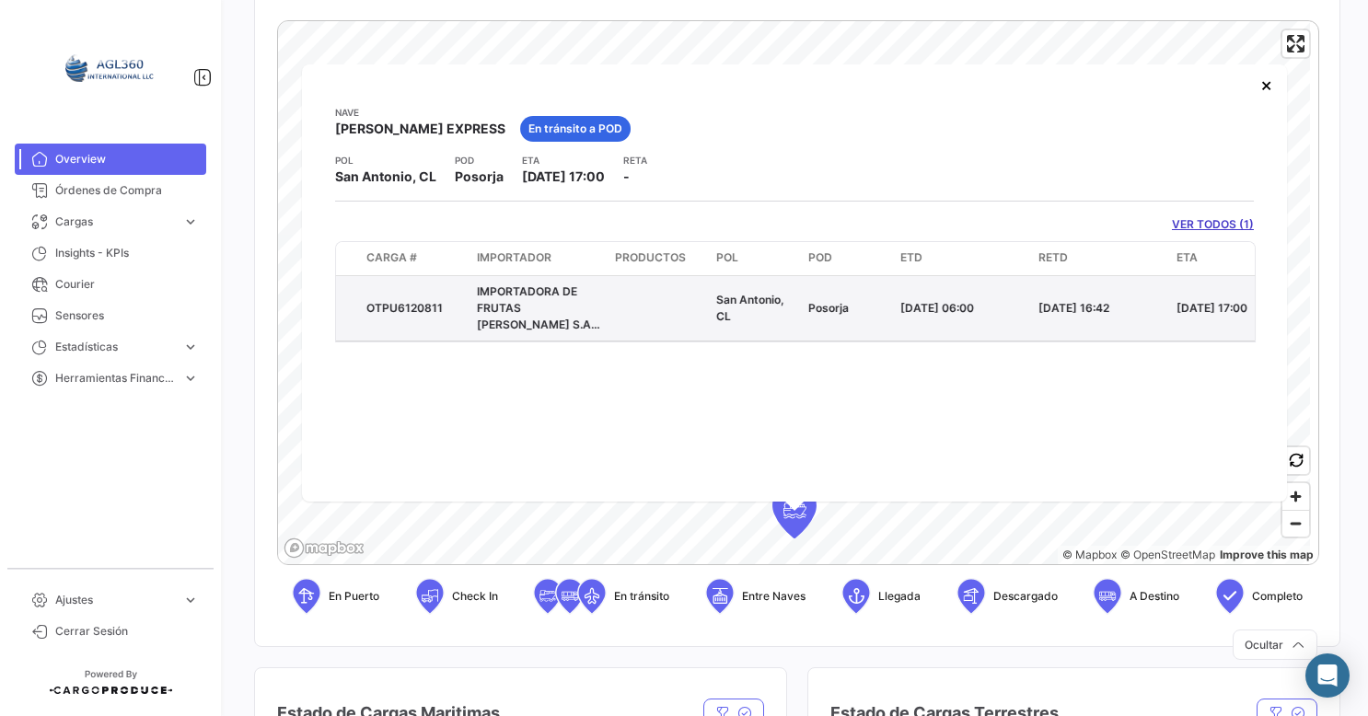
click at [502, 310] on span "IMPORTADORA DE FRUTAS [PERSON_NAME] S.A. SARCOFRUIT" at bounding box center [538, 316] width 123 height 64
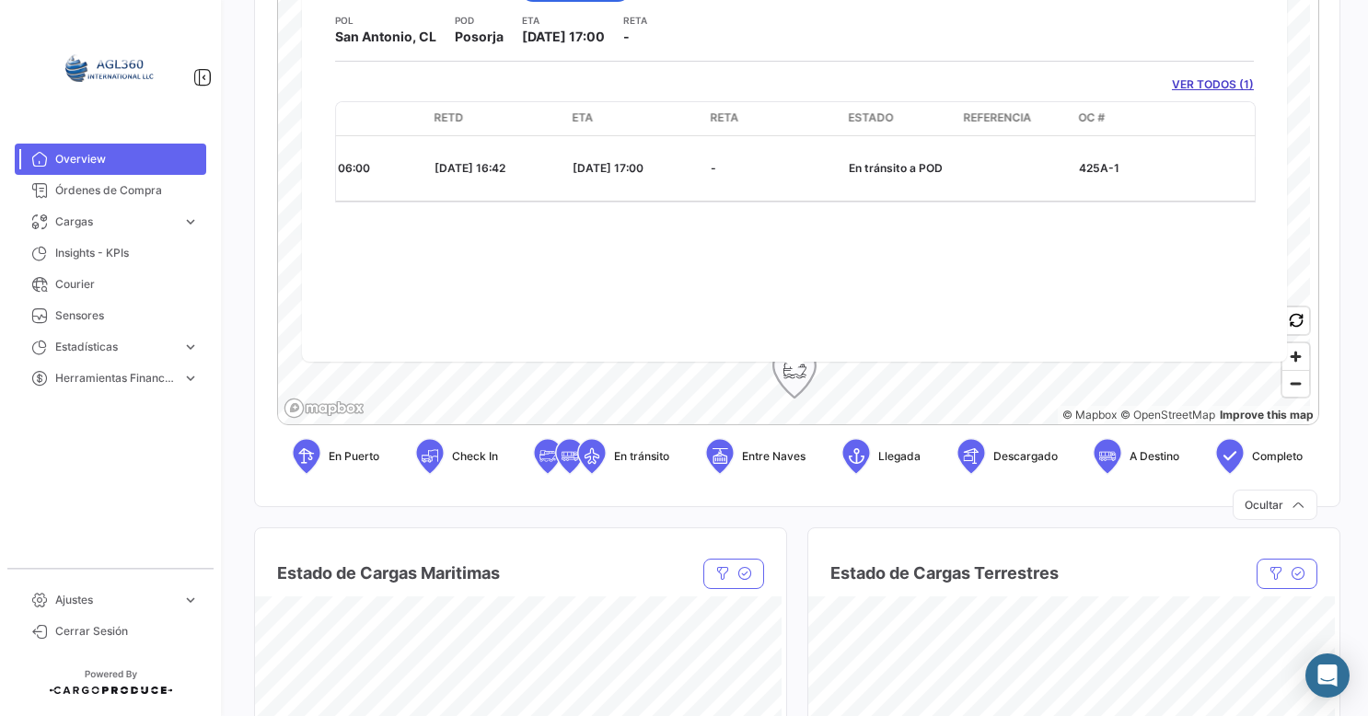
scroll to position [552, 0]
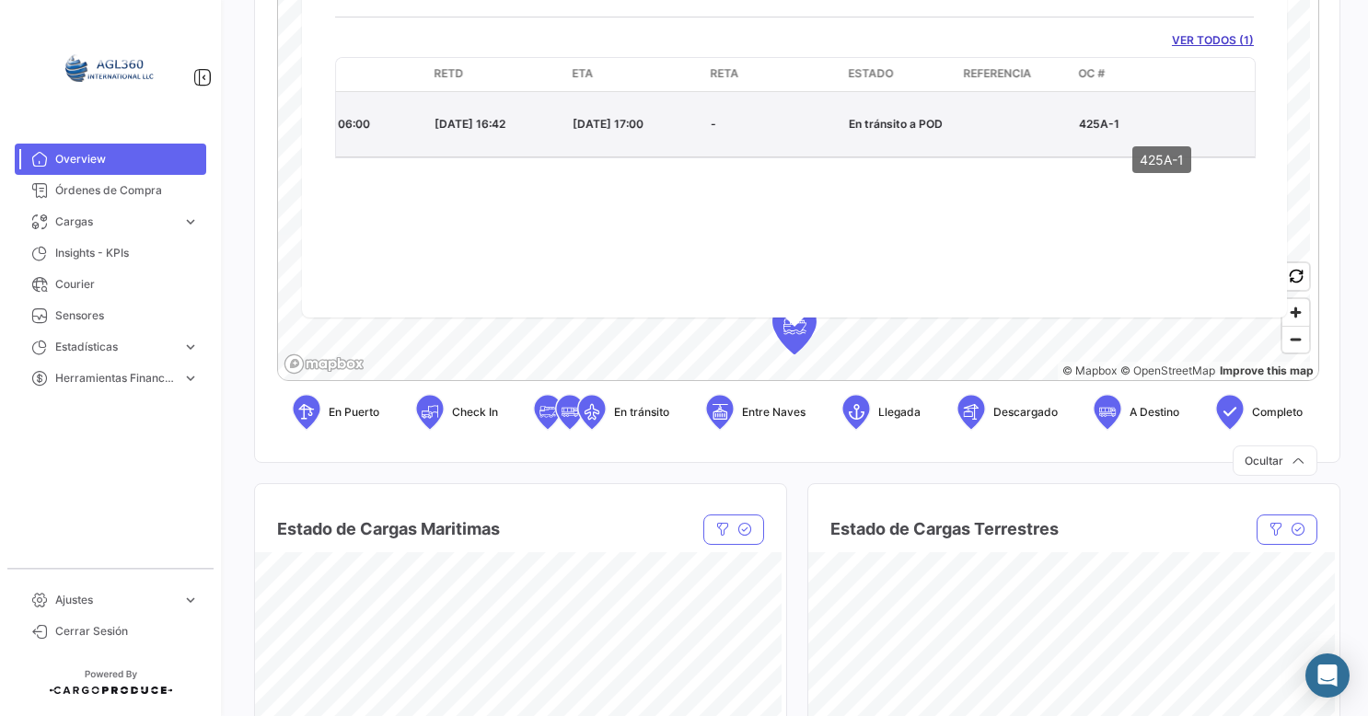
click at [1097, 127] on p "425A-1" at bounding box center [1163, 124] width 169 height 17
drag, startPoint x: 626, startPoint y: 131, endPoint x: 633, endPoint y: 138, distance: 10.4
click at [628, 133] on datatable-body-cell "[DATE] 17:00" at bounding box center [634, 124] width 138 height 64
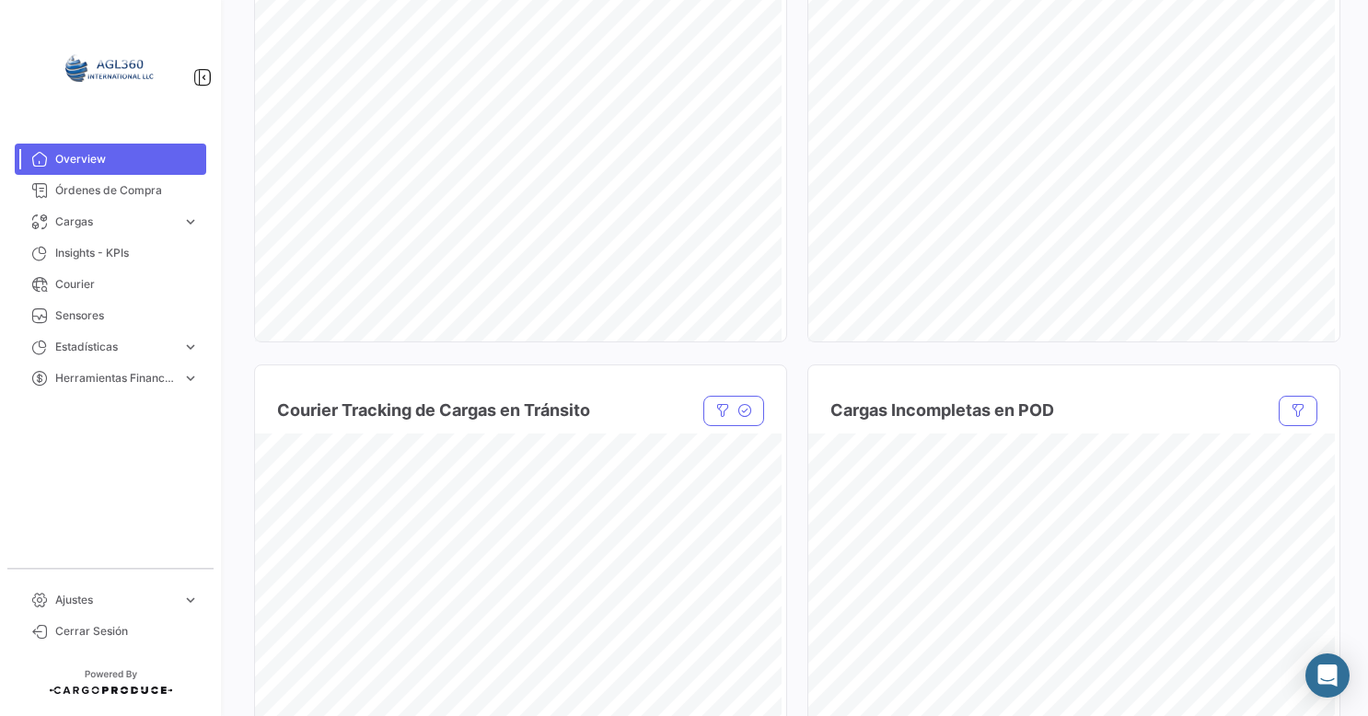
scroll to position [1288, 0]
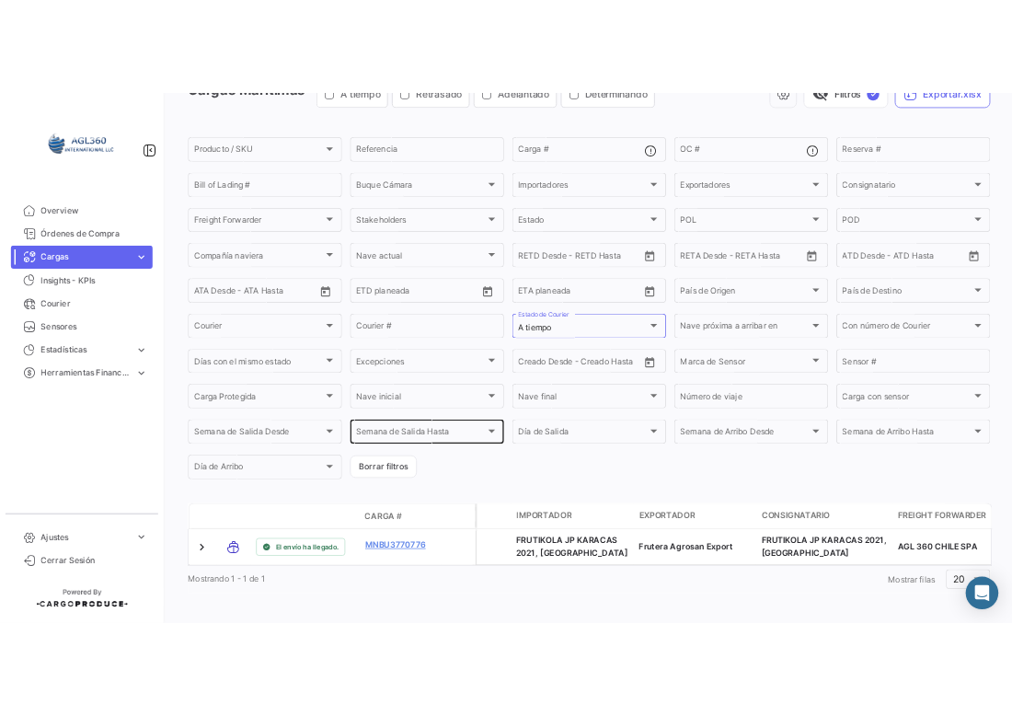
scroll to position [129, 0]
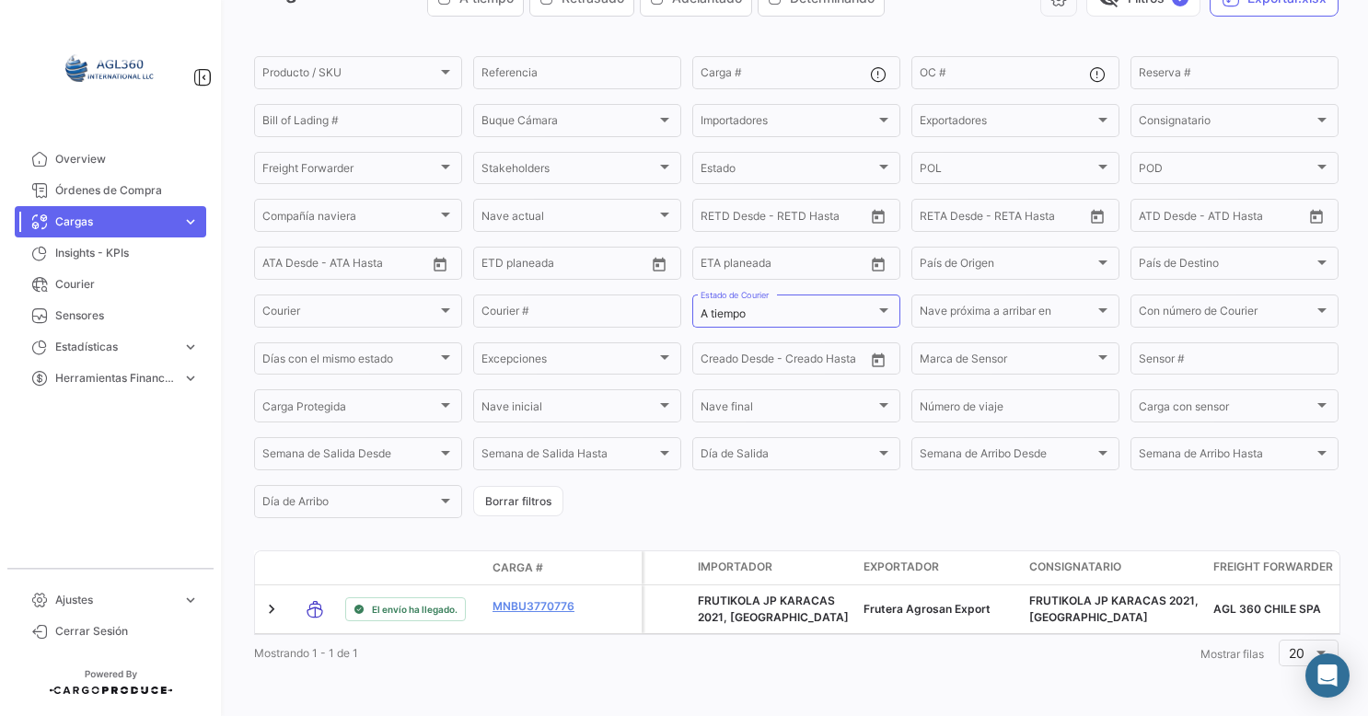
click at [93, 75] on img at bounding box center [110, 68] width 92 height 92
click at [112, 70] on img at bounding box center [110, 68] width 92 height 92
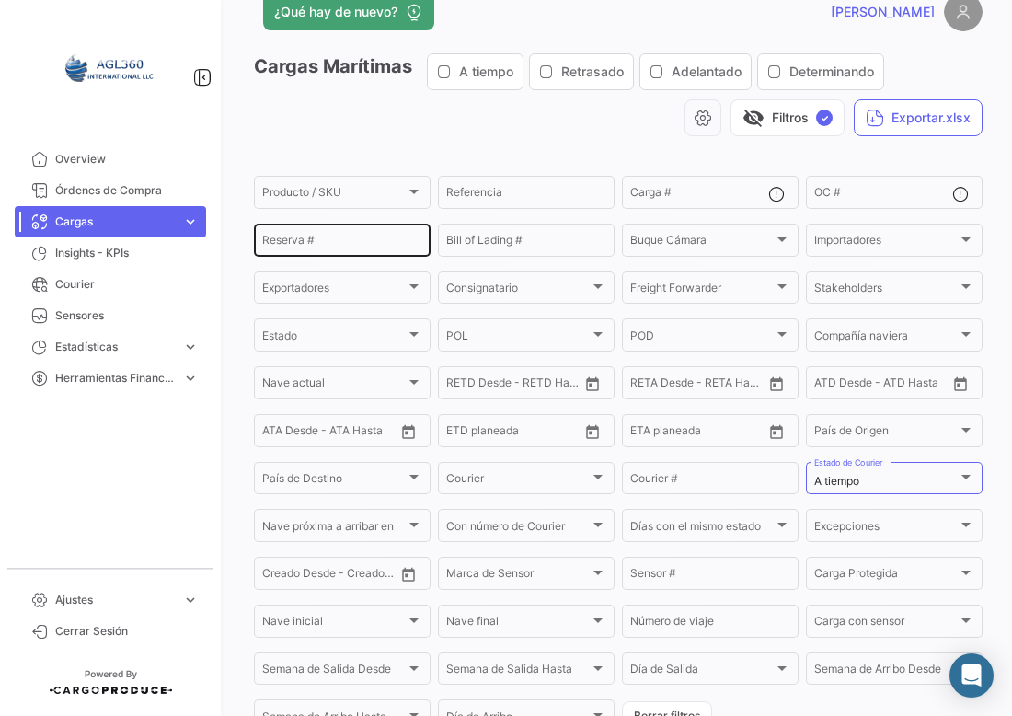
scroll to position [0, 0]
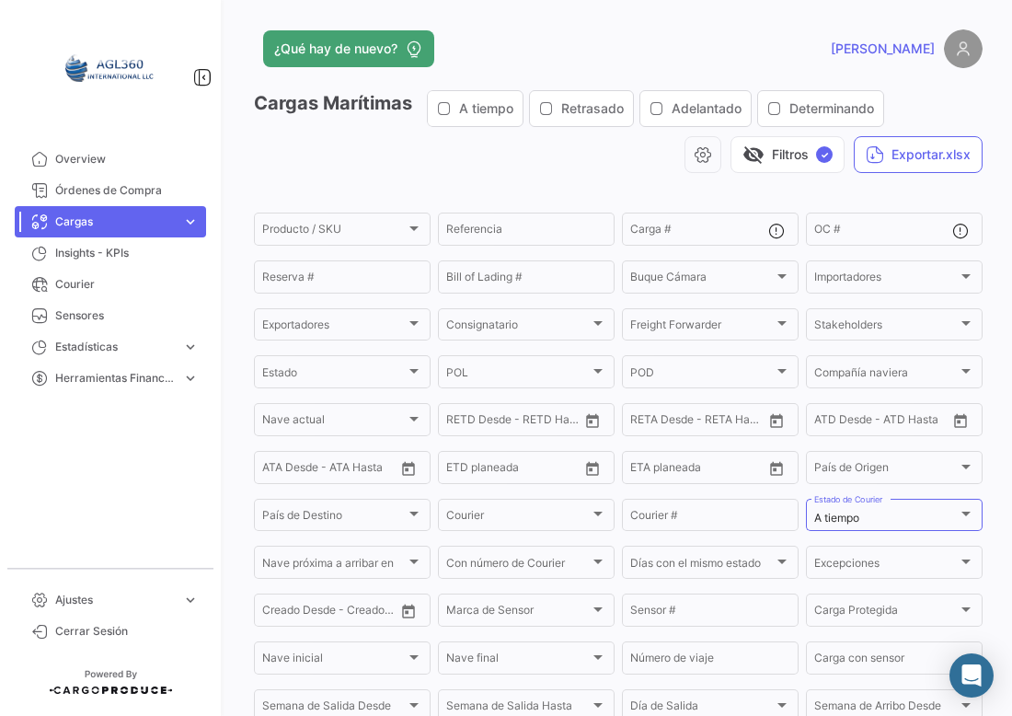
drag, startPoint x: 124, startPoint y: 64, endPoint x: 91, endPoint y: 70, distance: 33.6
click at [92, 70] on img at bounding box center [110, 68] width 92 height 92
